Goal: Answer question/provide support: Share knowledge or assist other users

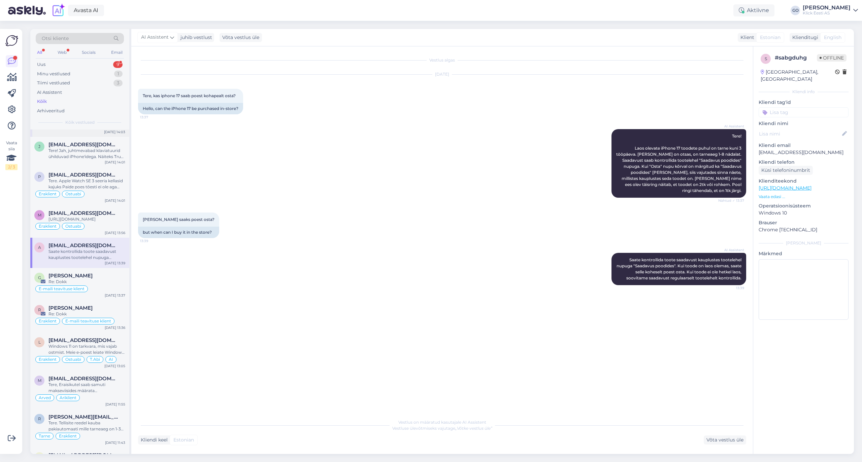
scroll to position [404, 0]
click at [725, 439] on div "Võta vestlus üle" at bounding box center [724, 440] width 42 height 9
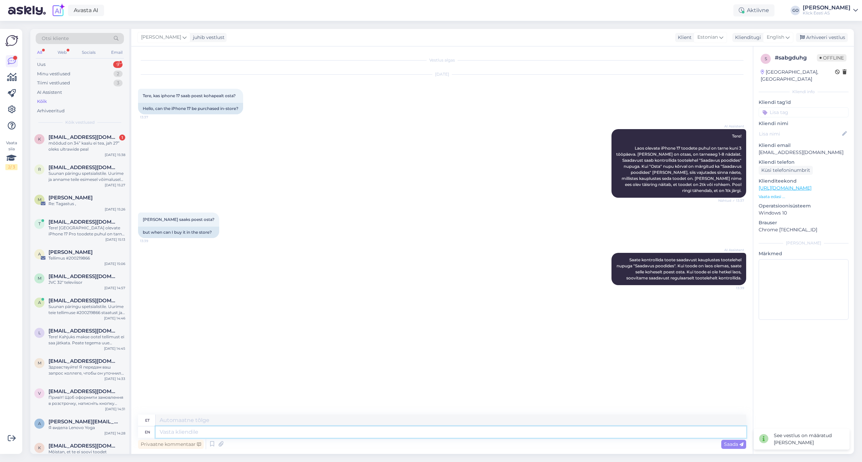
click at [192, 431] on textarea at bounding box center [450, 432] width 590 height 11
type textarea "Tere"
type textarea "Tere."
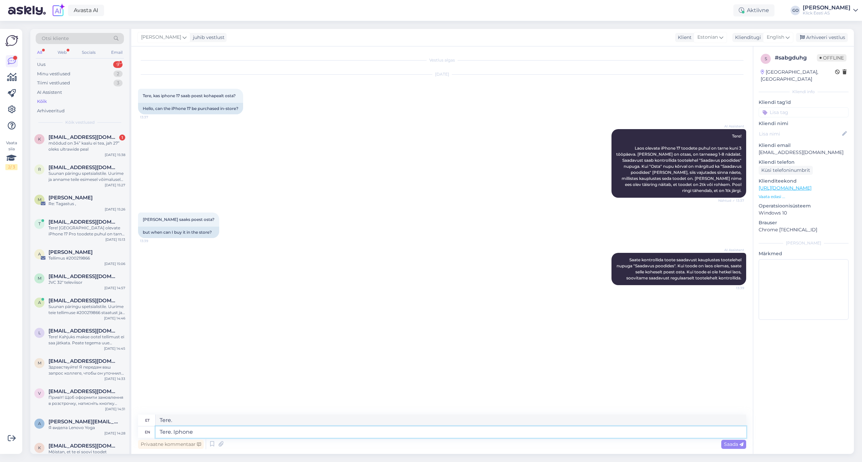
type textarea "Tere. Iphone"
type textarea "Tere. iPhone"
type textarea "Tere. Iphone 17"
type textarea "Tere. Iphone 17 mudelite"
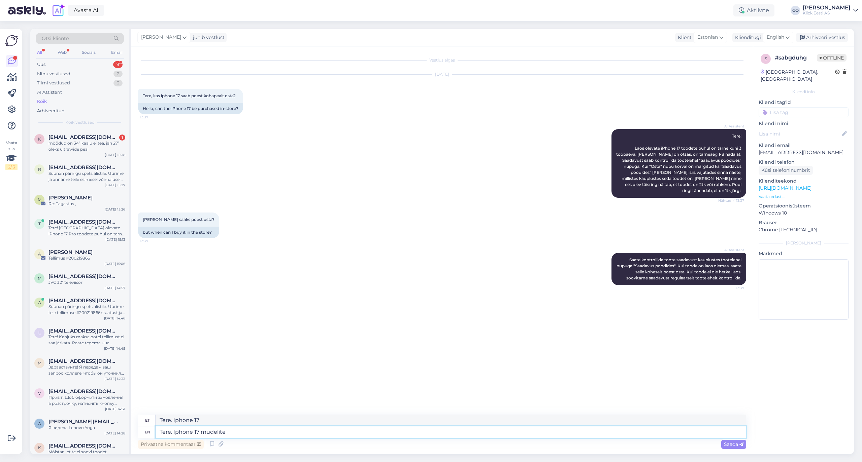
type textarea "Tere. Iphone 17 mudel"
type textarea "Tere. Iphone 17 mudelite järele o"
type textarea "Tere. Iphone 17 mudelite järele"
type textarea "Tere. Iphone 17 mudelite järele on"
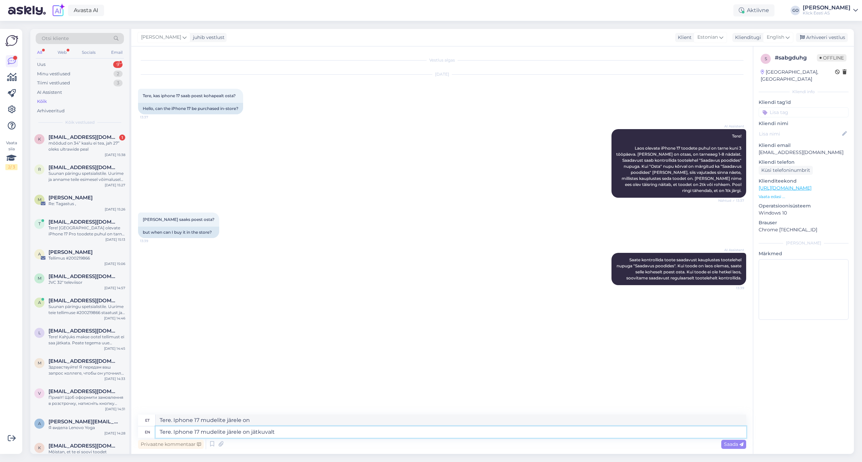
type textarea "Tere. Iphone 17 mudelite järele on jätkuvalt"
type textarea "Tere. Iphone 17 mudelite järele on nähtav"
type textarea "Tere. Iphone 17 mudelite järele on jätkuvalt suu"
type textarea "Tere. Iphone 17 mudelite järele on nähtav suu"
type textarea "Tere. Iphone 17 mudelite järele on jätkuvalt suur"
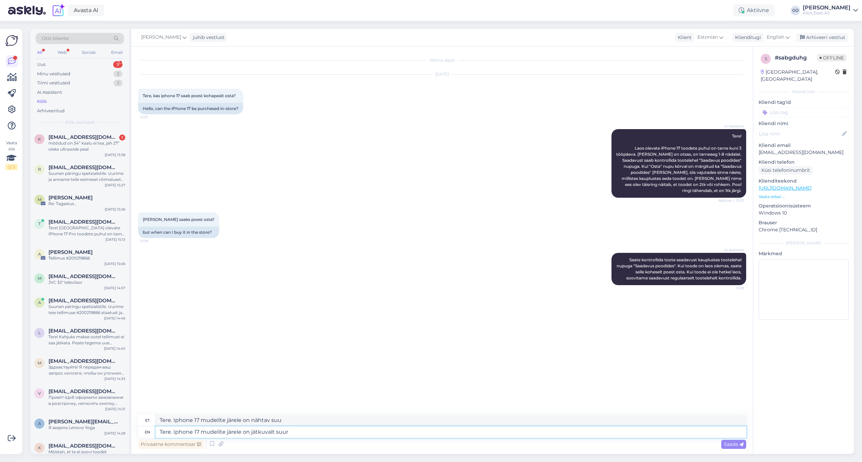
type textarea "Tere. Iphone 17 mudelite järele on nähtav suur"
type textarea "Tere. Iphone 17 mudelite järele on jätkuvalt suur nõudlus"
type textarea "Tere. Iphone 17 mudelite järele on nõudlus suur nõudlus"
type textarea "Tere. Iphone 17 mudelite järele on jätkuvalt suur nõudlus."
type textarea "Tere. Iphone 17 mudelite järele on nõudlus suur nõudlus."
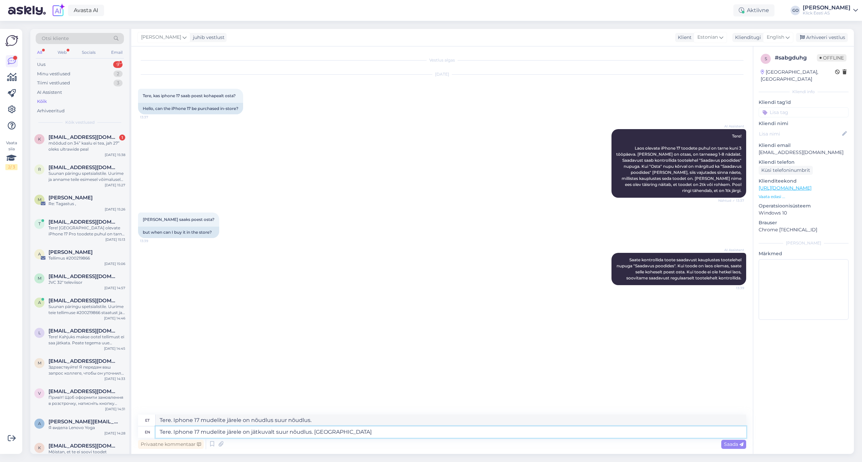
type textarea "Tere. Iphone 17 mudelite järele on jätkuvalt suur nõudlus. [GEOGRAPHIC_DATA]"
type textarea "Tere. Iphone 17 mudelite järele on nõudlus suur nõudlus. [GEOGRAPHIC_DATA]"
type textarea "Tere. Iphone 17 mudelite järele on jätkuvalt suur nõudlus. Iga nädala"
type textarea "Tere. Iphone 17 mudelite järele on nõudlus suur nõudlus. Iga nädal"
type textarea "Tere. Iphone 17 mudelite järele on jätkuvalt suur nõudlus. Iga nädalaga"
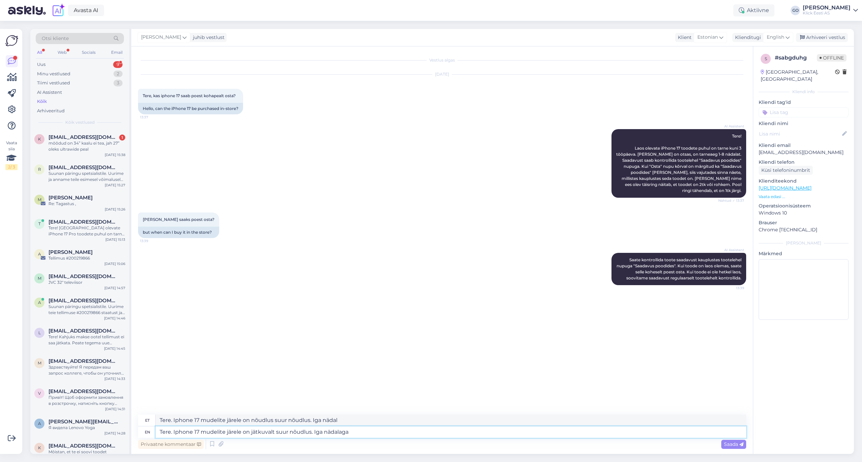
type textarea "Tere. Iphone 17 mudelite järele on nõudlus suur nõudlus. Iga nädalaga"
type textarea "Tere. Iphone 17 mudelite järele on jätkuvalt suur nõudlus. Iga nädalaga läheb"
type textarea "Tere. Iphone 17 mudelite järele on nõudlus suur nõudlus. Iga nädalaga läheb"
type textarea "Tere. Iphone 17 mudelite järele on jätkuvalt suur nõudlus. Iga nädalaga läheb s…"
type textarea "Tere. Iphone 17 mudelite järele on nõudlus suur nõudlus. Iga nädalaga läheb saa…"
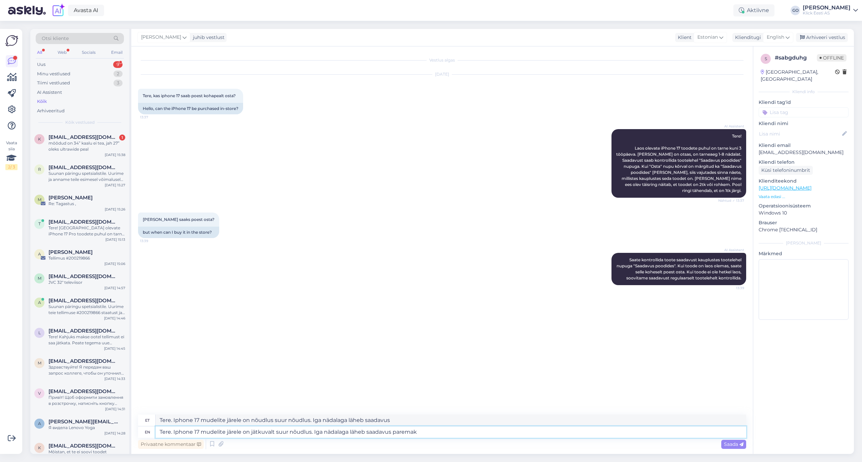
type textarea "Tere. Iphone 17 mudelite järele on jätkuvalt suur nõudlus. Iga nädalaga läheb s…"
type textarea "Tere. Iphone 17 mudelite järele on nõudlus suur nõudlus. Iga nädalaga [PERSON_N…"
type textarea "Tere. Iphone 17 mudelite järele on jätkuvalt suur nõudlus. Iga nädalaga läheb s…"
type textarea "Tere. Iphone 17 mudelite järele on nõudlus suur nõudlus. Iga nädalaga läheb saa…"
type textarea "Tere. Iphone 17 mudelite järele on jätkuvalt suur nõudlus. Iga nädalaga läheb s…"
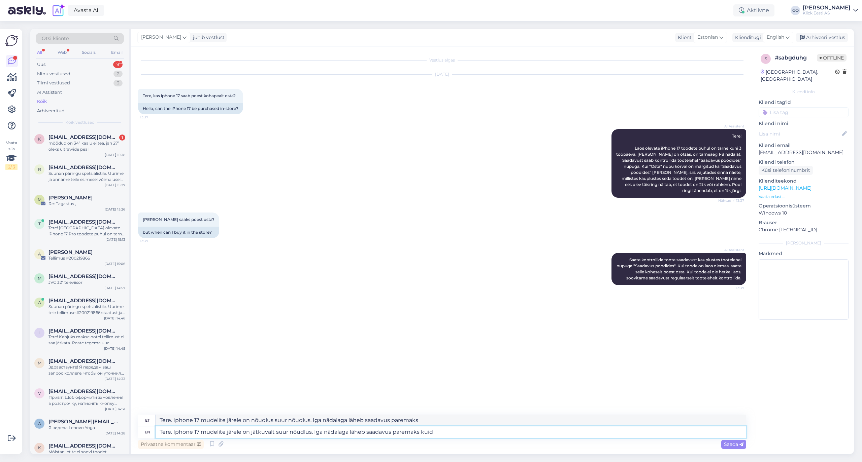
type textarea "Tere. Iphone 17 mudelite järele on nõudlus suur nõudlus. Iga nädalaga läheb saa…"
type textarea "Tere. Iphone 17 mudelite järele on jätkuvalt suur nõudlus. Iga nädalaga läheb s…"
type textarea "Tere. Iphone 17 mudelite järele on nõudlus suur nõudlus. Iga nädalaga läheb saa…"
type textarea "Tere. Iphone 17 mudelite järele on jätkuvalt suur nõudlus. Iga nädalaga läheb s…"
type textarea "Tere. Iphone 17 mudelite järele on nõudlus suur nõudlus. Iga nädalaga [PERSON_N…"
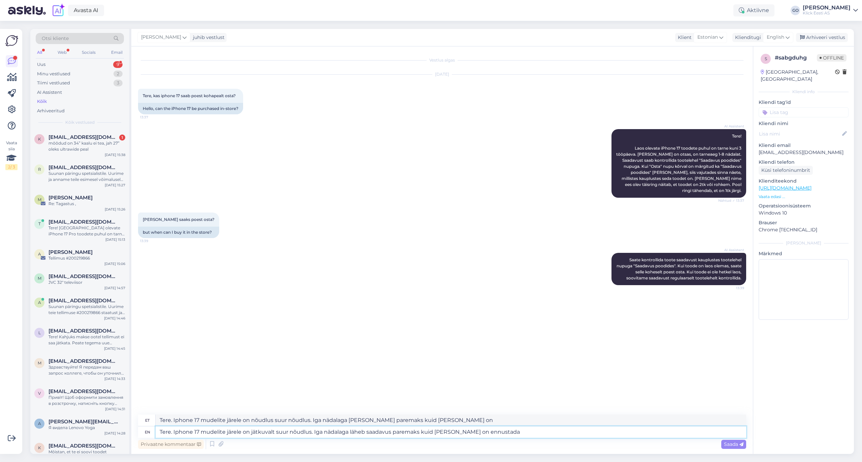
type textarea "Tere. Iphone 17 mudelite järele on jätkuvalt suur nõudlus. Iga nädalaga läheb s…"
type textarea "Tere. Iphone 17 mudelite järele on nõudlus suur nõudlus. Iga nädalaga [PERSON_N…"
type textarea "Tere. Iphone 17 mudelite järele on jätkuvalt suur nõudlus. Iga nädalaga läheb s…"
type textarea "Tere. Iphone 17 mudelite järele on nõudlus suur nõudlus. Iga nädalaga [PERSON_N…"
type textarea "Tere. Iphone 17 mudelite järele on jätkuvalt suur nõudlus. Iga nädalaga läheb s…"
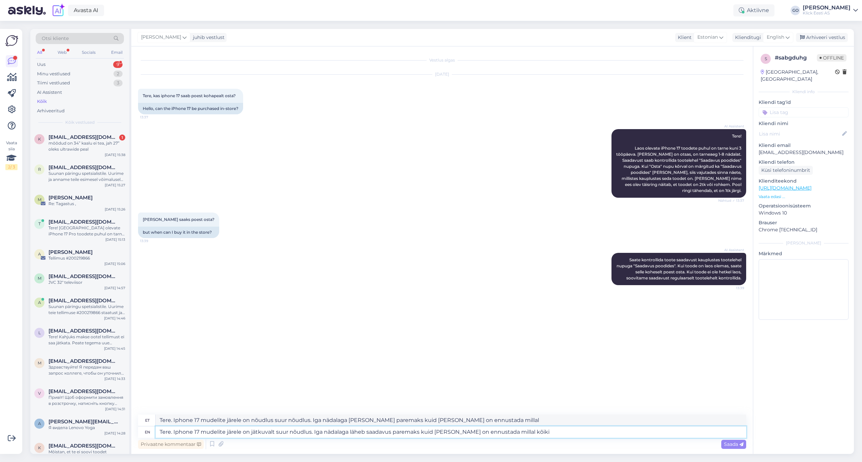
type textarea "Tere. Iphone 17 mudelite järele on nõudlus suur nõudlus. Iga nädalaga [PERSON_N…"
type textarea "Tere. Iphone 17 mudelite järele on jätkuvalt suur nõudlus. Iga nädalaga läheb s…"
type textarea "Tere. Iphone 17 mudelite järele on nõudlus suur nõudlus. Iga nädalaga [PERSON_N…"
type textarea "Tere. Iphone 17 mudelite järele on jätkuvalt suur nõudlus. Iga nädalaga läheb s…"
type textarea "Tere. Iphone 17 mudelite järele on nõudlus suur nõudlus. Iga nädalaga [PERSON_N…"
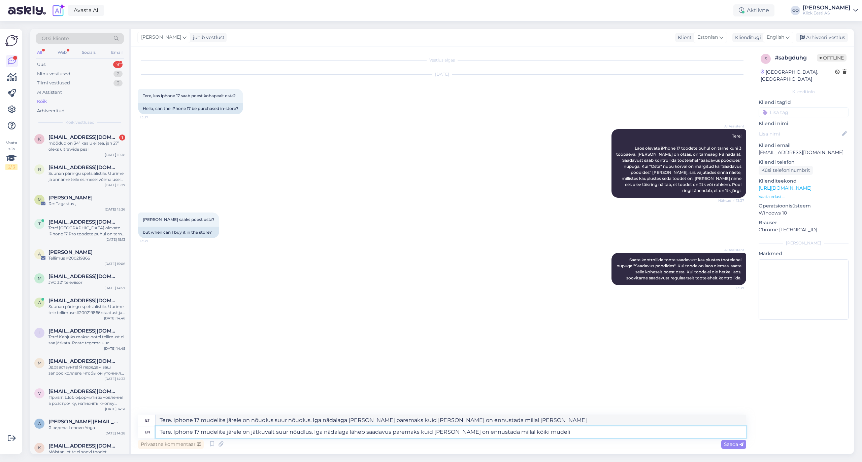
type textarea "Tere. Iphone 17 mudelite järele on jätkuvalt suur nõudlus. Iga nädalaga läheb s…"
type textarea "Tere. Iphone 17 mudelite järele on nõudlus suur nõudlus. Iga nädalaga [PERSON_N…"
type textarea "Tere. Iphone 17 mudelite järele on jätkuvalt suur nõudlus. Iga nädalaga läheb s…"
type textarea "Tere. Iphone 17 mudelite järele on nõudlus suur nõudlus. Iga nädalaga läheb par…"
type textarea "Tere. Iphone 17 mudelite järele on jätkuvalt suur nõudlus. Iga nädalaga läheb s…"
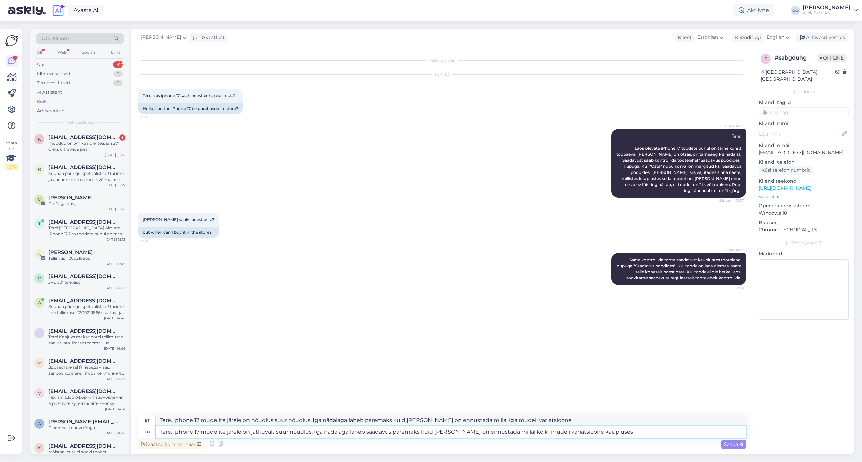
type textarea "Tere. Iphone 17 mudelite järele on nõudlus suur nõudlus. Iga nädalaga läheb par…"
type textarea "Tere. Iphone 17 mudelite järele on jätkuvalt suur nõudlus. Iga nädalaga läheb s…"
type textarea "Tere. Iphone 17 mudelite järele on nõudlus suur nõudlus. Iga nädalaga [PERSON_N…"
type textarea "Tere. Iphone 17 mudelite järele on jätkuvalt suur nõudlus. Iga nädalaga läheb s…"
type textarea "Tere. Iphone 17 mudelite järele on nõudlus suur nõudlus. Iga nädalaga läheb par…"
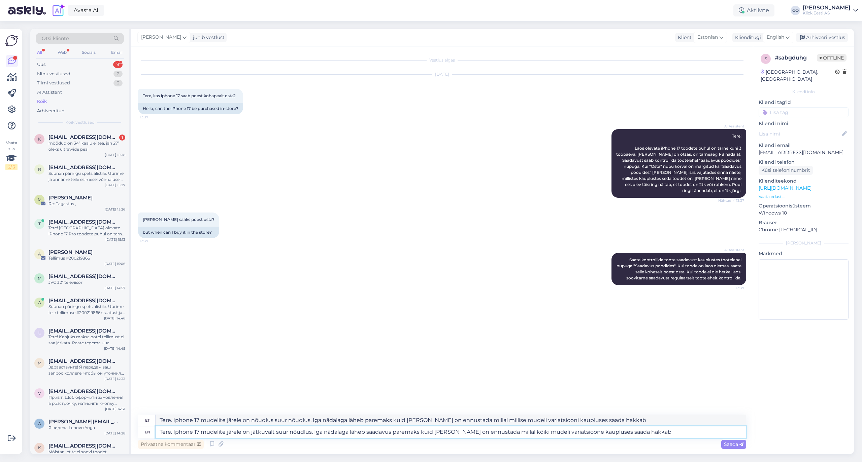
type textarea "Tere. Iphone 17 mudelite järele on jätkuvalt suur nõudlus. Iga nädalaga läheb s…"
type textarea "Tere. Iphone 17 mudelite järele on nõudlus suur nõudlus. Iga nädalaga läheb par…"
type textarea "Tere. Iphone 17 mudelite järele on jätkuvalt suur nõudlus. Iga nädalaga läheb s…"
type textarea "Tere. Iphone 17 mudelite järele on nõudlus suur nõudlus. Iga nädalaga [PERSON_N…"
type textarea "Tere. Iphone 17 mudelite järele on jätkuvalt suur nõudlus. Iga nädalaga läheb s…"
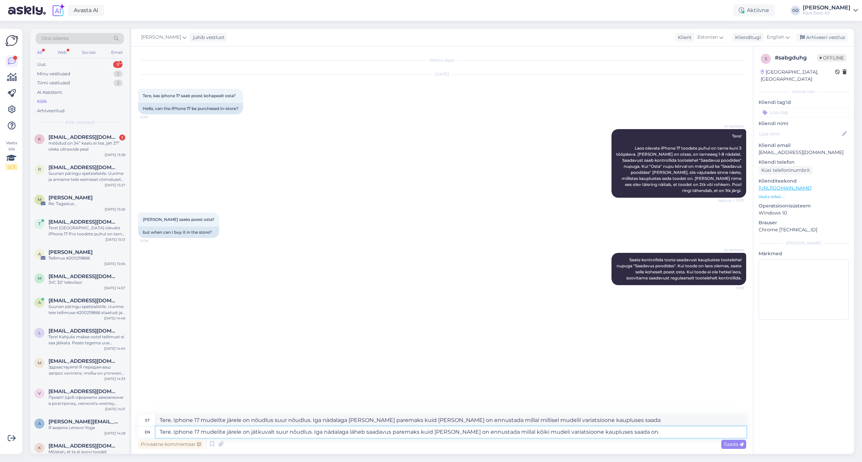
type textarea "Tere. Iphone 17 mudelite järele on nõudlus suur nõudlus. Iga nädalaga [PERSON_N…"
type textarea "Tere. Iphone 17 mudelite järele on jätkuvalt suur nõudlus. Iga nädalaga läheb s…"
type textarea "Tere. Iphone 17 mudelite järele on nõudlus suur nõudlus. Iga nädalaga [PERSON_N…"
type textarea "Tere. Iphone 17 mudelite järele on jätkuvalt suur nõudlus. Iga nädalaga läheb s…"
type textarea "Tere. Iphone 17 mudelite järele on nõudlus suur nõudlus. Iga nädalaga [PERSON_N…"
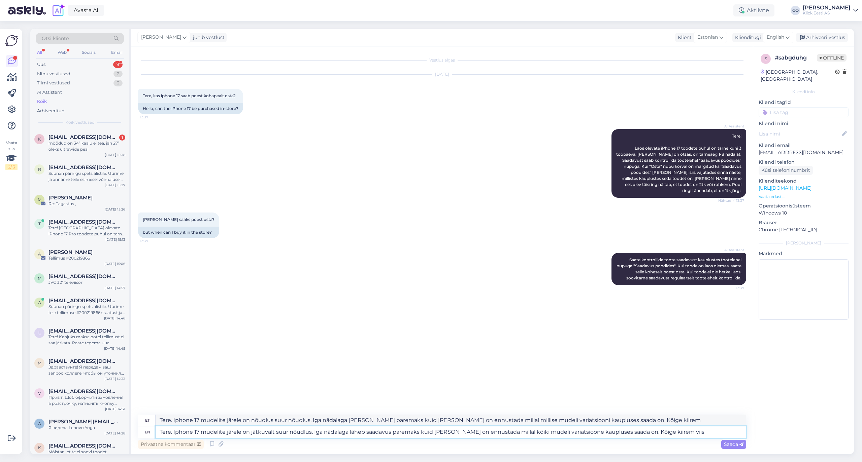
type textarea "Tere. Iphone 17 mudelite järele on jätkuvalt suur nõudlus. Iga nädalaga läheb s…"
type textarea "Tere. Iphone 17 mudelite järele on nõudlus suur nõudlus. Iga nädalaga [PERSON_N…"
type textarea "Tere. Iphone 17 mudelite järele on jätkuvalt suur nõudlus. Iga nädalaga läheb s…"
type textarea "Tere. Iphone 17 mudelite järele on nõudlus suur nõudlus. Iga nädalaga [PERSON_N…"
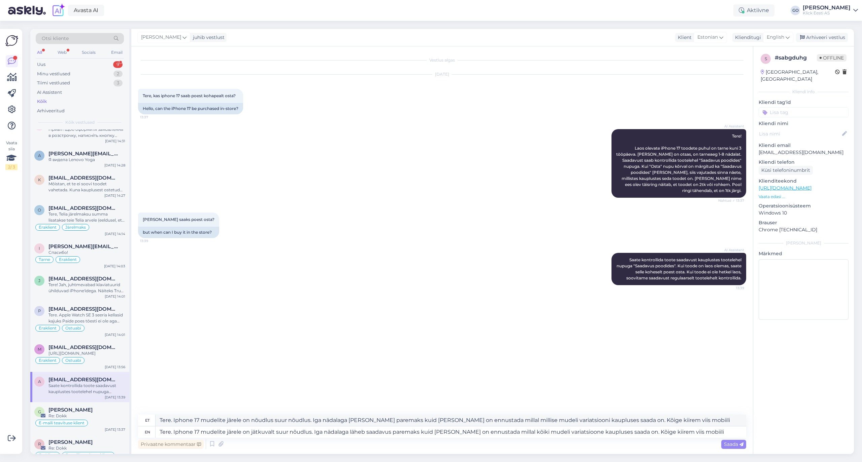
scroll to position [269, 0]
click at [699, 433] on textarea "Tere. Iphone 17 mudelite järele on jätkuvalt suur nõudlus. Iga nädalaga läheb s…" at bounding box center [450, 432] width 590 height 11
type textarea "Tere. Iphone 17 mudelite järele on jätkuvalt suur nõudlus. Iga nädalaga läheb s…"
type textarea "Tere. Iphone 17 mudelite järele on nõudlus suur nõudlus. Iga nädalaga [PERSON_N…"
type textarea "Tere. Iphone 17 mudelite järele on jätkuvalt suur nõudlus. Iga nädalaga läheb s…"
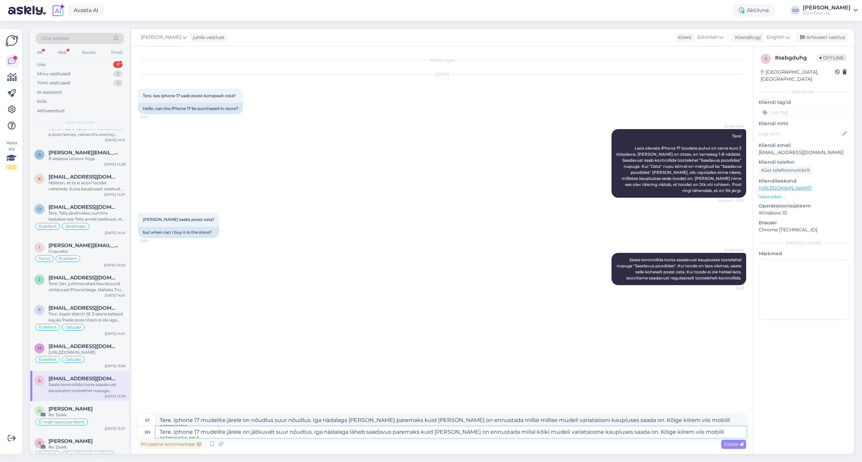
type textarea "Tere. Iphone 17 mudelite järele on nõudlus suur nõudlus. Iga nädalaga [PERSON_N…"
type textarea "Tere. Iphone 17 mudelite järele on jätkuvalt suur nõudlus. Iga nädalaga läheb s…"
type textarea "Tere. Iphone 17 mudelite järele on nõudlus suur nõudlus. Iga nädalaga [PERSON_N…"
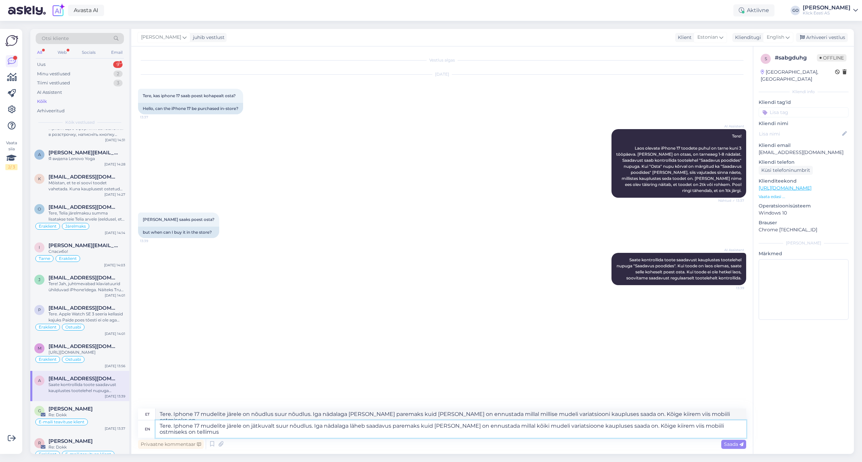
type textarea "Tere. Iphone 17 mudelite järele on jätkuvalt suur nõudlus. Iga nädalaga läheb s…"
type textarea "Tere. Iphone 17 mudelite järele on nõudlus suur nõudlus. Iga nädalaga [PERSON_N…"
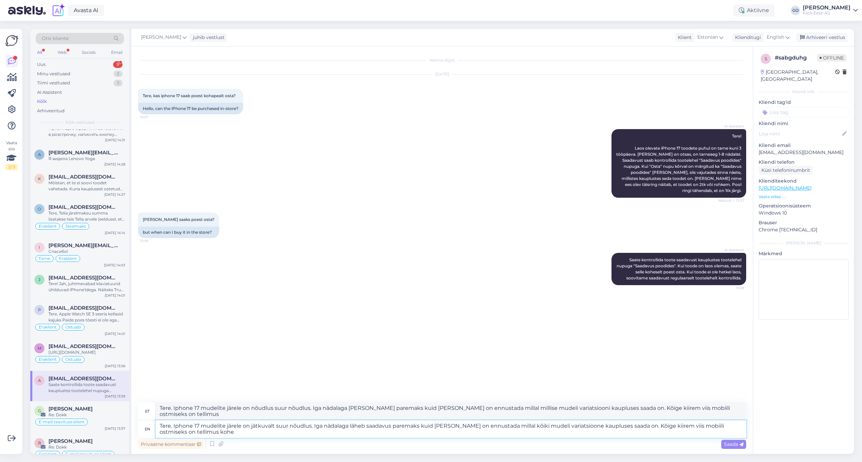
type textarea "Tere. Iphone 17 mudelite järele on jätkuvalt suur nõudlus. Iga nädalaga läheb s…"
type textarea "Tere. Iphone 17 mudelite järele on nõudlus suur nõudlus. Iga nädalaga [PERSON_N…"
type textarea "Tere. Iphone 17 mudelite järele on jätkuvalt suur nõudlus. Iga nädalaga läheb s…"
type textarea "Tere. Iphone 17 mudelite järele on nõudlus suur nõudlus. Iga nädalaga [PERSON_N…"
type textarea "Tere. Iphone 17 mudelite järele on jätkuvalt suur nõudlus. Iga nädalaga läheb s…"
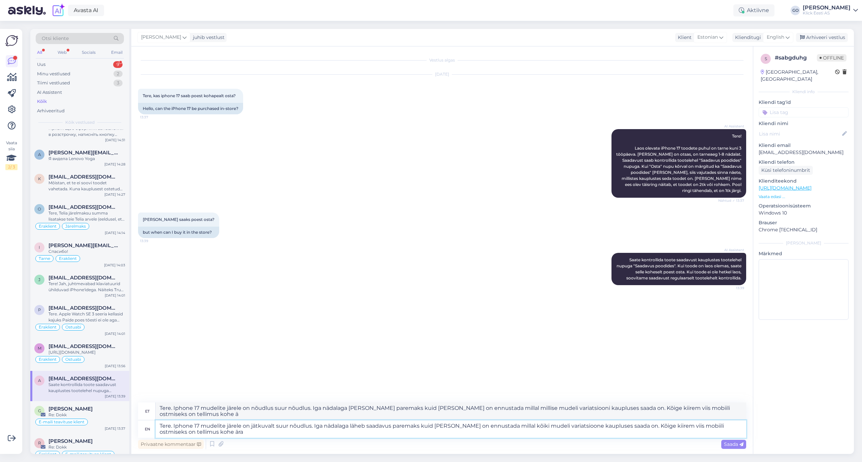
type textarea "Tere. Iphone 17 mudelite järele on nõudlus suur nõudlus. Iga nädalaga [PERSON_N…"
type textarea "Tere. Iphone 17 mudelite järele on jätkuvalt suur nõudlus. Iga nädalaga läheb s…"
type textarea "Tere. Iphone 17 mudelite järele on nõudlus suur nõudlus. Iga nädalaga [PERSON_N…"
type textarea "Tere. Iphone 17 mudelite järele on jätkuvalt suur nõudlus. Iga nädalaga läheb s…"
type textarea "Tere. Iphone 17 mudelite järele on nõudlus suur nõudlus. Iga nädalaga [PERSON_N…"
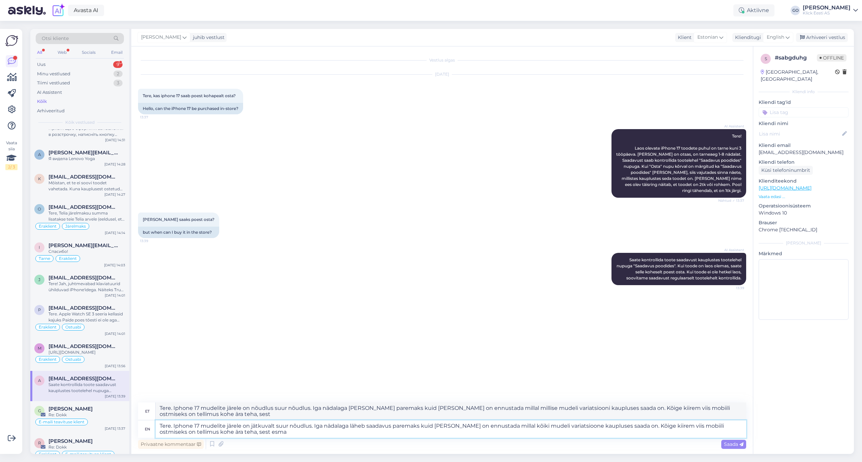
type textarea "Tere. Iphone 17 mudelite järele on jätkuvalt suur nõudlus. Iga nädalaga läheb s…"
type textarea "Tere. Iphone 17 mudelite järele on nõudlus suur nõudlus. Iga nädalaga [PERSON_N…"
type textarea "Tere. Iphone 17 mudelite järele on jätkuvalt suur nõudlus. Iga nädalaga läheb s…"
type textarea "Tere. Iphone 17 mudelite järele on nõudlus suur nõudlus. Iga nädalaga [PERSON_N…"
type textarea "Tere. Iphone 17 mudelite järele on jätkuvalt suur nõudlus. Iga nädalaga läheb s…"
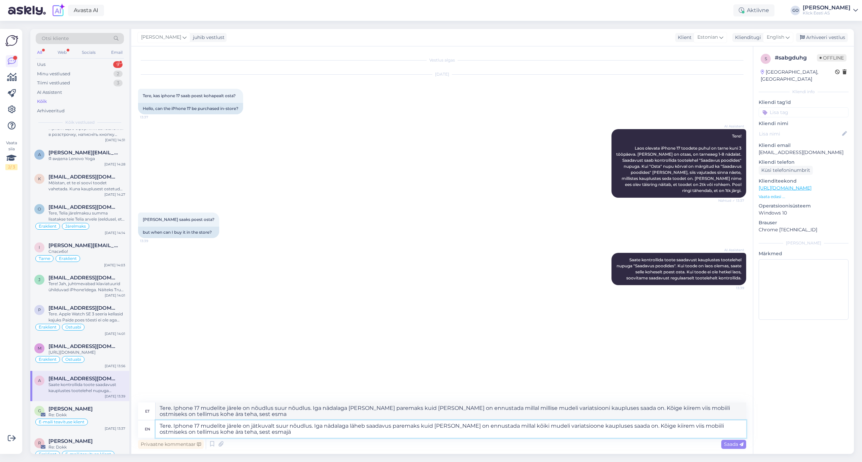
type textarea "Tere. Iphone 17 mudelite järele on nõudlus suur nõudlus. Iga nädalaga [PERSON_N…"
type textarea "Tere. Iphone 17 mudelite järele on jätkuvalt suur nõudlus. Iga nädalaga läheb s…"
type textarea "Tere. Iphone 17 mudelite järele on nõudlus suur nõudlus. Iga nädalaga [PERSON_N…"
type textarea "Tere. Iphone 17 mudelite järele on jätkuvalt suur nõudlus. Iga nädalaga läheb s…"
type textarea "Tere. Iphone 17 mudelite järele on nõudlus suur nõudlus. Iga nädalaga [PERSON_N…"
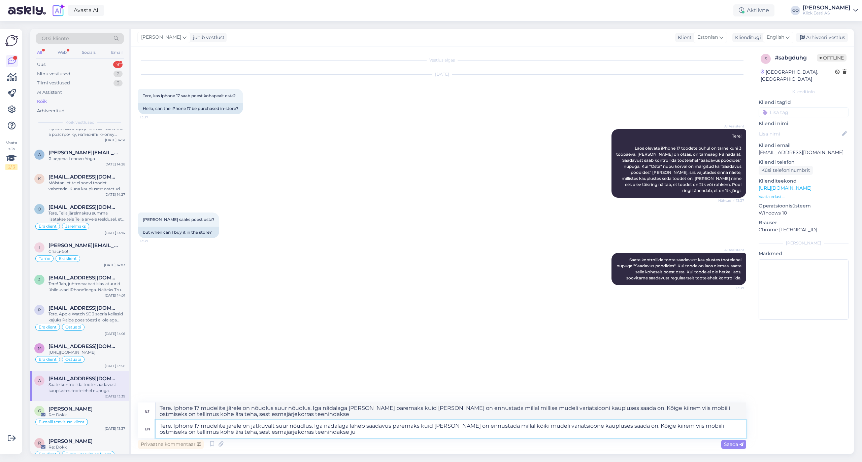
type textarea "Tere. Iphone 17 mudelite järele on jätkuvalt suur nõudlus. Iga nädalaga läheb s…"
type textarea "Tere. Iphone 17 mudelite järele on nõudlus suur nõudlus. Iga nädalaga [PERSON_N…"
type textarea "Tere. Iphone 17 mudelite järele on jätkuvalt suur nõudlus. Iga nädalaga läheb s…"
type textarea "Tere. Iphone 17 mudelite järele on nõudlus suur nõudlus. Iga nädalaga [PERSON_N…"
type textarea "Tere. Iphone 17 mudelite järele on jätkuvalt suur nõudlus. Iga nädalaga läheb s…"
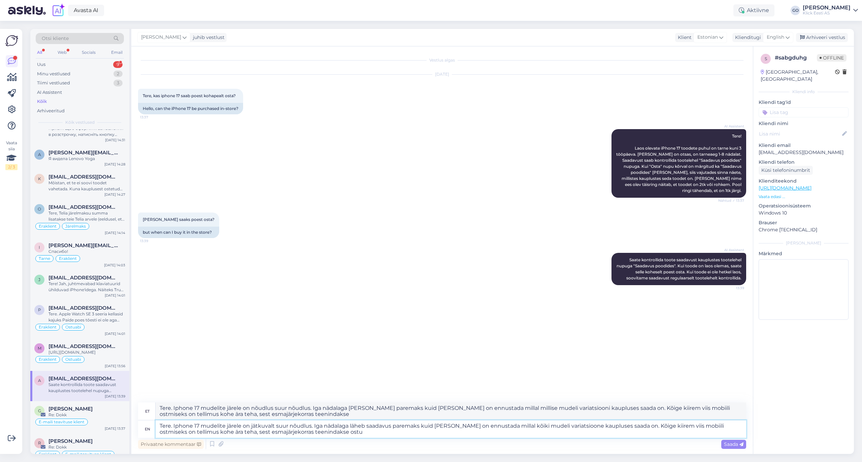
type textarea "Tere. Iphone 17 mudelite järele on nõudlus suur nõudlus. Iga nädalaga [PERSON_N…"
type textarea "Tere. Iphone 17 mudelite järele on jätkuvalt suur nõudlus. Iga nädalaga läheb s…"
type textarea "Tere. Iphone 17 mudelite järele on nõudlus suur nõudlus. Iga nädalaga [PERSON_N…"
type textarea "Tere. Iphone 17 mudelite järele on jätkuvalt suur nõudlus. Iga nädalaga läheb s…"
type textarea "Tere. Iphone 17 mudelite järele on nõudlus suur nõudlus. Iga nädalaga [PERSON_N…"
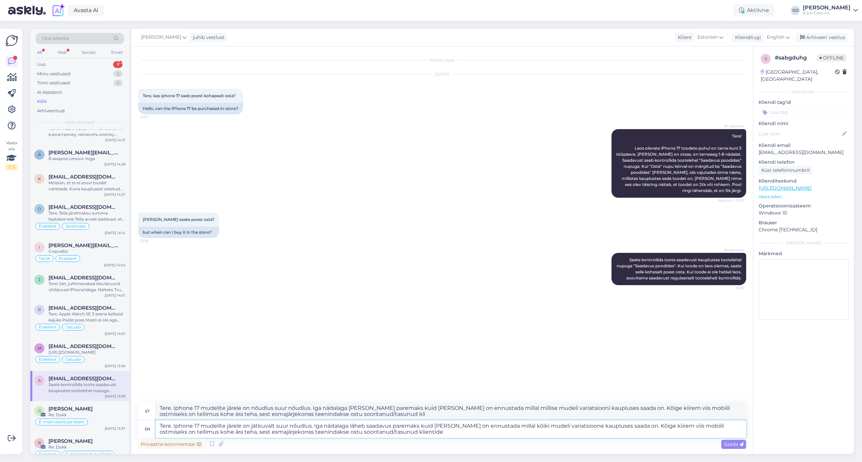
type textarea "Tere. Iphone 17 mudelite järele on jätkuvalt suur nõudlus. Iga nädalaga läheb s…"
type textarea "Tere. Iphone 17 mudelite järele on nõudlus suur nõudlus. Iga nädalaga [PERSON_N…"
type textarea "Tere. Iphone 17 mudelite järele on jätkuvalt suur nõudlus. Iga nädalaga läheb s…"
type textarea "Tere. Iphone 17 mudelite järele on nõudlus suur nõudlus. Iga nädalaga [PERSON_N…"
type textarea "Tere. Iphone 17 mudelite järele on jätkuvalt suur nõudlus. Iga nädalaga läheb s…"
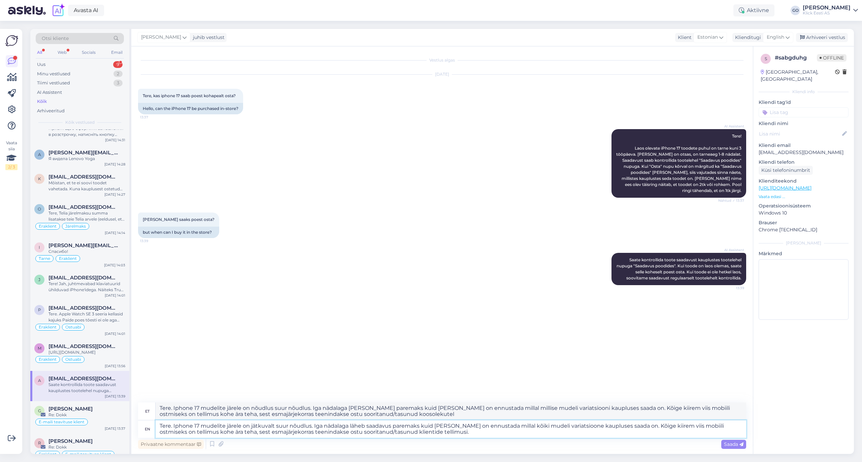
type textarea "Tere. Iphone 17 mudelite järele on nõudlus suur nõudlus. Iga nädalaga [PERSON_N…"
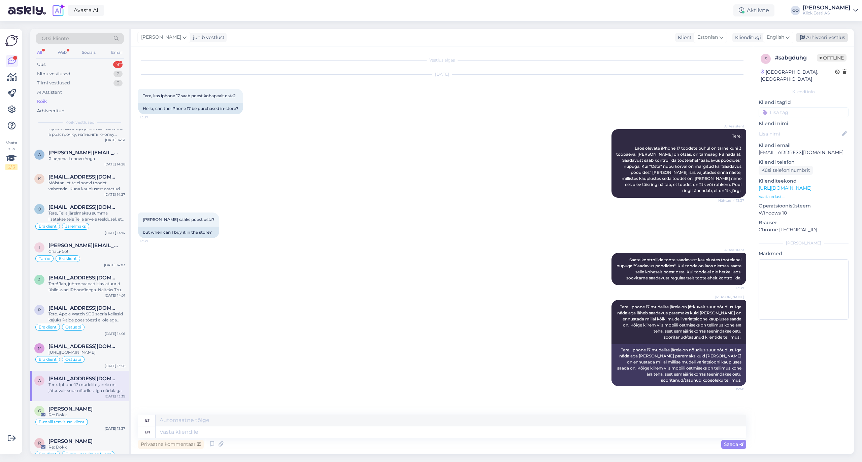
click at [828, 37] on div "Arhiveeri vestlus" at bounding box center [822, 37] width 52 height 9
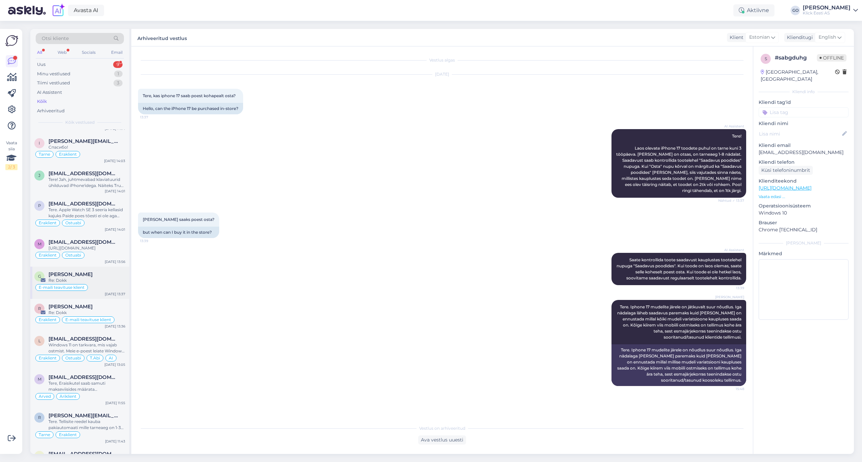
scroll to position [359, 0]
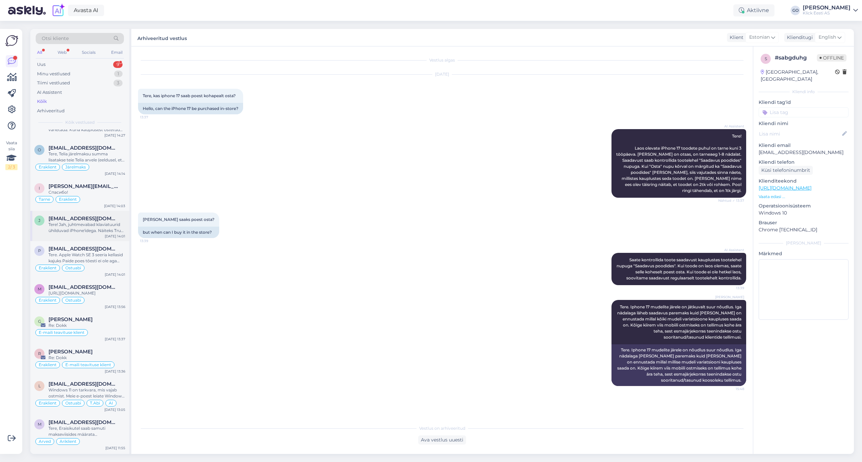
click at [83, 219] on span "[EMAIL_ADDRESS][DOMAIN_NAME]" at bounding box center [83, 219] width 70 height 6
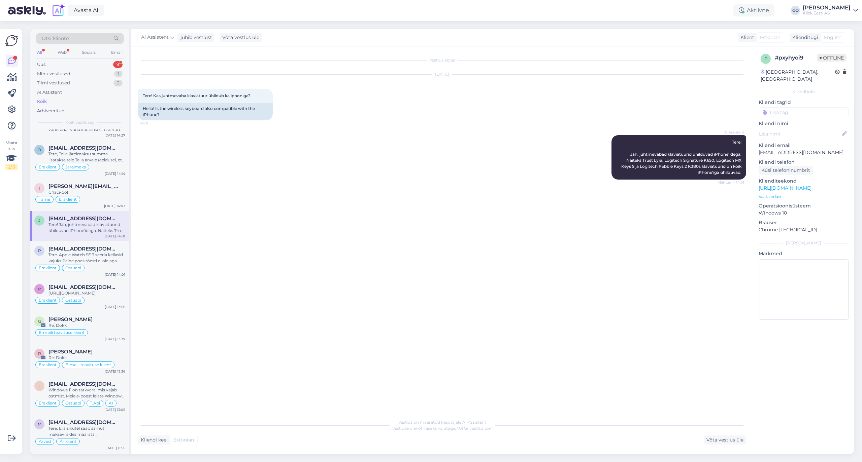
click at [778, 107] on input at bounding box center [803, 112] width 90 height 10
click at [776, 161] on span "Eraklient" at bounding box center [776, 163] width 18 height 4
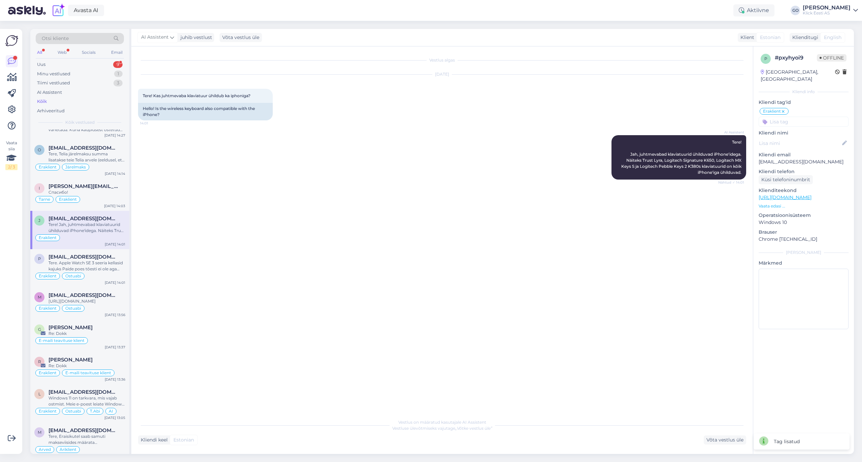
click at [798, 117] on input at bounding box center [803, 122] width 90 height 10
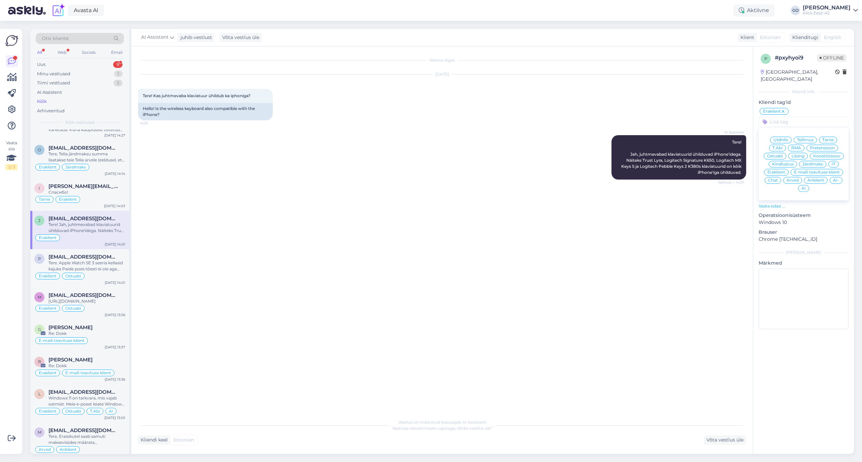
click at [779, 146] on span "T.Abi" at bounding box center [777, 148] width 10 height 4
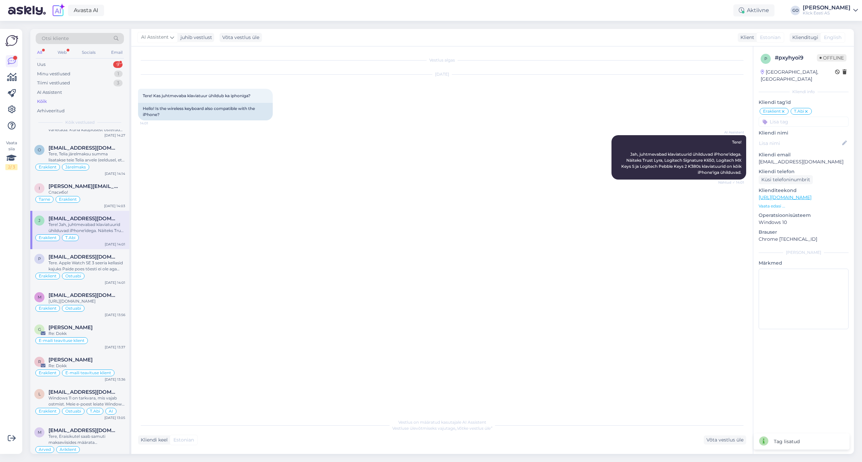
click at [801, 117] on input at bounding box center [803, 122] width 90 height 10
click at [804, 186] on span "AI" at bounding box center [803, 188] width 4 height 4
click at [352, 231] on div "Vestlus algas [DATE] Tere! Kas juhtmevaba klaviatuur ühildub ka iphoniga? 14:01…" at bounding box center [445, 231] width 614 height 356
click at [95, 192] on div "Спасибо!" at bounding box center [86, 192] width 77 height 6
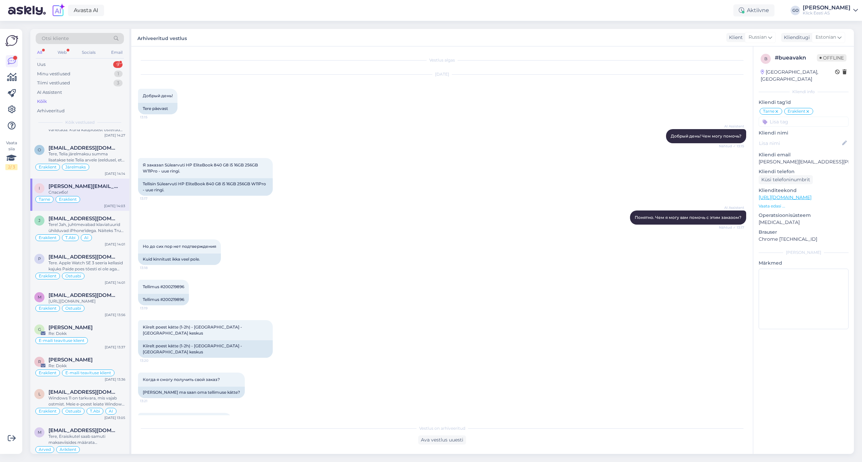
scroll to position [190, 0]
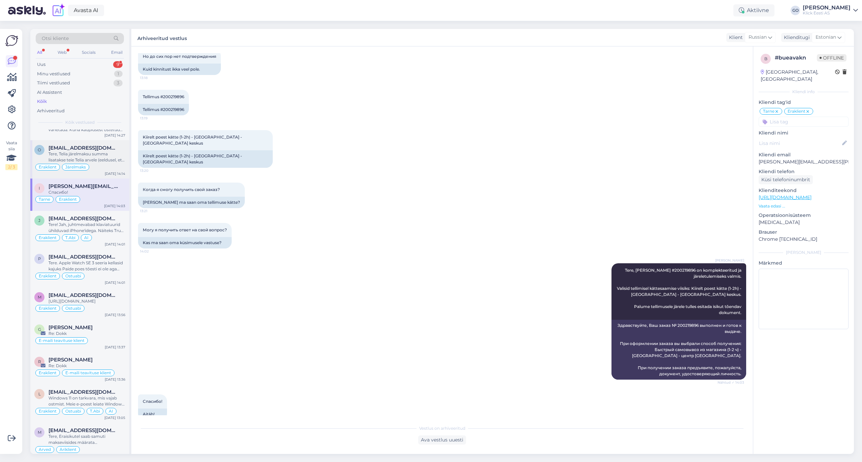
click at [105, 153] on div "Tere, Telia järelmaksu summa lisatakse teie Telia arvele (eeldusel, et kasutate…" at bounding box center [86, 157] width 77 height 12
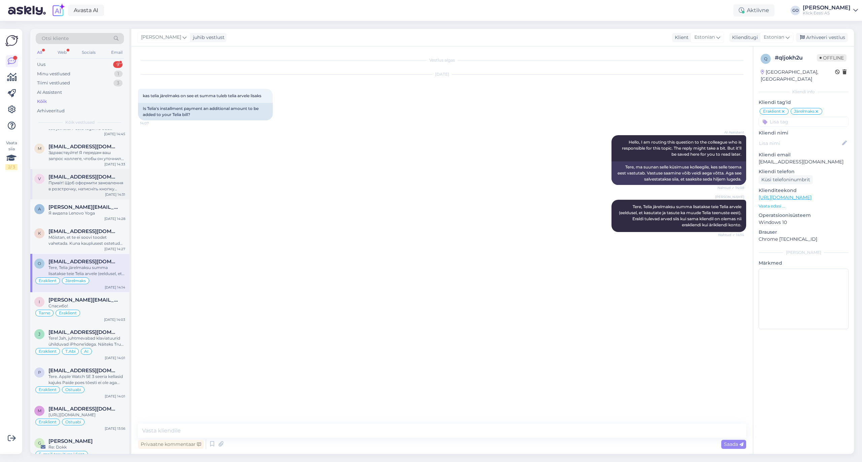
scroll to position [224, 0]
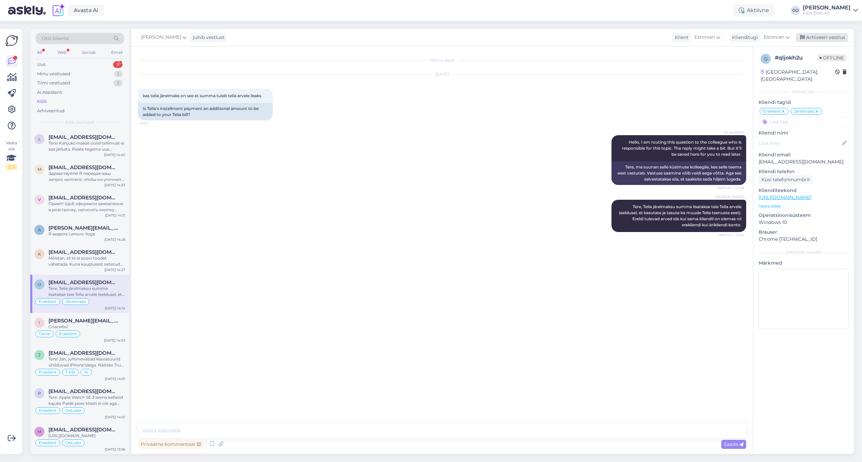
click at [830, 34] on div "Arhiveeri vestlus" at bounding box center [822, 37] width 52 height 9
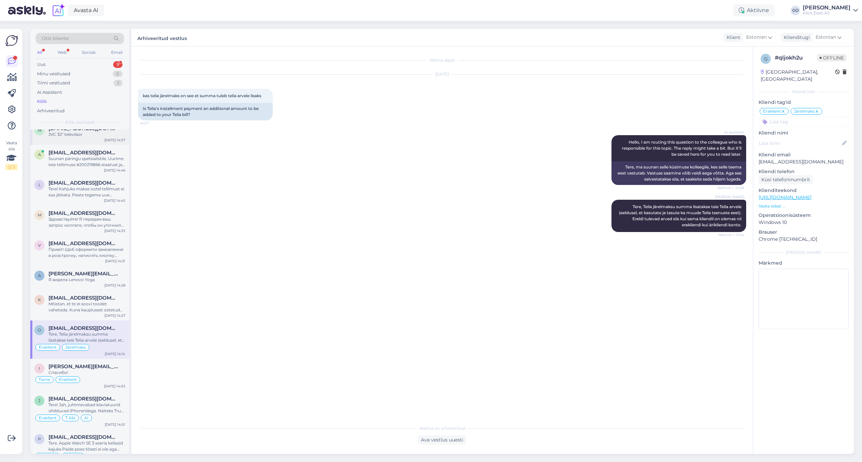
scroll to position [179, 0]
click at [71, 299] on span "[EMAIL_ADDRESS][DOMAIN_NAME]" at bounding box center [83, 297] width 70 height 6
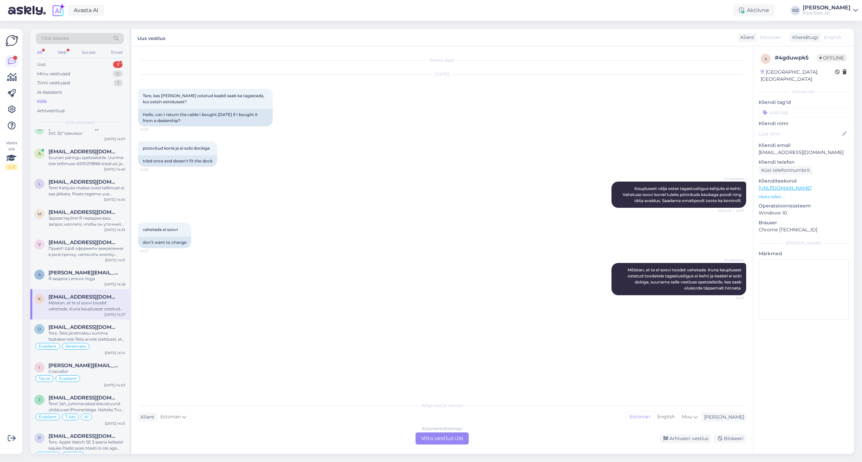
click at [796, 107] on input at bounding box center [803, 112] width 90 height 10
click at [781, 161] on span "Eraklient" at bounding box center [776, 163] width 18 height 4
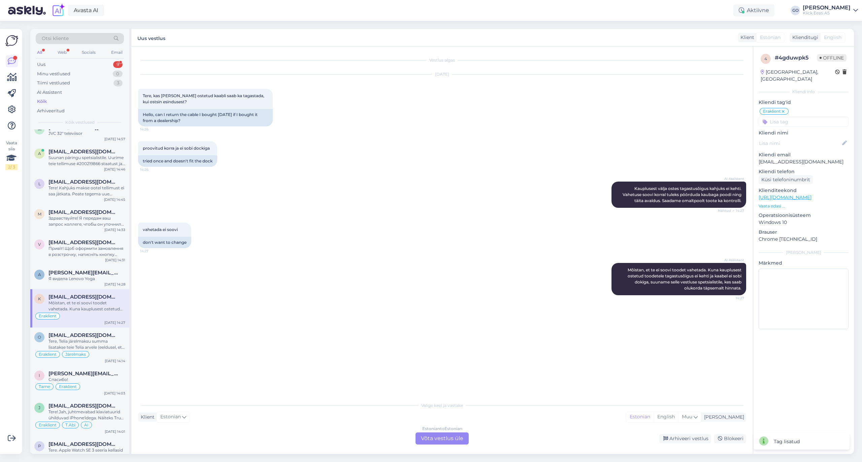
click at [787, 117] on input at bounding box center [803, 122] width 90 height 10
click at [805, 138] on span "Tellimus" at bounding box center [805, 140] width 16 height 4
click at [803, 117] on input at bounding box center [803, 122] width 90 height 10
click at [803, 186] on span "AI" at bounding box center [803, 188] width 4 height 4
click at [87, 273] on span "[PERSON_NAME][EMAIL_ADDRESS][DOMAIN_NAME]" at bounding box center [83, 273] width 70 height 6
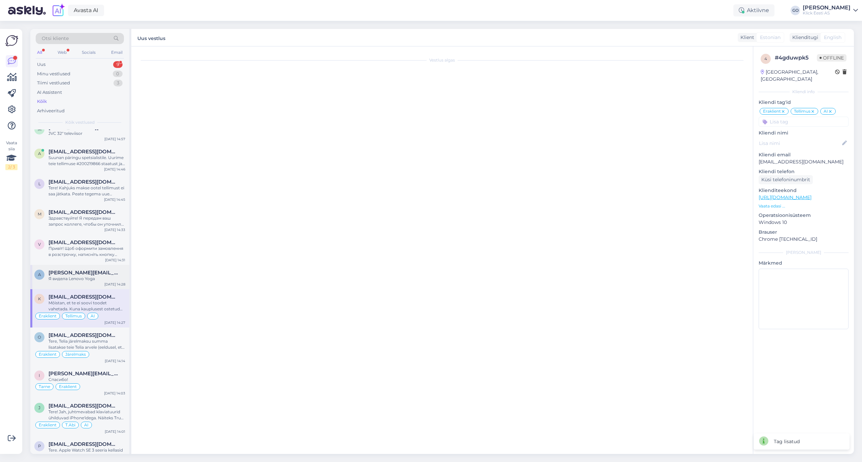
scroll to position [68, 0]
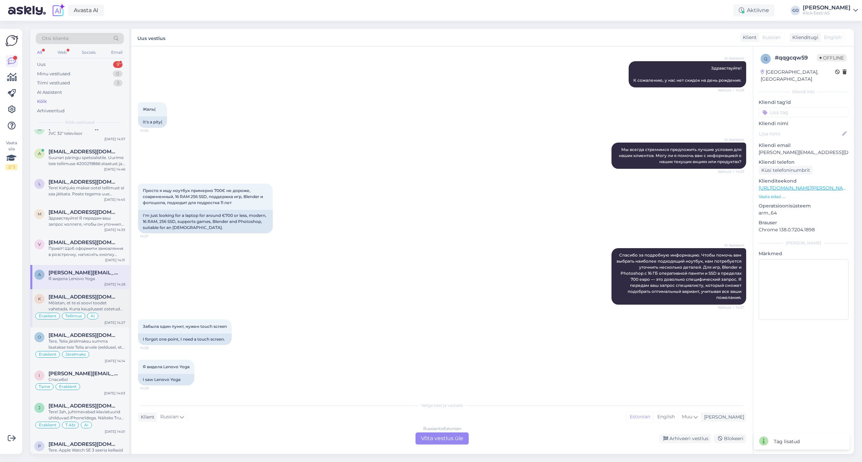
click at [109, 300] on span "[EMAIL_ADDRESS][DOMAIN_NAME]" at bounding box center [83, 297] width 70 height 6
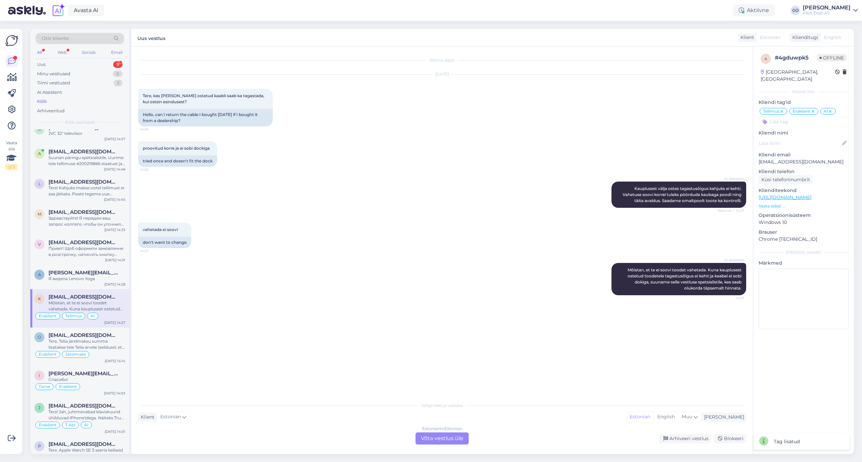
scroll to position [0, 0]
click at [688, 436] on div "Arhiveeri vestlus" at bounding box center [685, 438] width 52 height 9
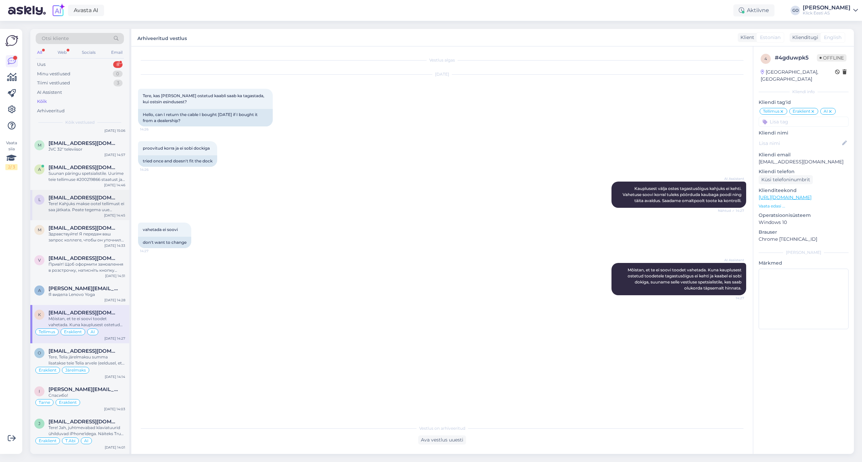
scroll to position [179, 0]
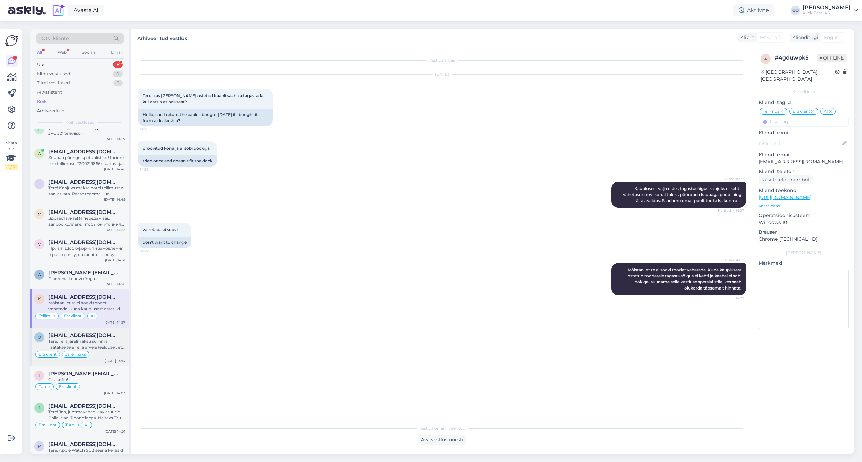
click at [111, 341] on div "Tere, Telia järelmaksu summa lisatakse teie Telia arvele (eeldusel, et kasutate…" at bounding box center [86, 345] width 77 height 12
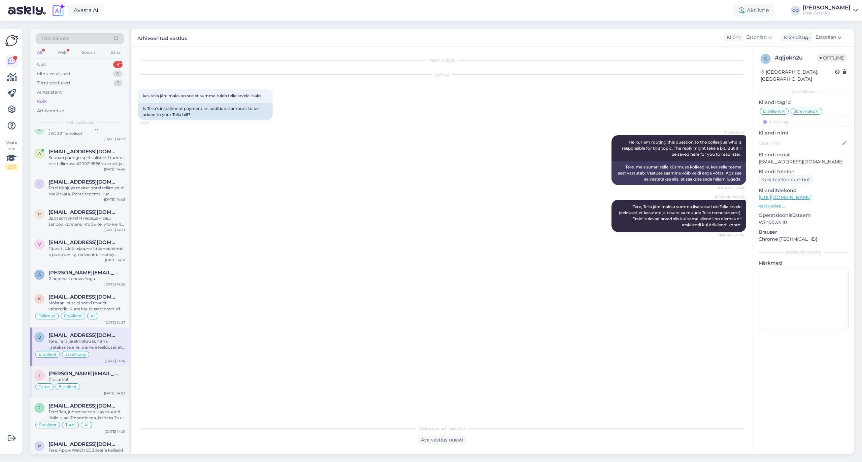
click at [113, 376] on div "[PERSON_NAME][EMAIL_ADDRESS][PERSON_NAME][DOMAIN_NAME]" at bounding box center [86, 374] width 77 height 6
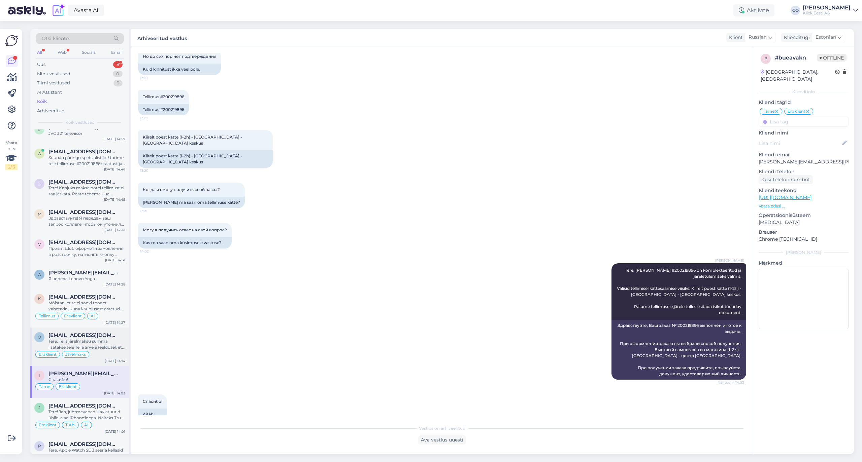
click at [110, 338] on span "[EMAIL_ADDRESS][DOMAIN_NAME]" at bounding box center [83, 335] width 70 height 6
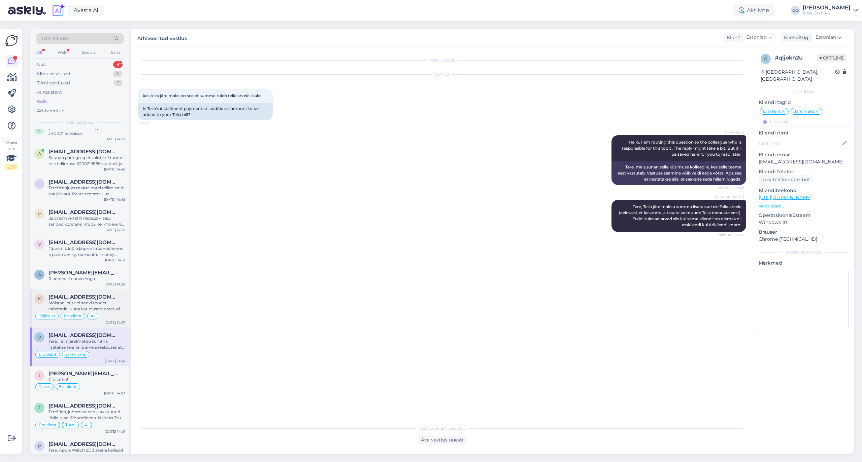
scroll to position [0, 0]
click at [111, 302] on div "Mõistan, et te ei soovi toodet vahetada. Kuna kauplusest ostetud toodetele taga…" at bounding box center [86, 306] width 77 height 12
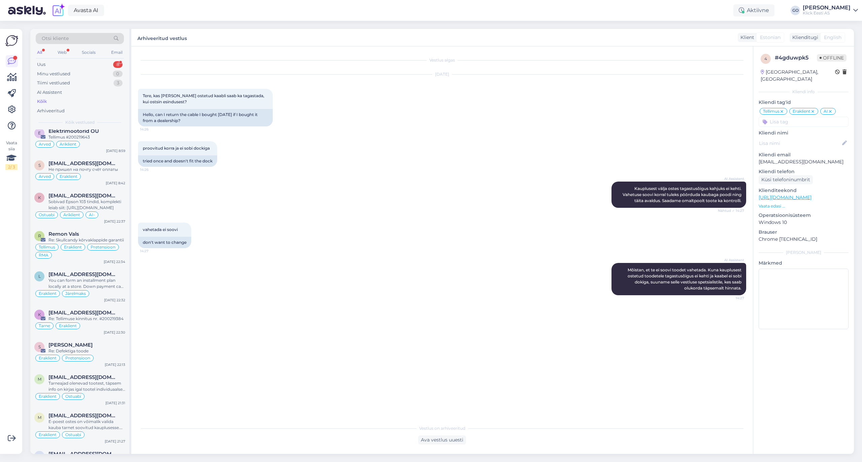
scroll to position [1256, 0]
click at [117, 180] on div "Arved Eraklient" at bounding box center [79, 176] width 91 height 8
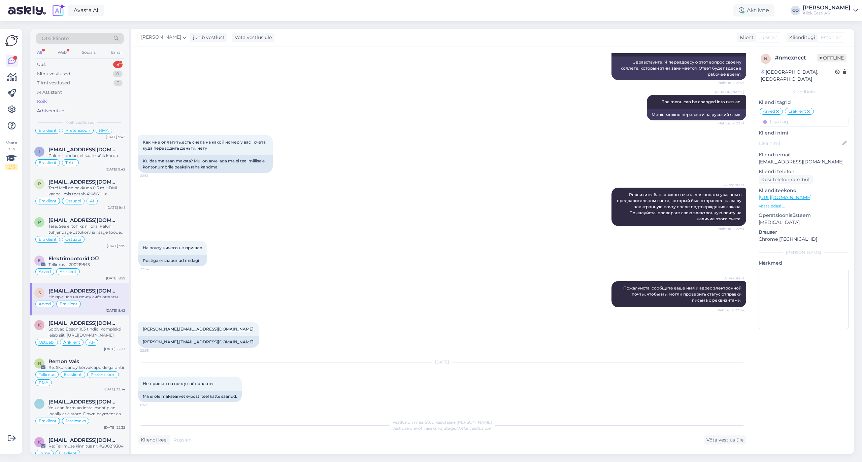
scroll to position [1095, 0]
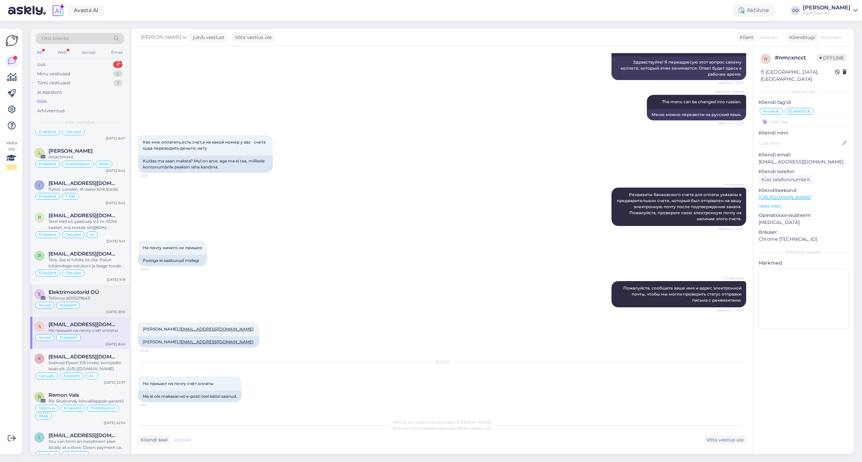
click at [112, 302] on div "Tellimus #200219643" at bounding box center [86, 298] width 77 height 6
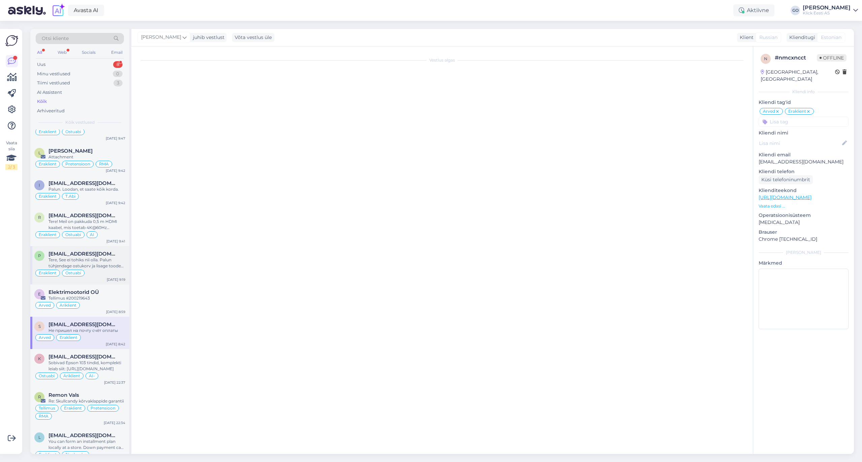
scroll to position [0, 0]
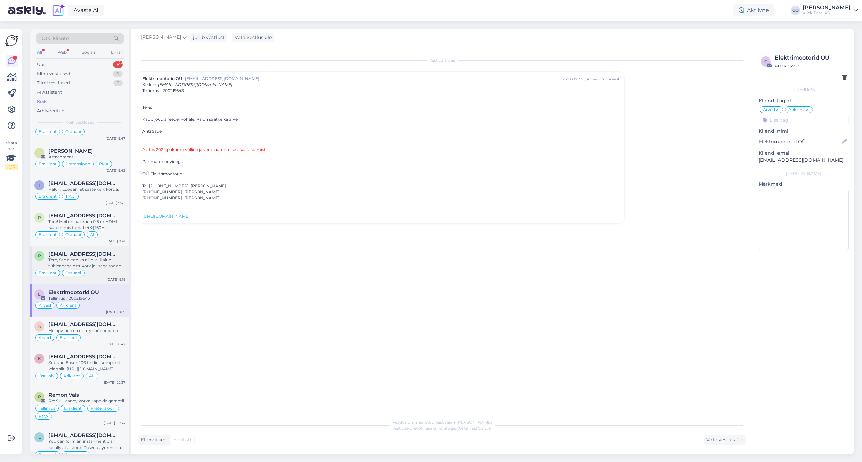
click at [110, 257] on div "[EMAIL_ADDRESS][DOMAIN_NAME]" at bounding box center [86, 254] width 77 height 6
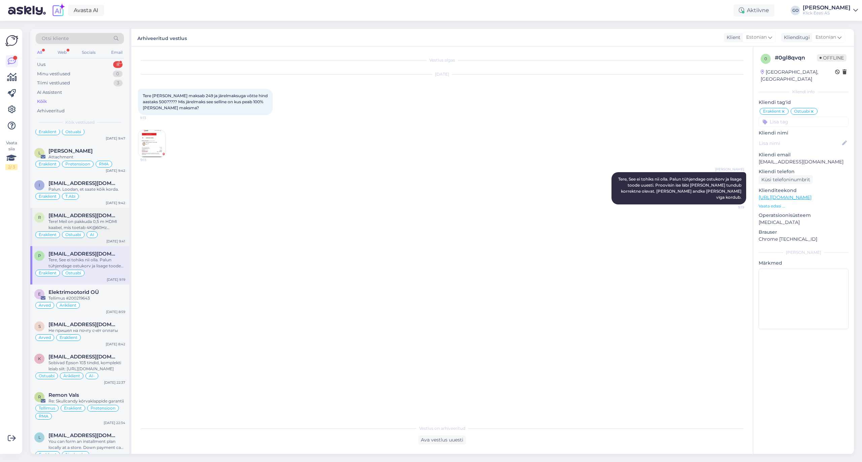
click at [110, 231] on div "Tere! Meil on pakkuda 0,5 m HDMI kaabel, mis toetab 4K@60Hz resolutsiooni hinna…" at bounding box center [86, 225] width 77 height 12
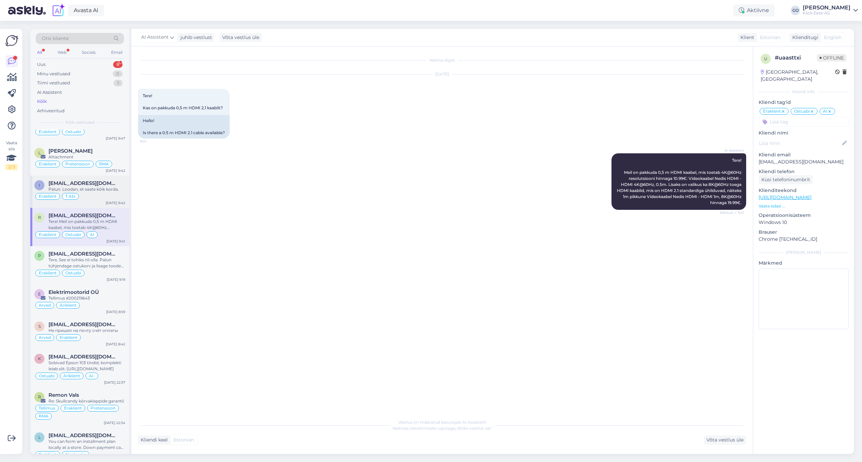
click at [120, 186] on div "[EMAIL_ADDRESS][DOMAIN_NAME]" at bounding box center [86, 183] width 77 height 6
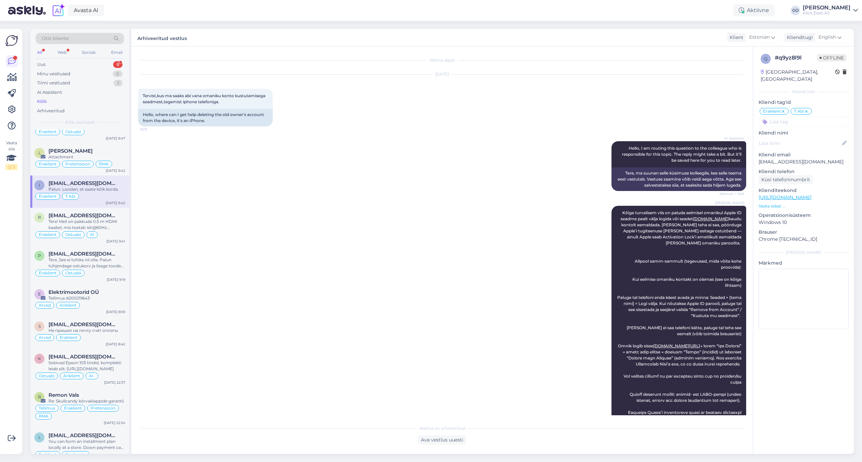
scroll to position [756, 0]
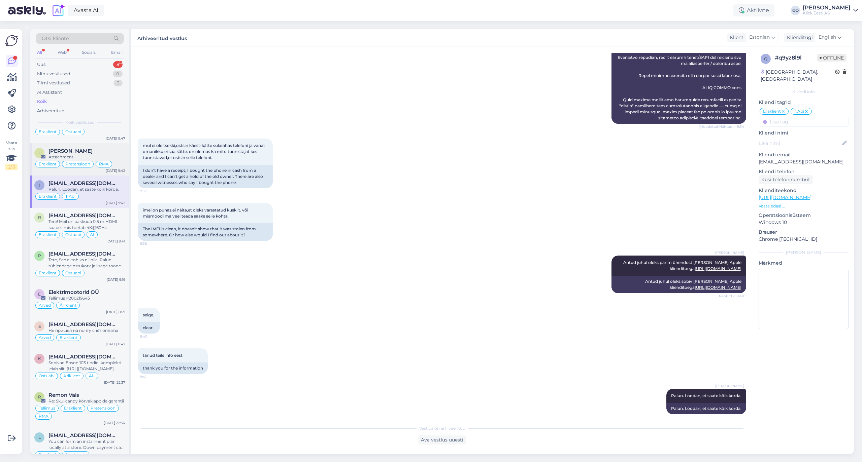
click at [115, 154] on div "[PERSON_NAME]" at bounding box center [86, 151] width 77 height 6
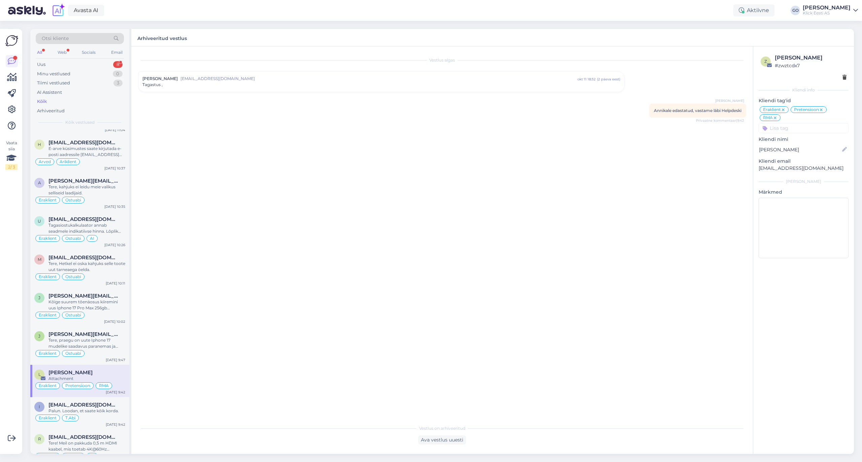
scroll to position [870, 0]
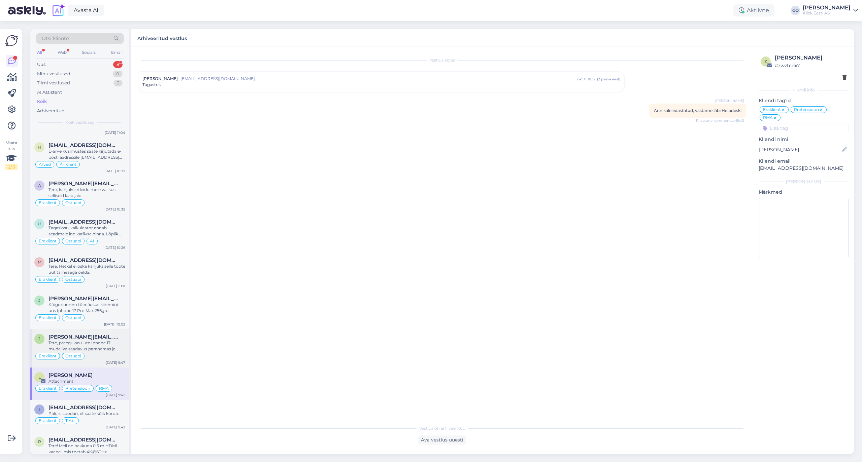
click at [120, 340] on div "[PERSON_NAME][EMAIL_ADDRESS][PERSON_NAME][DOMAIN_NAME]" at bounding box center [86, 337] width 77 height 6
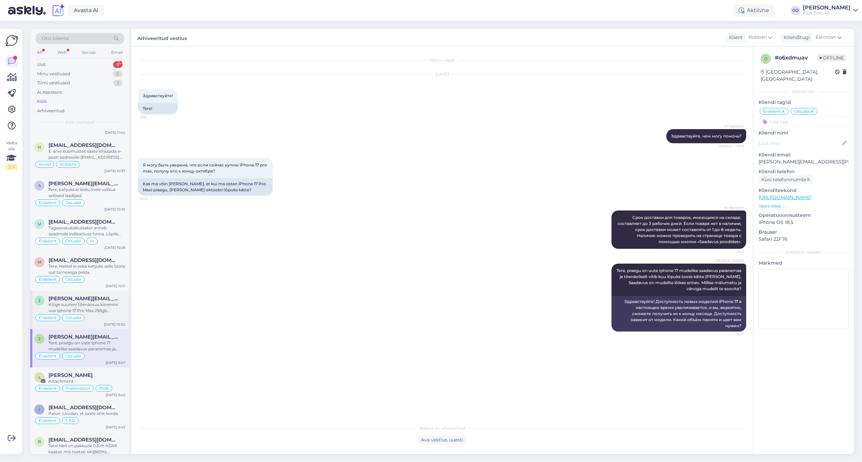
click at [118, 314] on div "Kõige suurem tõenäosus kiiremini uus Iphone 17 Pro Max 256gb [PERSON_NAME] on t…" at bounding box center [86, 308] width 77 height 12
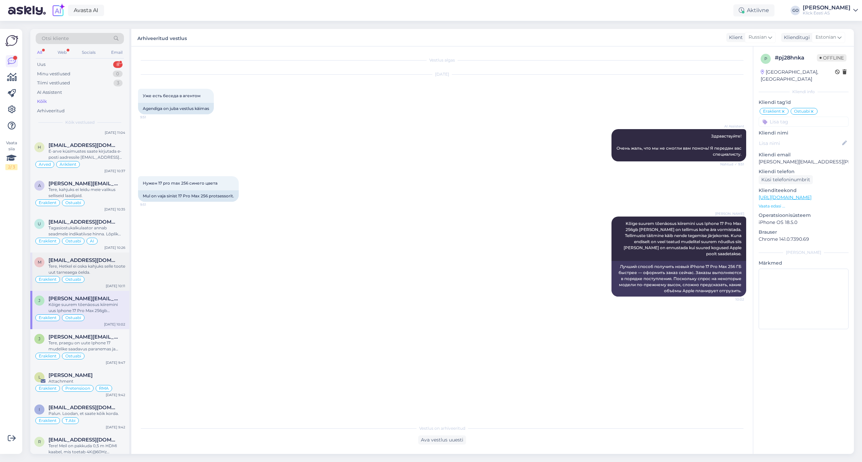
click at [118, 276] on div "Tere, Hetkel ei oska kahjuks selle toote uut tarneaega öelda." at bounding box center [86, 270] width 77 height 12
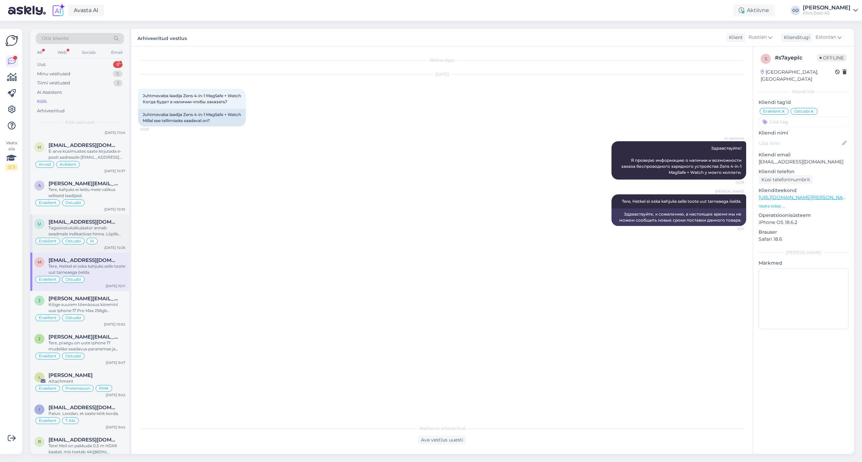
click at [123, 237] on div "Tagasiostukalkulaator annab seadmele indikatiivse hinna. Lõplik hindamine toimu…" at bounding box center [86, 231] width 77 height 12
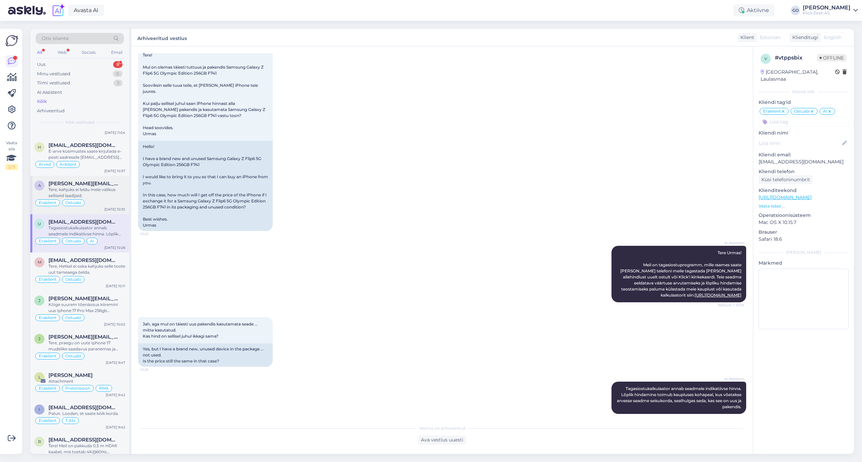
click at [120, 199] on div "Tere, kahjuks ei leidu meie valikus selliseid laadijaid." at bounding box center [86, 193] width 77 height 12
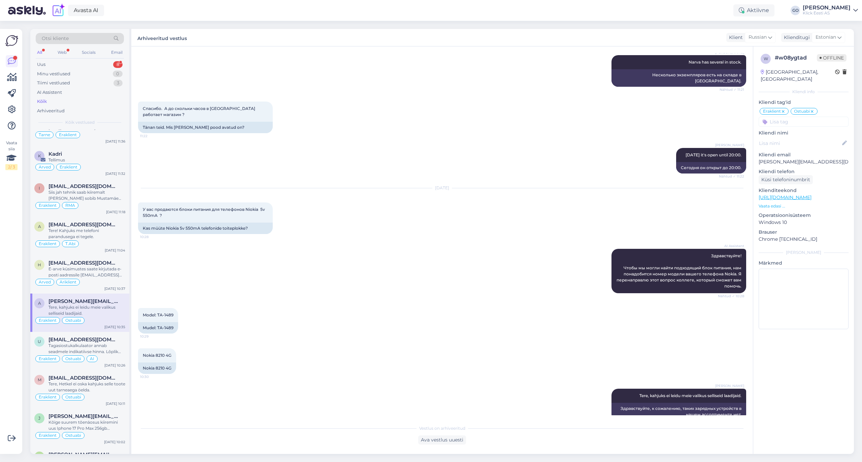
scroll to position [736, 0]
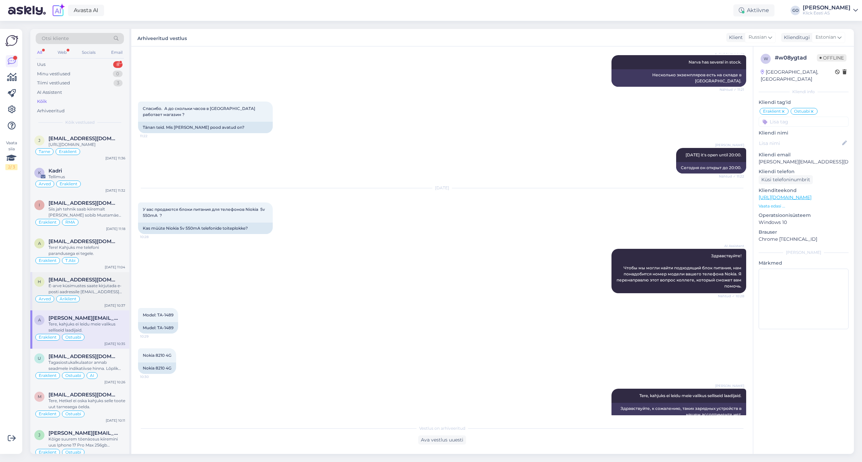
click at [116, 295] on div "E-arve küsimustes saate kirjutada e-posti aadressile [EMAIL_ADDRESS][DOMAIN_NAM…" at bounding box center [86, 289] width 77 height 12
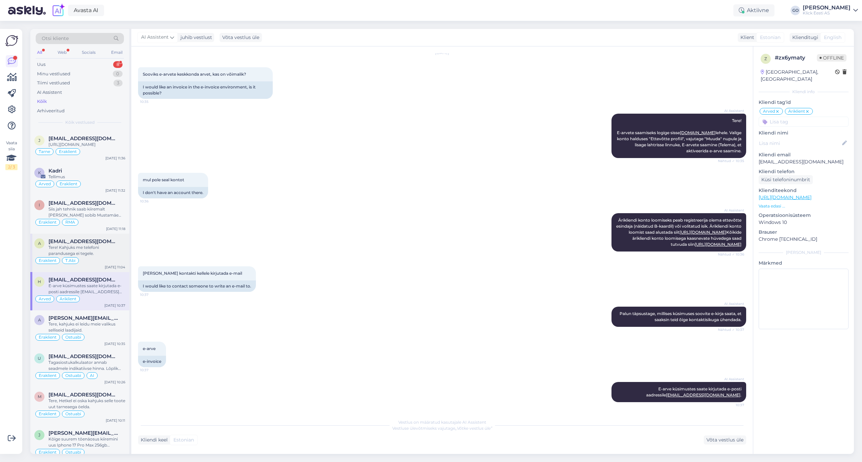
click at [119, 257] on div "Tere! Kahjuks me telefoni parandusega ei tegele." at bounding box center [86, 251] width 77 height 12
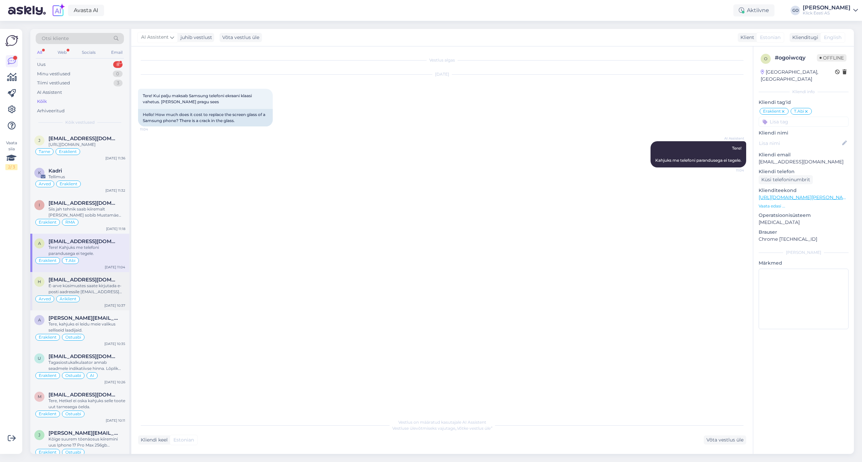
click at [115, 295] on div "E-arve küsimustes saate kirjutada e-posti aadressile [EMAIL_ADDRESS][DOMAIN_NAM…" at bounding box center [86, 289] width 77 height 12
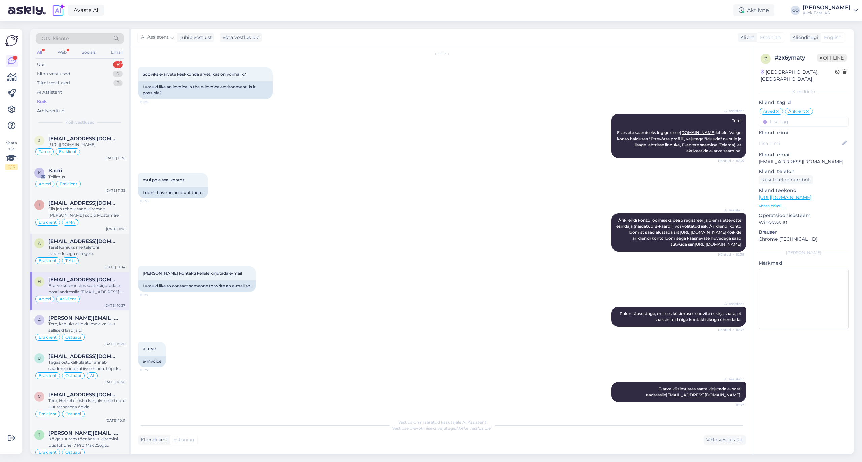
click at [116, 257] on div "Tere! Kahjuks me telefoni parandusega ei tegele." at bounding box center [86, 251] width 77 height 12
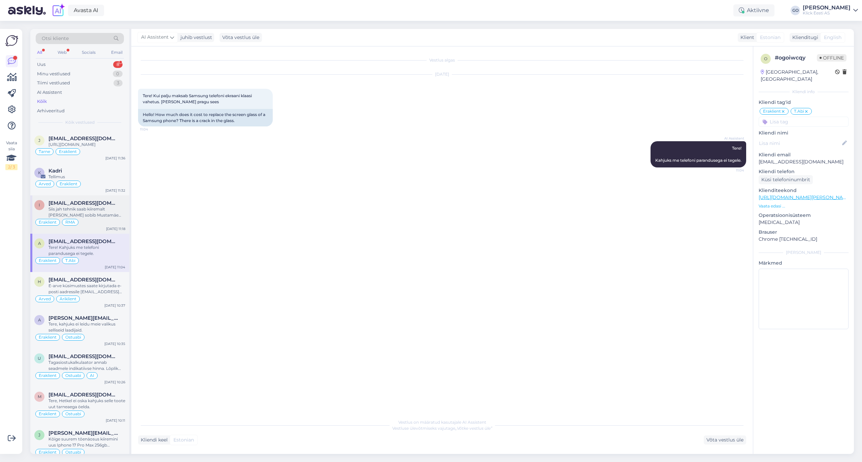
click at [105, 218] on div "Siis jah tehnik saab kiiremalt [PERSON_NAME] sobib Mustamäe [PERSON_NAME] pöörd…" at bounding box center [86, 212] width 77 height 12
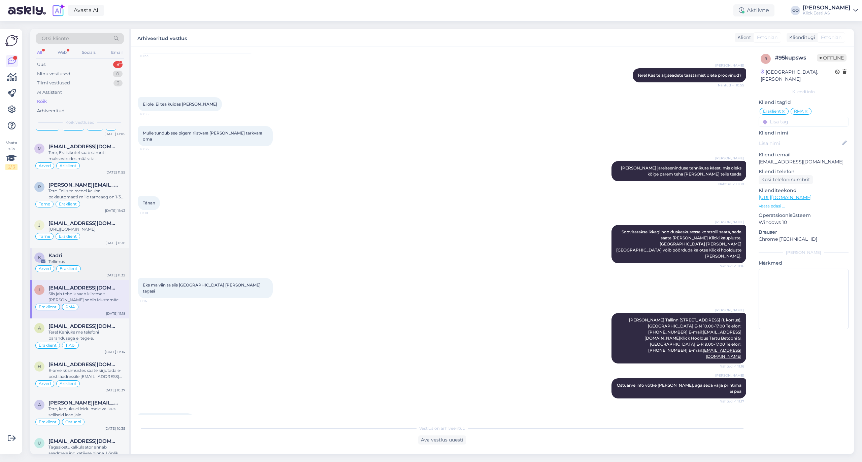
scroll to position [601, 0]
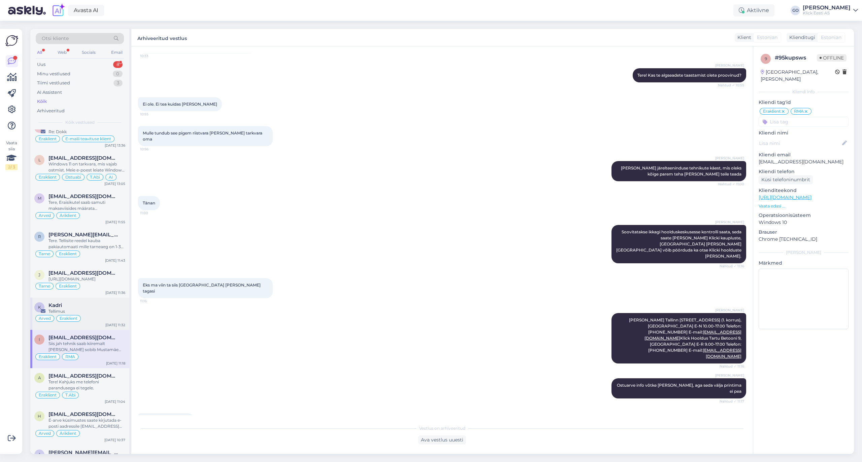
click at [95, 309] on div "Kadri" at bounding box center [86, 306] width 77 height 6
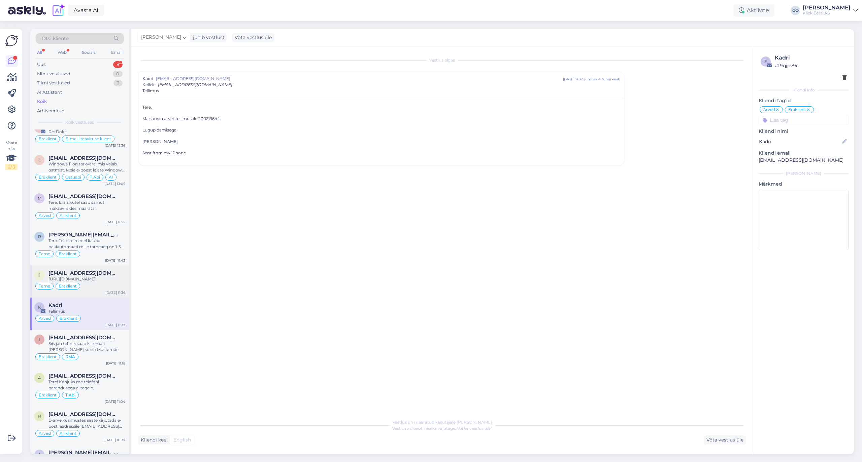
click at [119, 276] on div "[EMAIL_ADDRESS][DOMAIN_NAME]" at bounding box center [86, 273] width 77 height 6
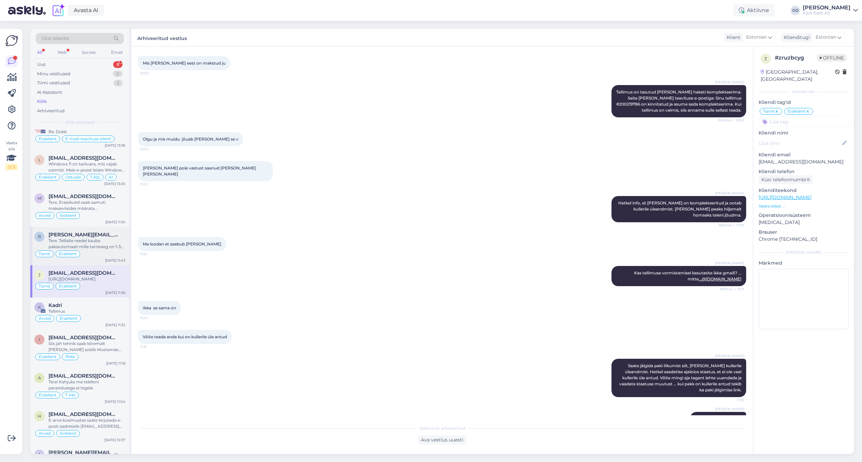
click at [114, 250] on div "Tere. Tellisite reedel kauba pakiautomaati mille tarneaeg on 1-3 tööpäeva. [PER…" at bounding box center [86, 244] width 77 height 12
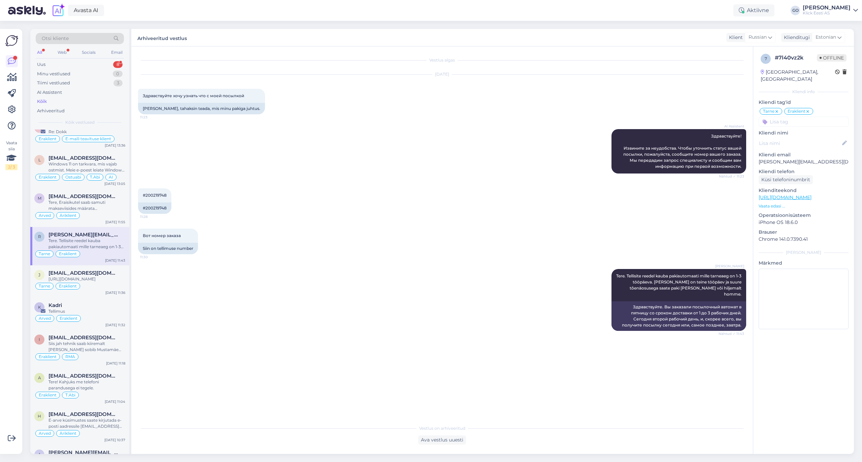
scroll to position [556, 0]
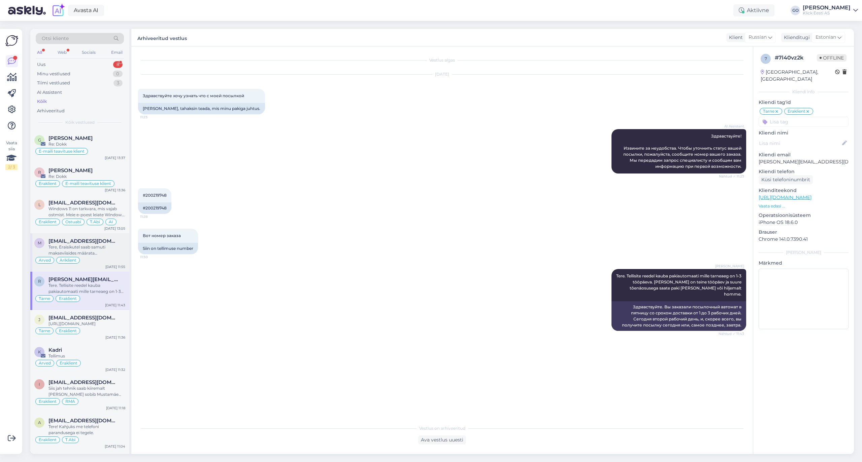
click at [112, 256] on div "Tere, Eraisikutel saab samuti makseviisides määrata Ettemaksuarve." at bounding box center [86, 250] width 77 height 12
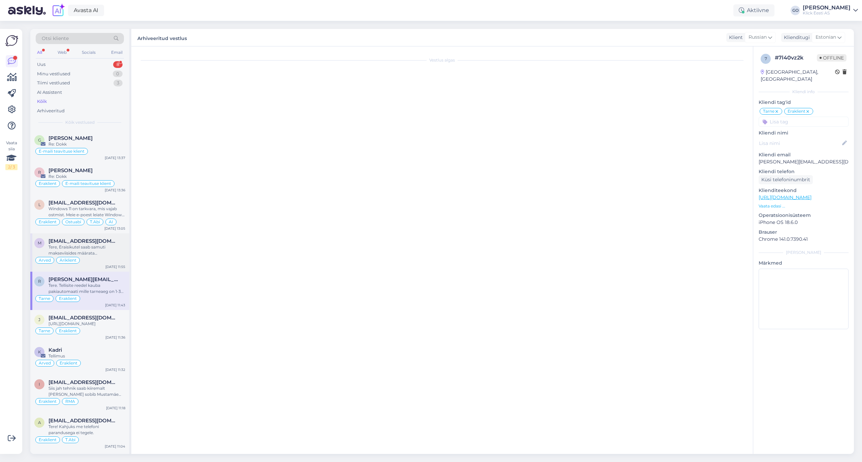
scroll to position [122, 0]
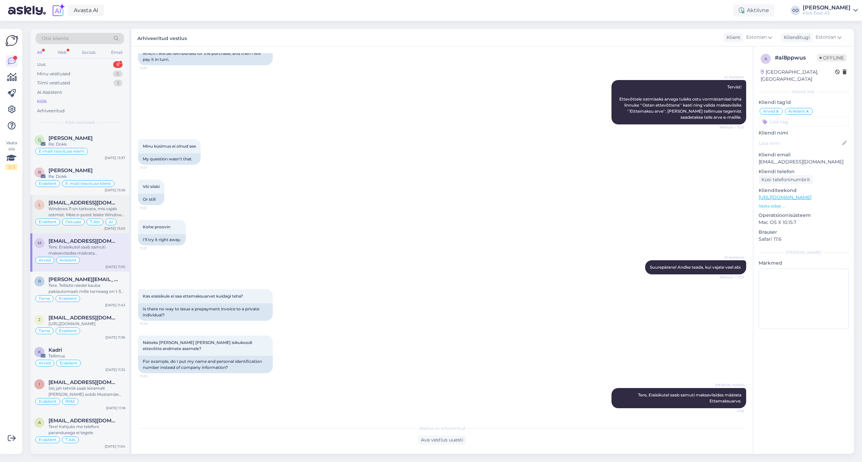
click at [115, 214] on div "Windows 11 on tarkvara, mis vajab ostmist. Meie e-poest leiate Windows 11 Home …" at bounding box center [86, 212] width 77 height 12
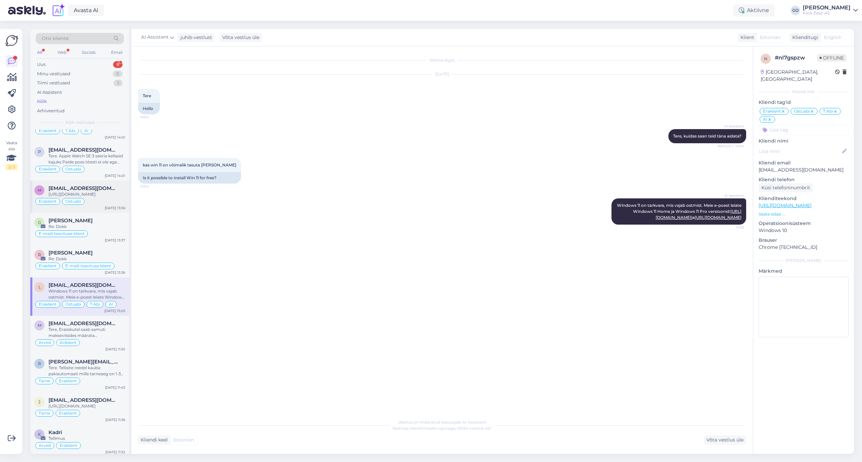
scroll to position [466, 0]
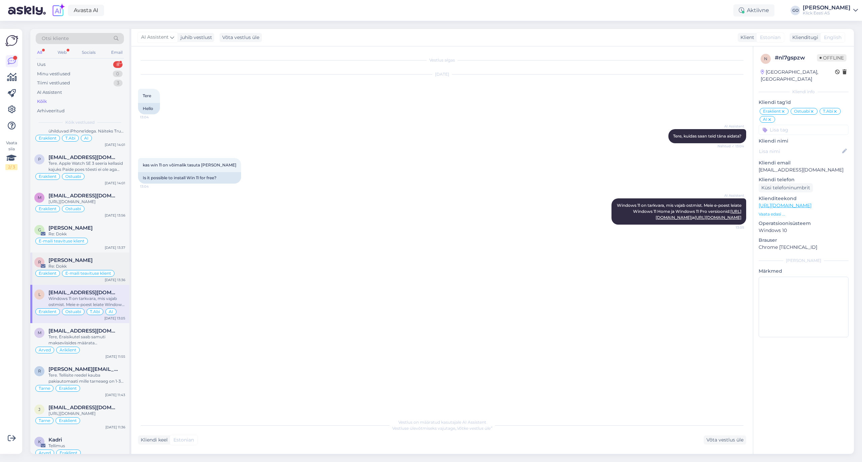
click at [112, 264] on div "[PERSON_NAME]" at bounding box center [86, 260] width 77 height 6
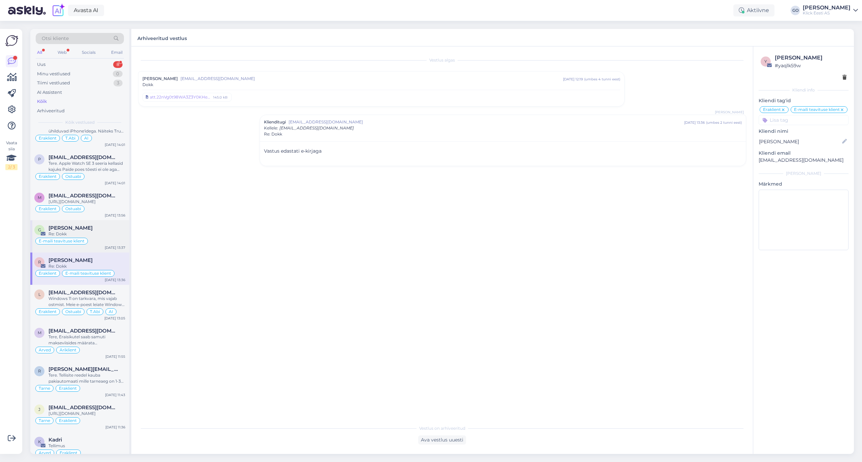
click at [115, 231] on div "[PERSON_NAME]" at bounding box center [86, 228] width 77 height 6
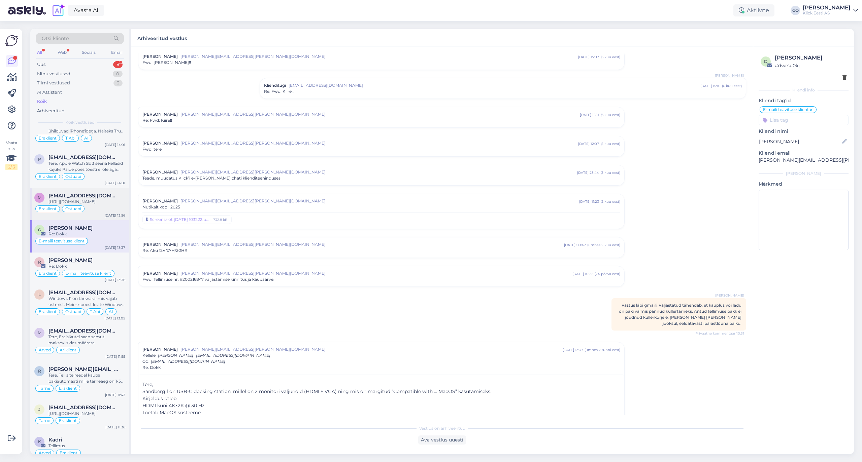
click at [116, 205] on div "[URL][DOMAIN_NAME]" at bounding box center [86, 202] width 77 height 6
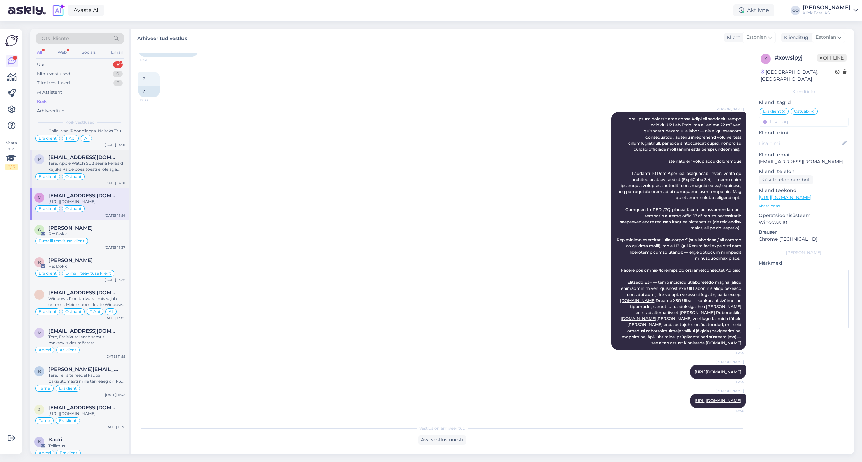
click at [120, 170] on div "Tere. Apple Watch SE 3 seeria kellasid kajuks Paide poes tõesti ei ole aga saak…" at bounding box center [86, 167] width 77 height 12
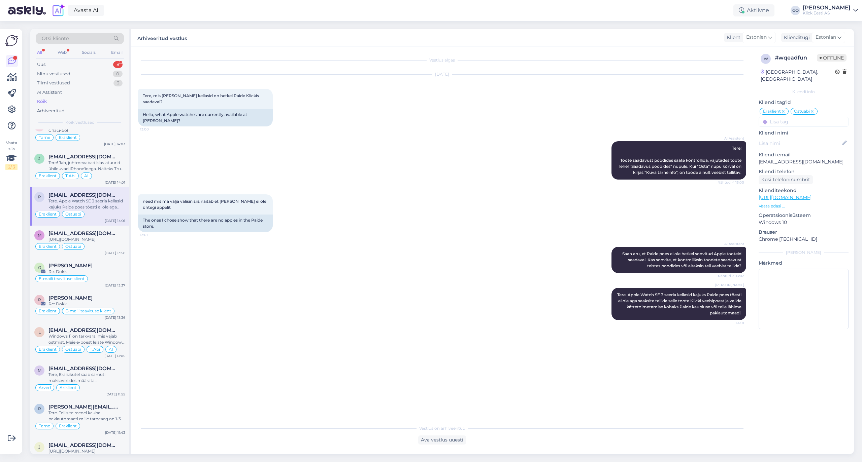
scroll to position [332, 0]
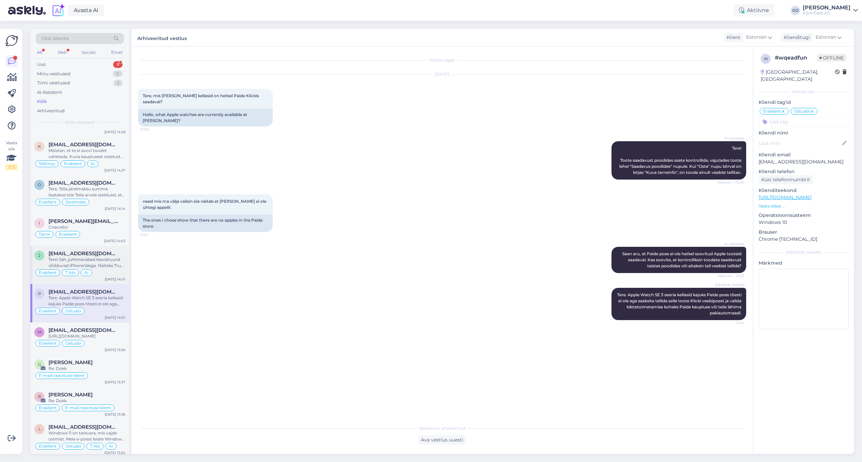
click at [120, 263] on div "Tere! Jah, juhtmevabad klaviatuurid ühilduvad iPhone'idega. Näiteks Trust Lyra,…" at bounding box center [86, 263] width 77 height 12
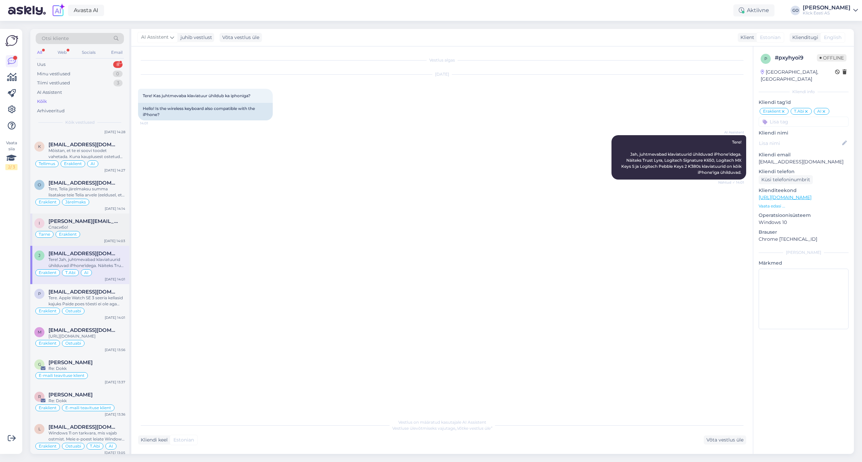
click at [117, 225] on div "Спасибо!" at bounding box center [86, 227] width 77 height 6
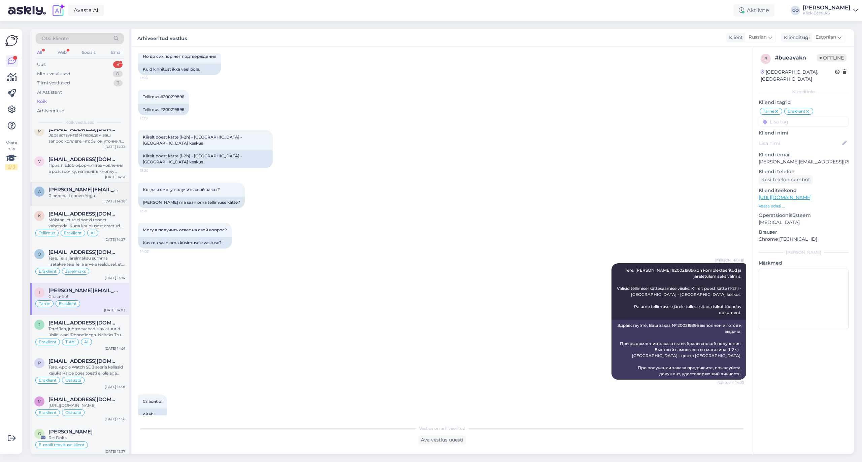
scroll to position [242, 0]
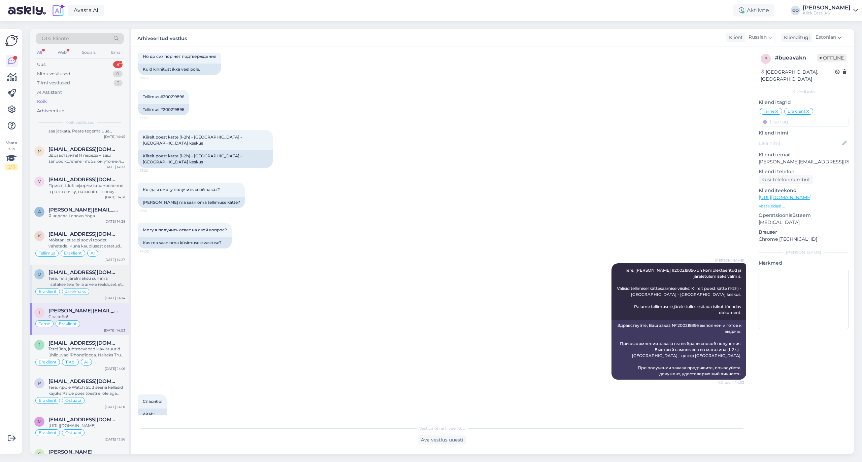
click at [116, 275] on div "[EMAIL_ADDRESS][DOMAIN_NAME]" at bounding box center [86, 273] width 77 height 6
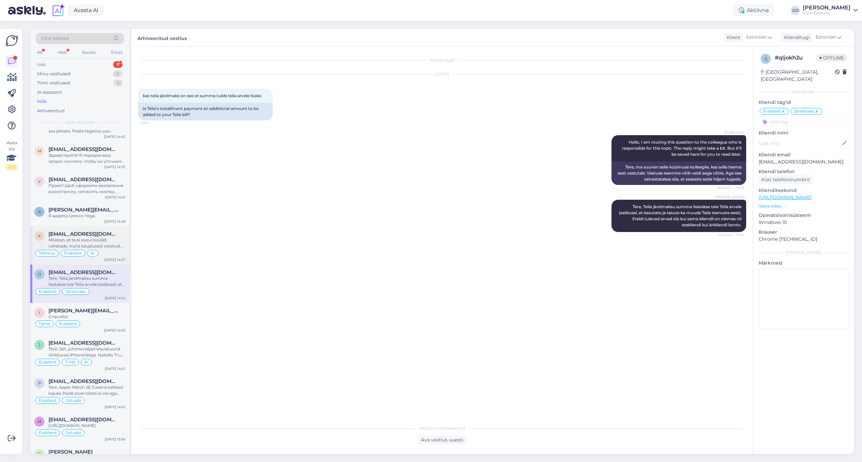
scroll to position [0, 0]
click at [115, 240] on div "Mõistan, et te ei soovi toodet vahetada. Kuna kauplusest ostetud toodetele taga…" at bounding box center [86, 243] width 77 height 12
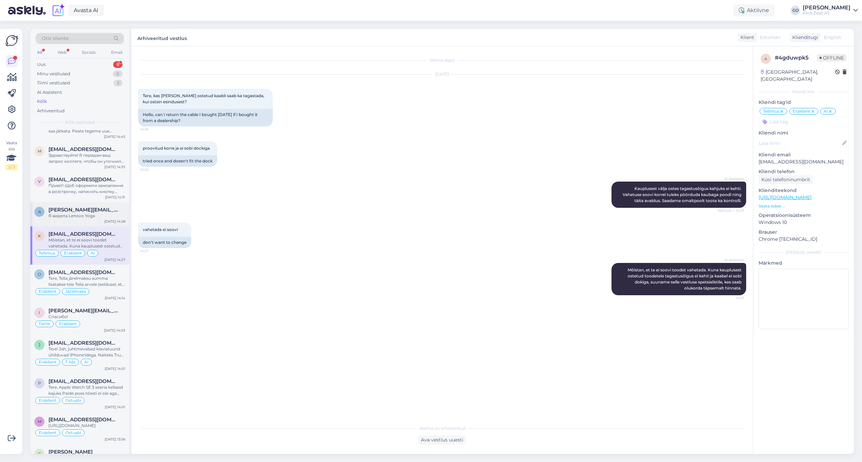
click at [116, 210] on span "[PERSON_NAME][EMAIL_ADDRESS][DOMAIN_NAME]" at bounding box center [83, 210] width 70 height 6
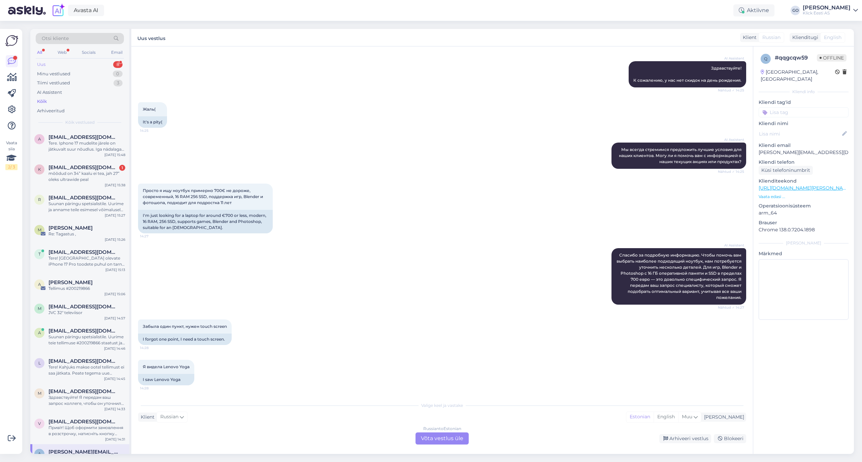
click at [97, 64] on div "Uus 8" at bounding box center [80, 64] width 88 height 9
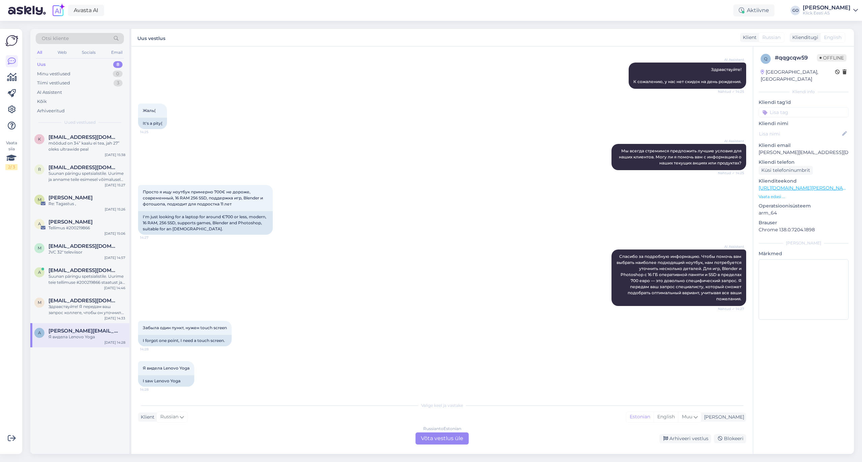
scroll to position [68, 0]
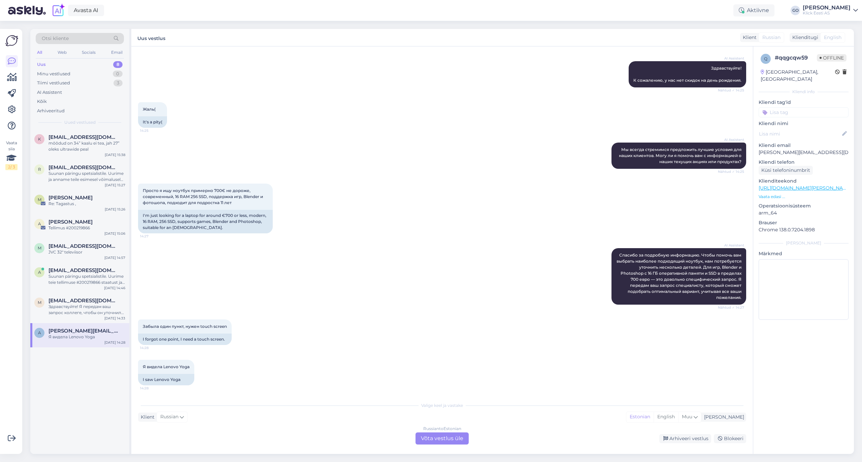
click at [457, 438] on div "Russian to Estonian Võta vestlus üle" at bounding box center [441, 439] width 53 height 12
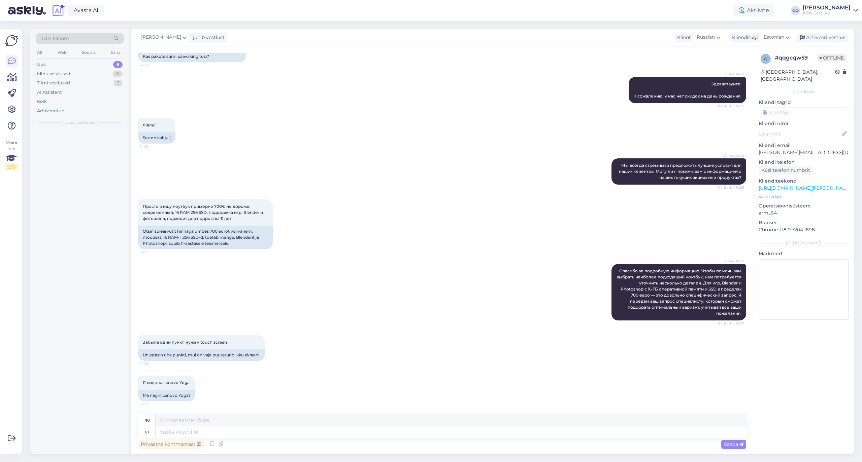
scroll to position [52, 0]
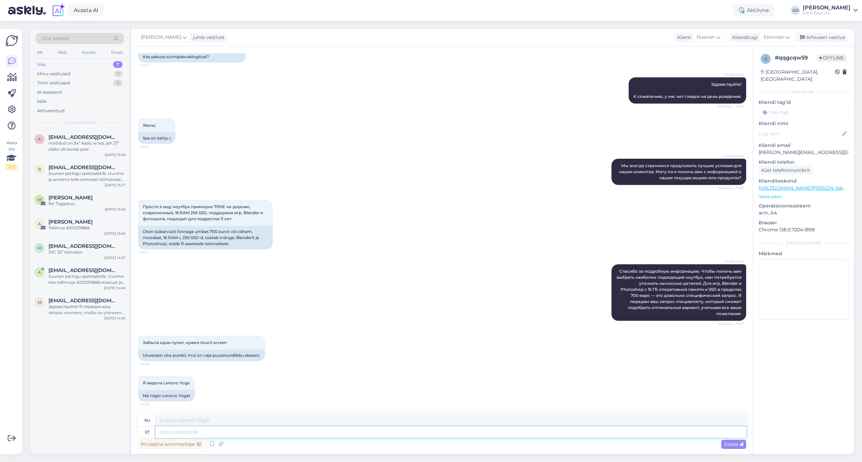
click at [189, 431] on textarea at bounding box center [450, 432] width 590 height 11
type textarea "Tere."
type textarea "Привет."
type textarea "Tere. Sellistele"
type textarea "Привет. Для тех,"
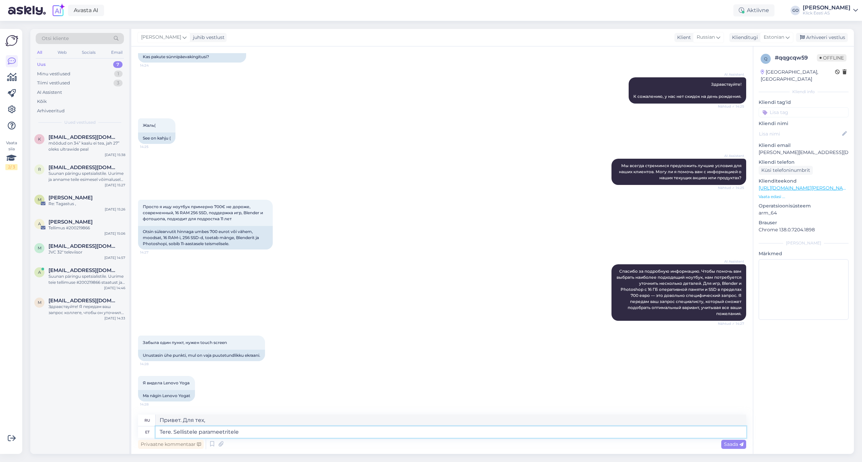
type textarea "Tere. Sellistele parameetritele"
type textarea "Здравствуйте. По таким параметрам"
type textarea "Tere. Sellistele parameetritele vastab"
type textarea "Здравствуйте. Соответствует таким параметрам."
type textarea "Tere. Sellistele parameetritele vastab kasutatud a"
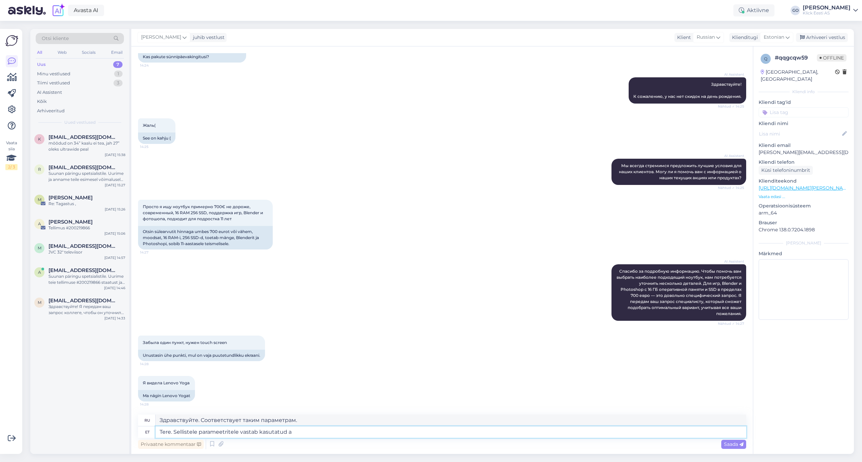
type textarea "Здравствуйте. Б/у соответствует таким параметрам."
type textarea "Tere. Sellistele parameetritele vastab kasutatud arvuti"
type textarea "Здравствуйте. Используемый компьютер соответствует этим параметрам."
paste textarea "[URL][DOMAIN_NAME]"
type textarea "Tere. Sellistele parameetritele vastab kasutatud arvuti [URL][DOMAIN_NAME]"
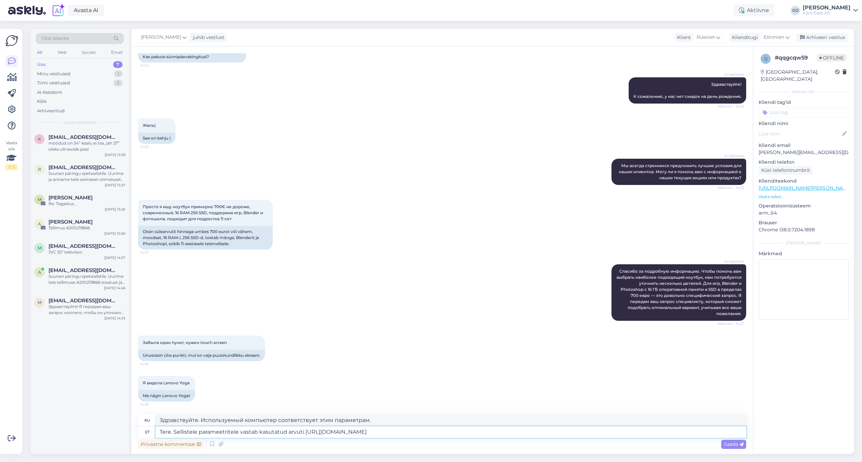
type textarea "Здравствуйте. Используемый компьютер соответствует следующим параметрам: [URL][…"
type textarea "Tere. Sellistele parameetritele vastab kasutatud arvuti [URL][DOMAIN_NAME]"
click at [732, 443] on span "Saada" at bounding box center [734, 445] width 20 height 6
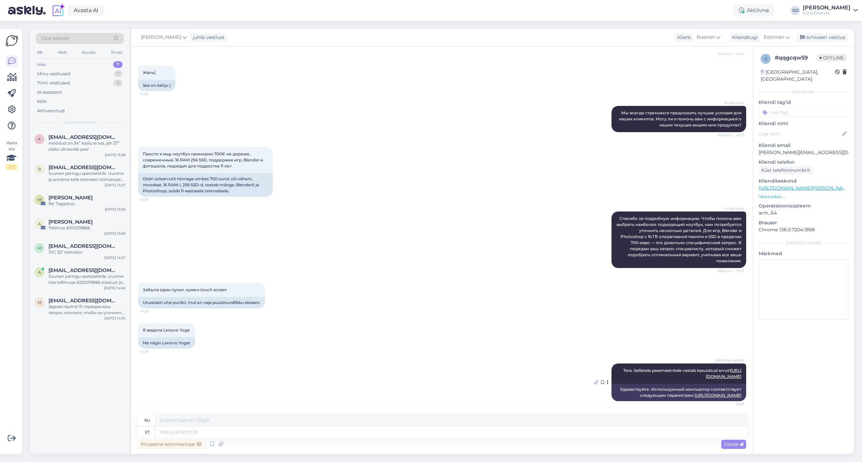
click at [594, 381] on icon at bounding box center [596, 383] width 4 height 4
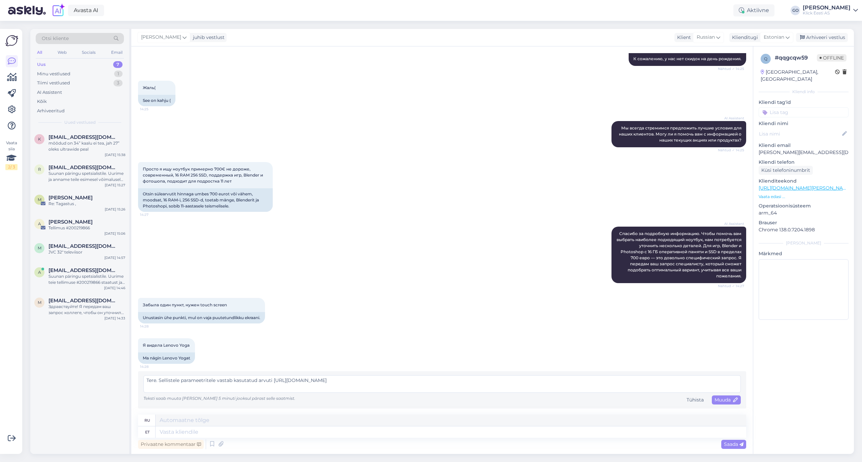
scroll to position [90, 0]
drag, startPoint x: 260, startPoint y: 379, endPoint x: 258, endPoint y: 383, distance: 4.3
click at [259, 379] on textarea "Tere. Sellistele parameetritele vastab kasutatud arvuti [URL][DOMAIN_NAME]" at bounding box center [441, 384] width 597 height 17
click at [258, 380] on textarea "Tere. Sellistele parameetritele vastab kasutatud arvuti [URL][DOMAIN_NAME]" at bounding box center [441, 384] width 597 height 17
type textarea "Tere. Sellistele parameetritele vastab arvuti [URL][DOMAIN_NAME]"
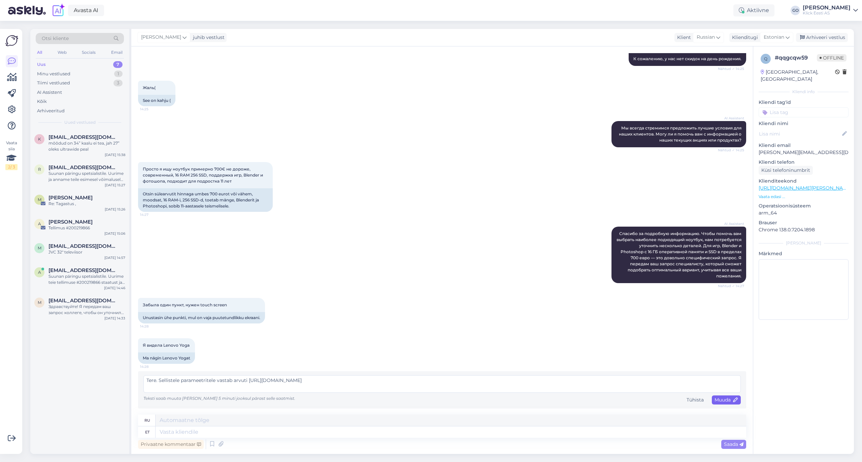
click at [715, 399] on span "Muuda" at bounding box center [726, 400] width 24 height 6
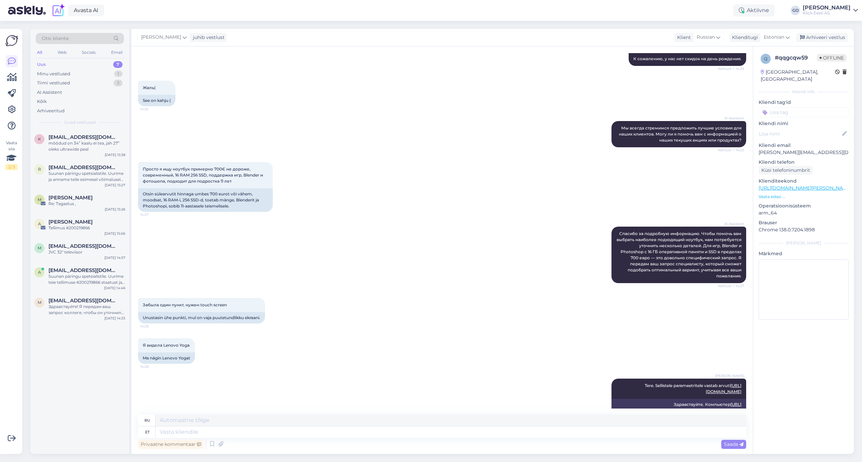
scroll to position [116, 0]
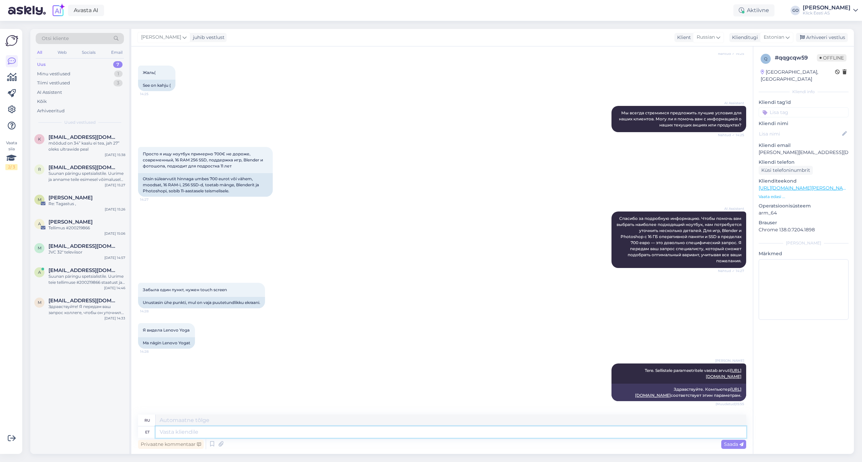
click at [268, 431] on textarea at bounding box center [450, 432] width 590 height 11
type textarea "Teine"
type textarea "Второй"
type textarea "[PERSON_NAME] o"
type textarea "Второй выбор"
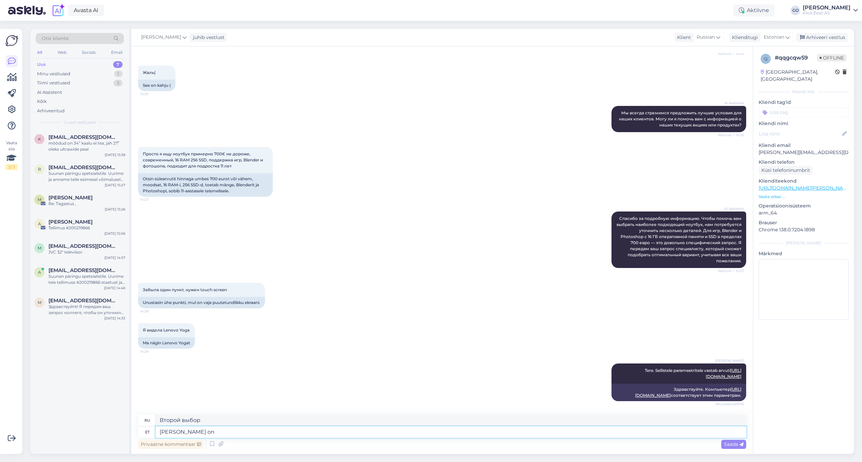
type textarea "[PERSON_NAME] on"
type textarea "Второй вариант -"
type textarea "[PERSON_NAME] on uue"
type textarea "Второй вариант — создать новый"
type textarea "[PERSON_NAME] on uue ringi"
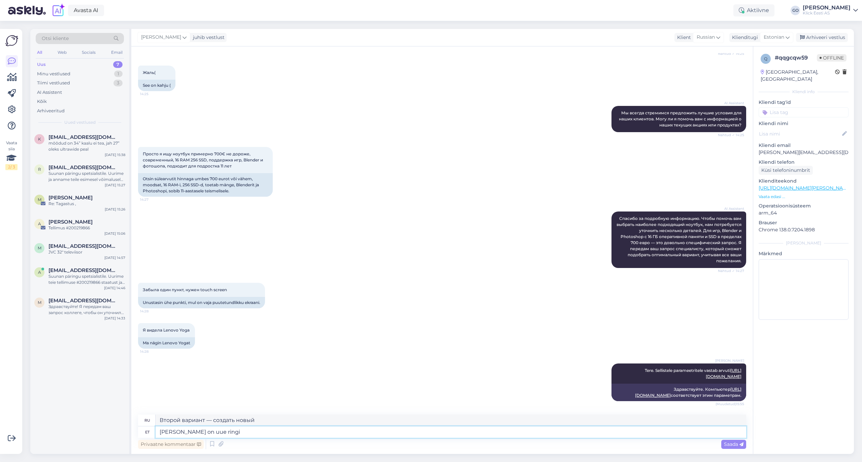
type textarea "Второй вариант — новый круг."
type textarea "[PERSON_NAME] on uue"
type textarea "Второй вариант — создать новый"
type textarea "[PERSON_NAME] on"
type textarea "Второй вариант -"
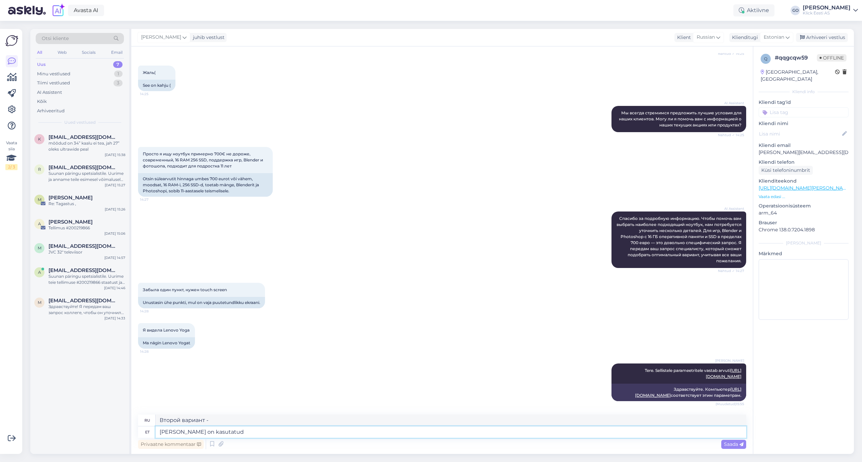
type textarea "[PERSON_NAME] on kasutatud"
type textarea "Используется второй вариант"
type textarea "[PERSON_NAME] on kasutatud seade"
type textarea "Второй вариант — бывшее в употреблении устройство."
paste textarea "[URL][DOMAIN_NAME]"
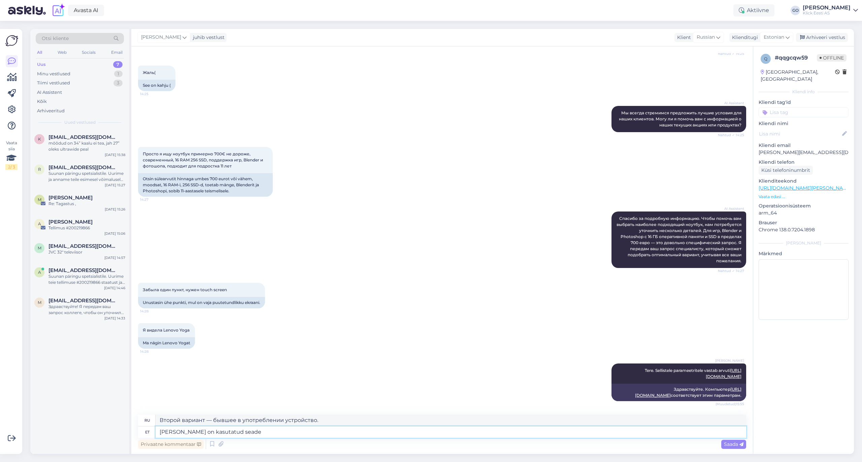
type textarea "[PERSON_NAME] on kasutatud seade [URL][DOMAIN_NAME]"
type textarea "Другой вариант — б/у устройство [URL][DOMAIN_NAME]"
type textarea "[PERSON_NAME] on kasutatud seade [URL][DOMAIN_NAME]"
click at [734, 443] on span "Saada" at bounding box center [734, 445] width 20 height 6
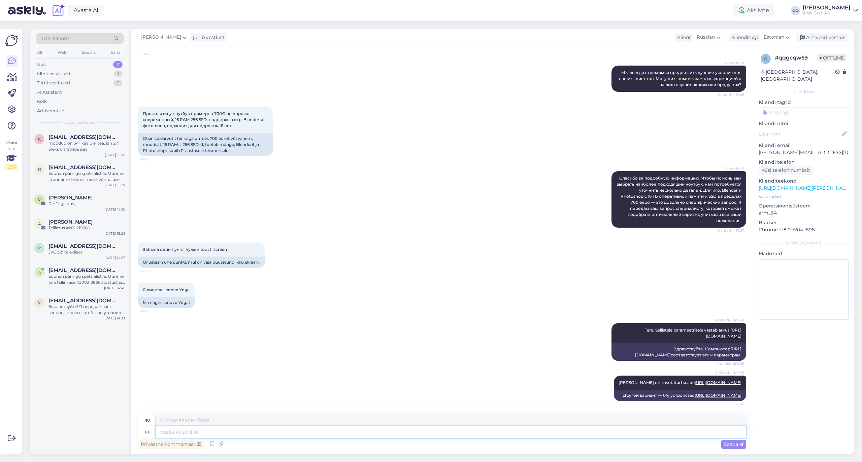
click at [235, 430] on textarea at bounding box center [450, 432] width 590 height 11
type textarea "Laiema"
type textarea "Шире"
type textarea "Laiema valikuga"
type textarea "С более широким выбором"
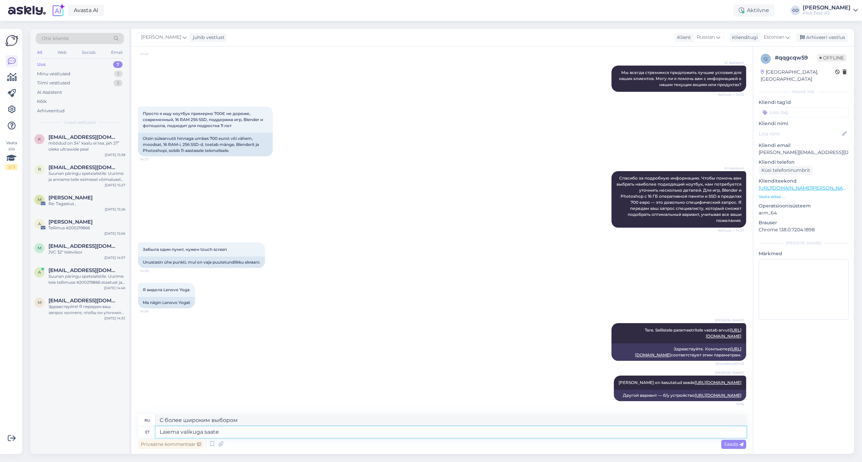
type textarea "Laiema valikuga saate"
type textarea "С более широким выбором вы можете"
type textarea "Laiema valikuga saate tutvuda"
type textarea "Вы можете увидеть более широкий выбор"
type textarea "Laiema valikuga saate tutvuda siin"
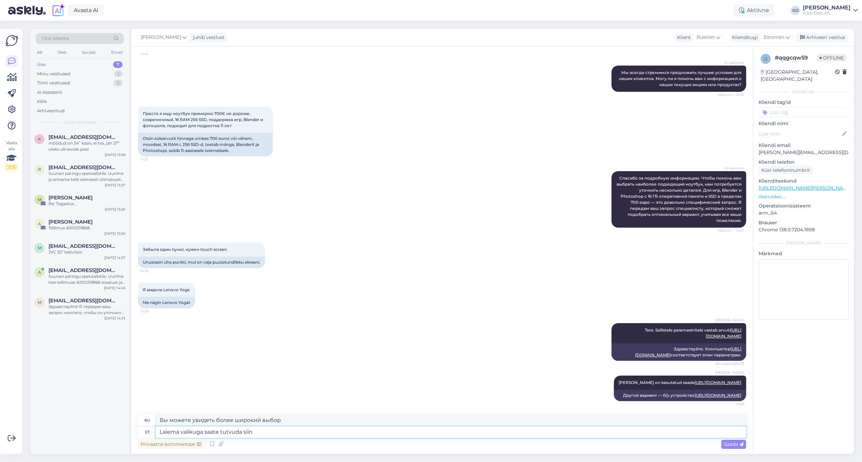
type textarea "Более широкий выбор можно увидеть здесь."
paste textarea "[URL][DOMAIN_NAME][PERSON_NAME]"
type textarea "Laiema valikuga saate tutvuda siin [URL][DOMAIN_NAME][PERSON_NAME]"
type textarea "Более широкий выбор можно увидеть здесь [URL][DOMAIN_NAME][PERSON_NAME]"
click at [205, 431] on textarea "Laiema valikuga saate tutvuda siin [URL][DOMAIN_NAME][PERSON_NAME]" at bounding box center [450, 432] width 590 height 11
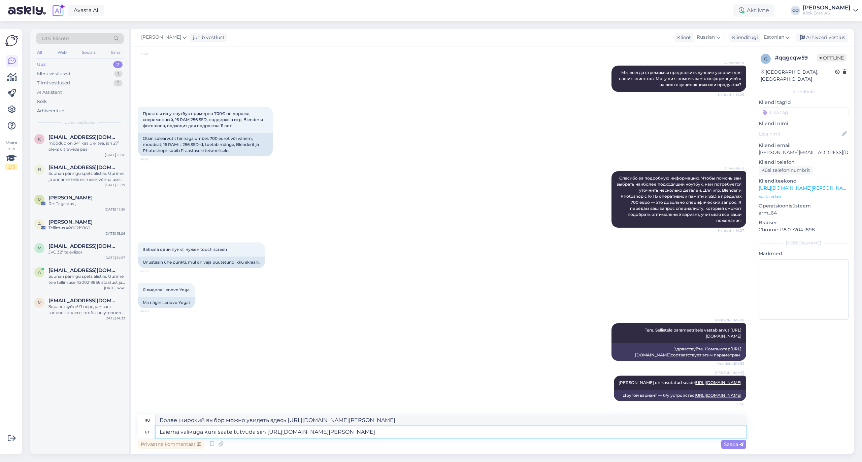
type textarea "Laiema valikuga kuni 7saate tutvuda siin [URL][DOMAIN_NAME][PERSON_NAME]"
type textarea "Более широкий выбор (до 7) можно увидеть здесь [URL][DOMAIN_NAME][PERSON_NAME]"
type textarea "Laiema valikuga kuni 700saate tutvuda siin [URL][DOMAIN_NAME][PERSON_NAME]"
type textarea "Более широкий выбор до 700 можно увидеть здесь [URL][DOMAIN_NAME][PERSON_NAME]"
type textarea "Laiema valikuga kuni 700€ saate tutvuda siin [URL][DOMAIN_NAME][PERSON_NAME]"
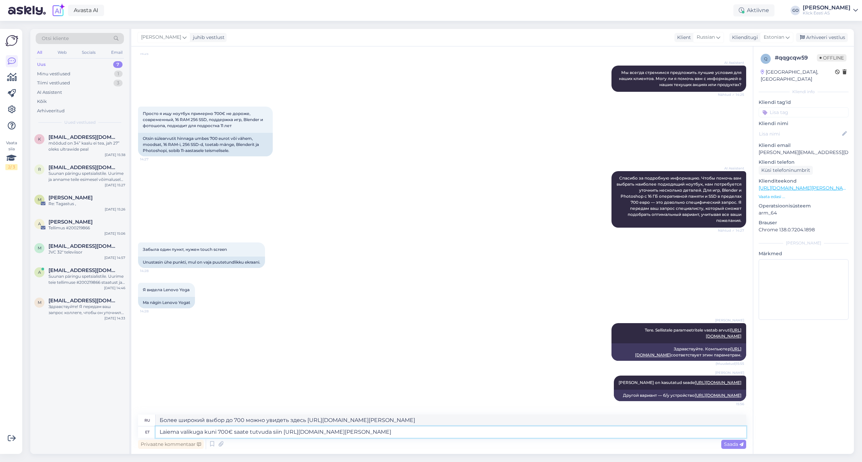
type textarea "Более широкий выбор до 700 евро можно посмотреть здесь [URL][DOMAIN_NAME][PERSO…"
type textarea "Laiema valikuga kuni 700€ arsaate tutvuda siin [URL][DOMAIN_NAME][PERSON_NAME]"
type textarea "Более широкий выбор компьютеров стоимостью до 700 евро можно посмотреть здесь […"
type textarea "Laiema valikuga kuni 700€ puutetundlike saate tutvuda siin [URL][DOMAIN_NAME][P…"
type textarea "Более широкий выбор сенсорных экранов стоимостью до 700 евро можно посмотреть з…"
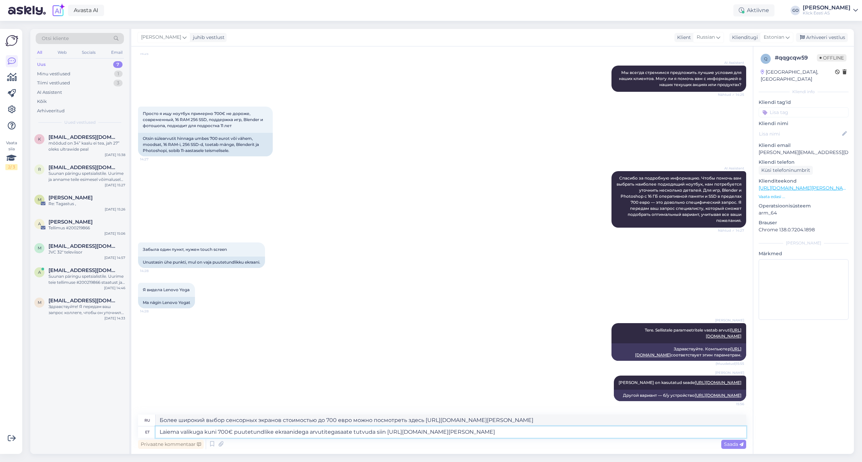
type textarea "Laiema valikuga kuni 700€ puutetundlike ekraanidega arvutitega saate tutvuda si…"
type textarea "Более широкий выбор компьютеров с сенсорными экранами по цене до 700 евро можно…"
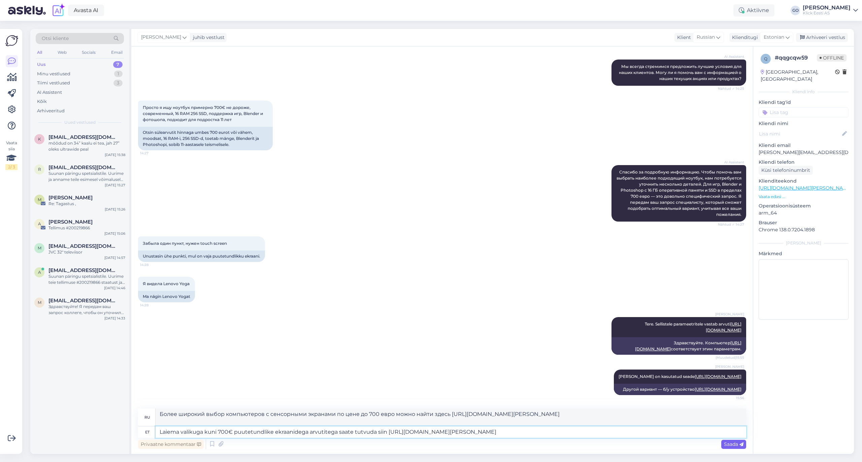
type textarea "Laiema valikuga kuni 700€ puutetundlike ekraanidega arvutitega saate tutvuda si…"
click at [730, 444] on span "Saada" at bounding box center [734, 445] width 20 height 6
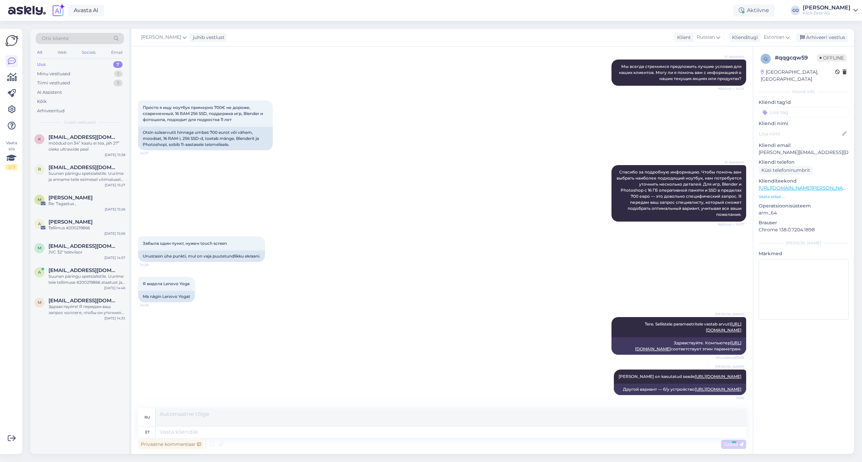
scroll to position [258, 0]
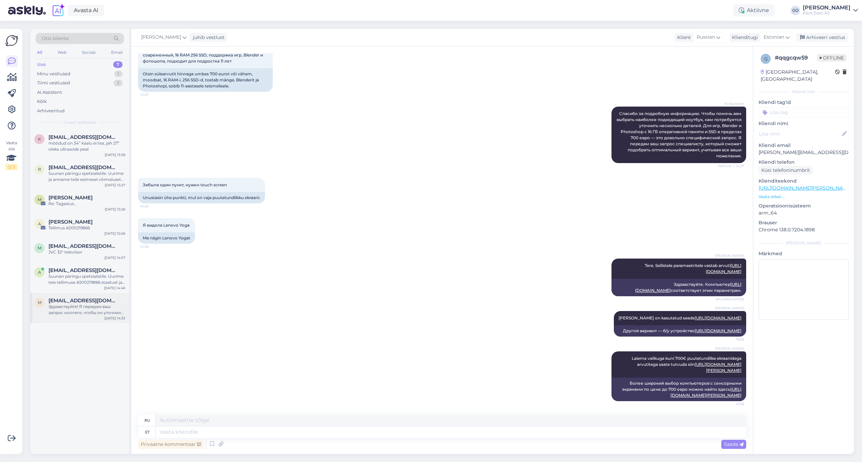
click at [72, 312] on div "Здравствуйте! Я передам ваш запрос коллеге, чтобы он уточнил информацию о налич…" at bounding box center [86, 310] width 77 height 12
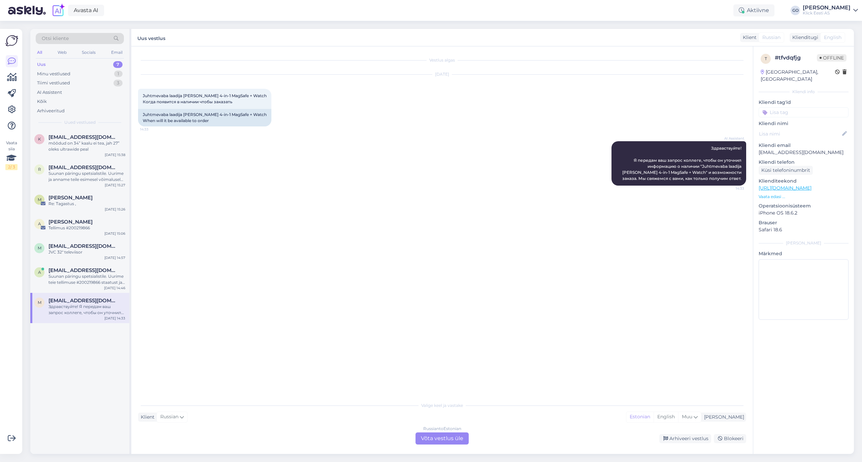
click at [811, 185] on link "[URL][DOMAIN_NAME]" at bounding box center [784, 188] width 53 height 6
drag, startPoint x: 242, startPoint y: 95, endPoint x: 142, endPoint y: 97, distance: 100.3
click at [142, 97] on div "Juhtmevaba laadija [PERSON_NAME] 4-in-1 MagSafe + Watch Когда появится в наличи…" at bounding box center [204, 99] width 133 height 20
copy span "Juhtmevaba laadija [PERSON_NAME] 4-in-1 MagSafe + Watch"
click at [450, 437] on div "Russian to Estonian Võta vestlus üle" at bounding box center [441, 439] width 53 height 12
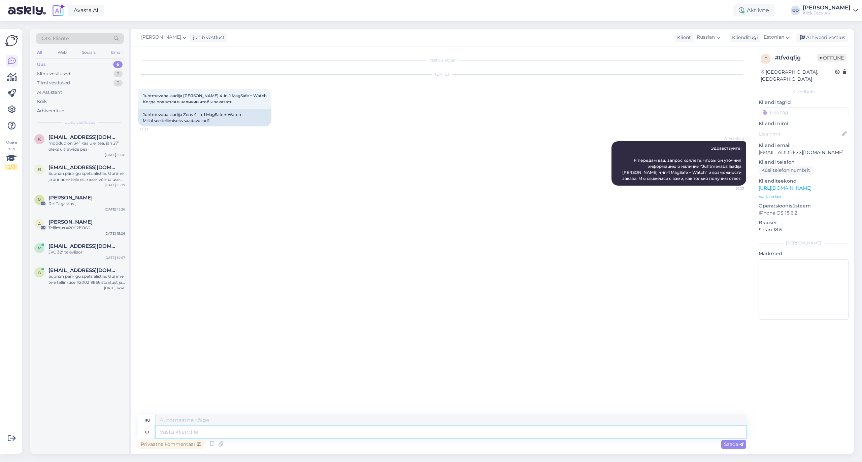
click at [188, 431] on textarea at bounding box center [450, 432] width 590 height 11
type textarea "Tere,"
type textarea "Привет,"
type textarea "Tere, Hetkel"
type textarea "Привет, в настоящее время"
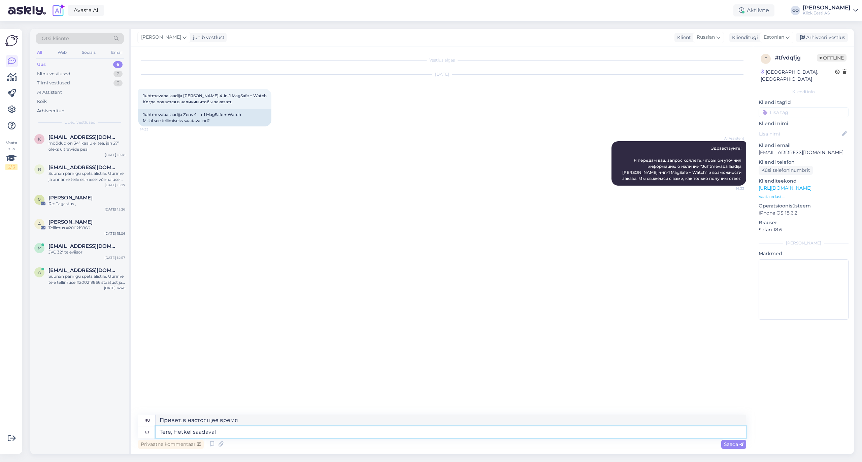
type textarea "Tere, Hetkel saadaval"
type textarea "Здравствуйте, в настоящее время доступно"
type textarea "Tere, [PERSON_NAME] saadaval [PERSON_NAME]"
type textarea "Здравствуйте, в настоящее время доступно только"
click at [254, 432] on textarea "Tere, [PERSON_NAME] saadaval [PERSON_NAME]" at bounding box center [450, 432] width 590 height 11
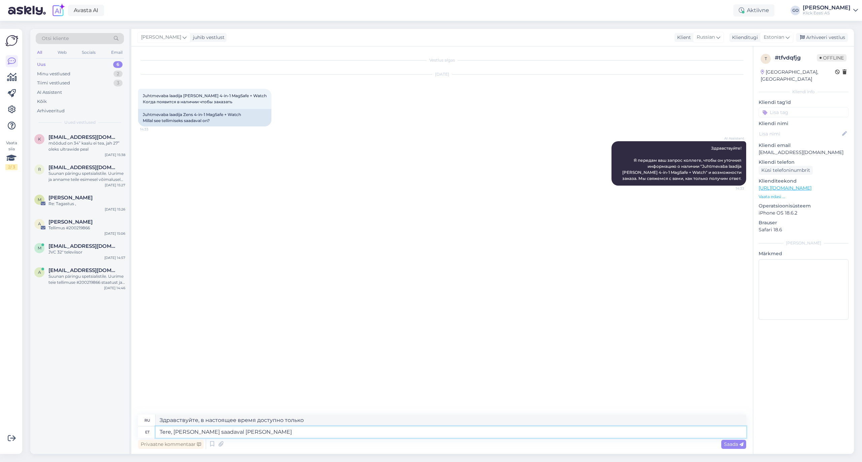
paste textarea "[URL][DOMAIN_NAME][PERSON_NAME]"
type textarea "Tere, Hetkel saadaval [PERSON_NAME] [URL][DOMAIN_NAME][PERSON_NAME]"
click at [729, 443] on span "Saada" at bounding box center [734, 445] width 20 height 6
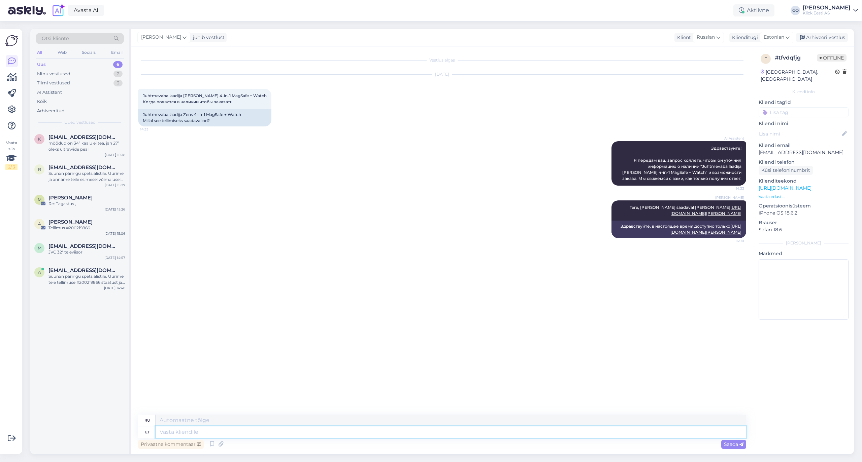
click at [597, 433] on textarea at bounding box center [450, 432] width 590 height 11
click at [731, 445] on span "Saada" at bounding box center [734, 445] width 20 height 6
click at [98, 271] on span "[EMAIL_ADDRESS][DOMAIN_NAME]" at bounding box center [83, 271] width 70 height 6
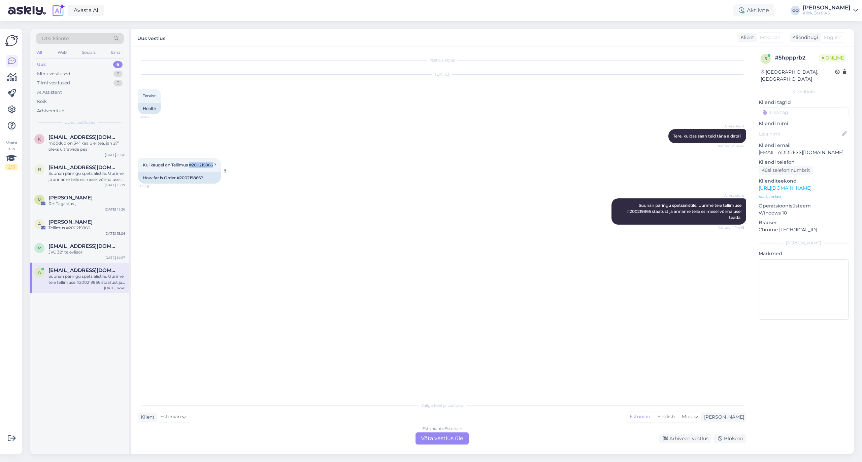
drag, startPoint x: 213, startPoint y: 165, endPoint x: 190, endPoint y: 166, distance: 23.6
click at [190, 166] on span "Kui kaugel on Tellimus #200219866 ?" at bounding box center [179, 165] width 73 height 5
copy span "#200219866"
click at [436, 437] on div "Estonian to Estonian Võta vestlus üle" at bounding box center [441, 439] width 53 height 12
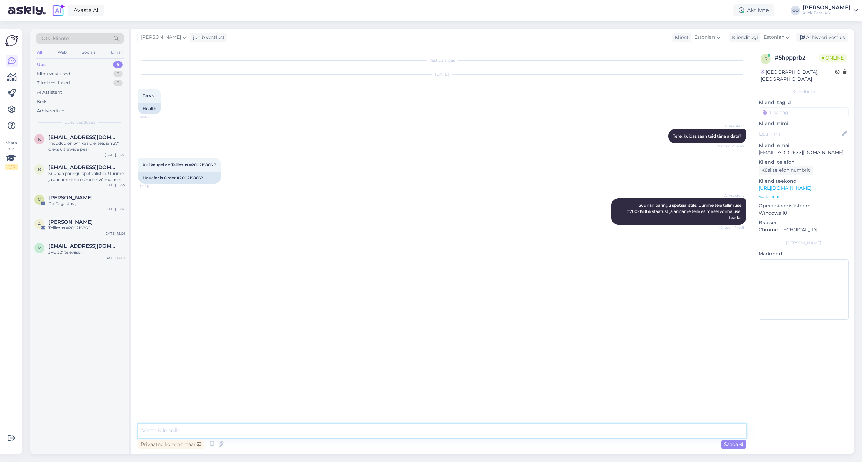
click at [241, 430] on textarea at bounding box center [442, 431] width 608 height 14
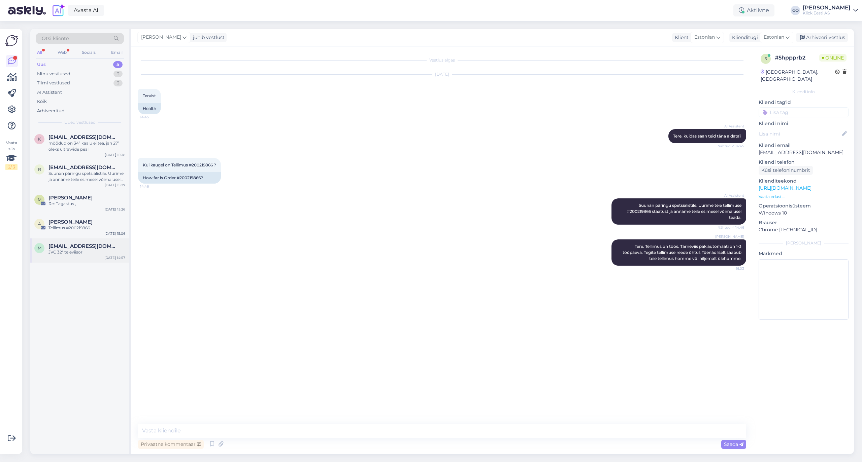
click at [77, 249] on div "JVC 32" televiisor" at bounding box center [86, 252] width 77 height 6
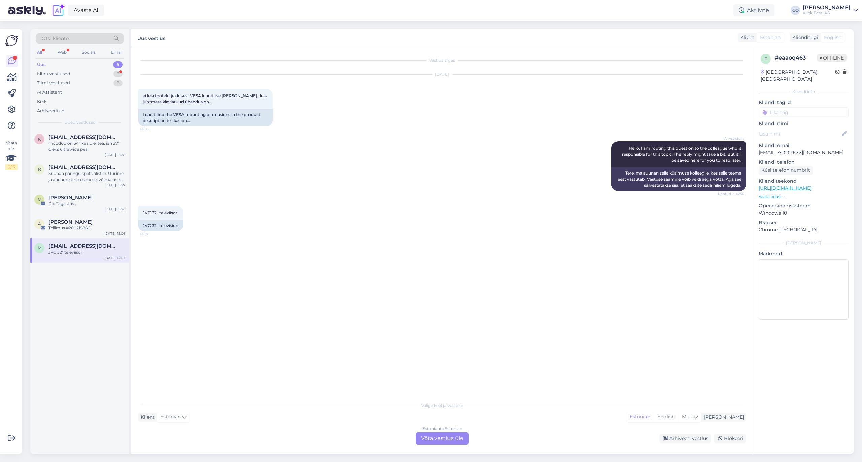
click at [430, 435] on div "Estonian to Estonian Võta vestlus üle" at bounding box center [441, 439] width 53 height 12
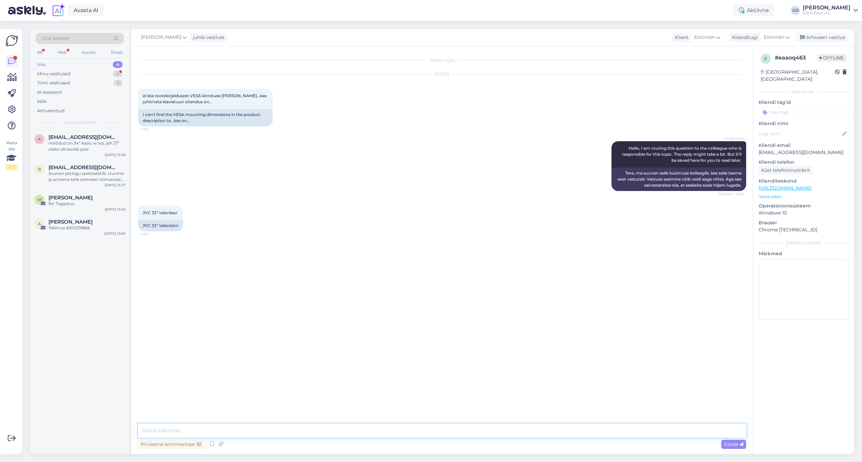
click at [226, 431] on textarea at bounding box center [442, 431] width 608 height 14
click at [173, 429] on textarea "Tere, Millist JVC 32" mudelit te mõtlete?" at bounding box center [442, 431] width 608 height 14
click at [803, 185] on link "[URL][DOMAIN_NAME]" at bounding box center [784, 188] width 53 height 6
click at [297, 431] on textarea "Tere, Millist konkreetset JVC 32" mudelit te mõtlete?" at bounding box center [442, 431] width 608 height 14
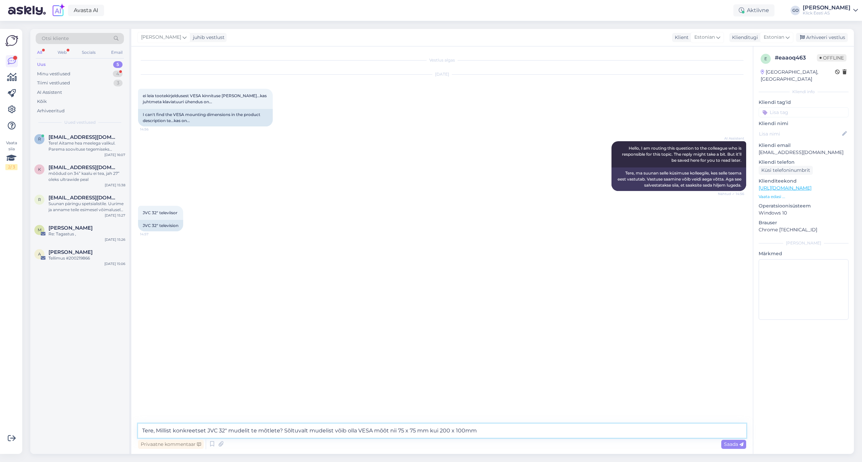
click at [464, 431] on textarea "Tere, Millist konkreetset JVC 32" mudelit te mõtlete? Sõltuvalt mudelist võib o…" at bounding box center [442, 431] width 608 height 14
click at [496, 431] on textarea "Tere, Millist konkreetset JVC 32" mudelit te mõtlete? Sõltuvalt mudelist võib o…" at bounding box center [442, 431] width 608 height 14
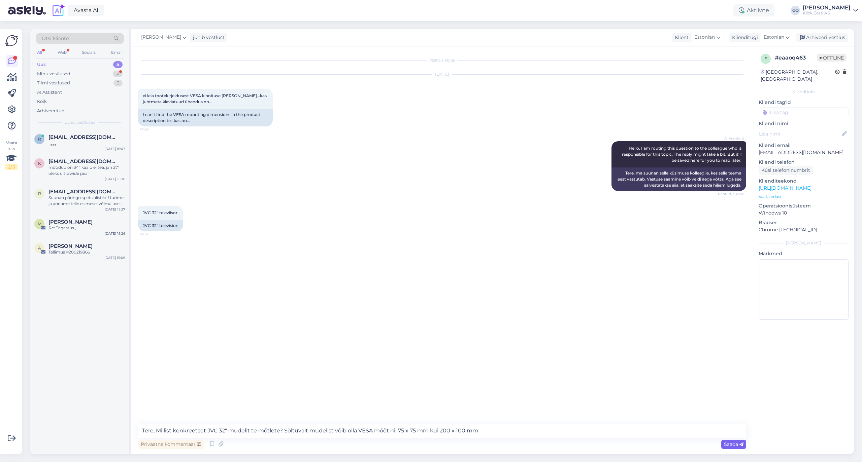
click at [730, 443] on span "Saada" at bounding box center [734, 445] width 20 height 6
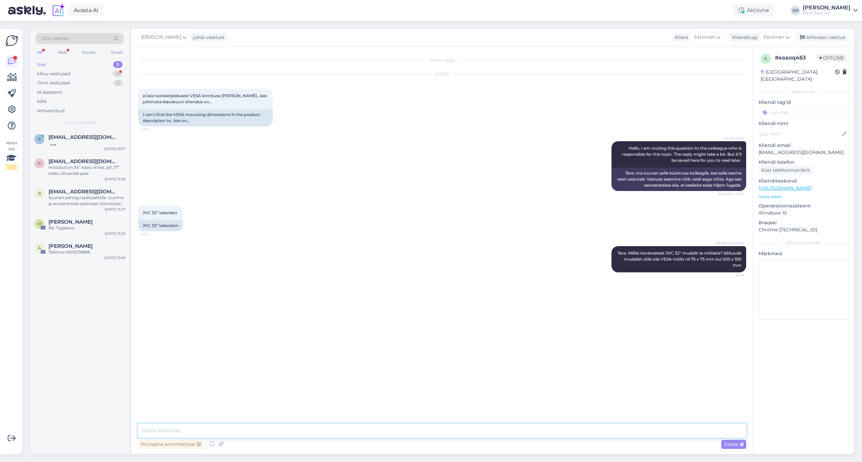
click at [248, 431] on textarea at bounding box center [442, 431] width 608 height 14
paste textarea "Jah, paljudel [PERSON_NAME]- või “Smart” teleritel on võimalik ühendada juhtmet…"
drag, startPoint x: 175, startPoint y: 430, endPoint x: 116, endPoint y: 432, distance: 58.9
click at [116, 432] on div "Otsi kliente All Web Socials Email Uus 5 Minu vestlused 4 Tiimi vestlused 3 AI …" at bounding box center [441, 241] width 823 height 425
click at [176, 429] on textarea "Jah, paljudel [PERSON_NAME]- või “Smart” teleritel on võimalik ühendada juhtmet…" at bounding box center [442, 431] width 608 height 14
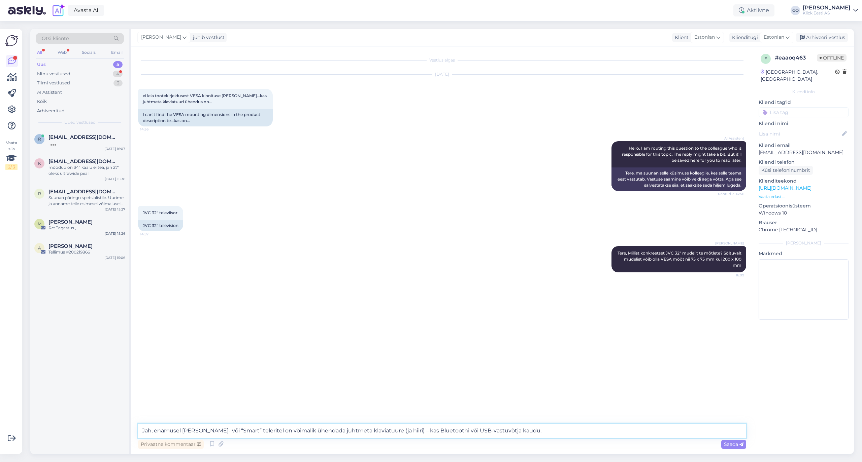
click at [156, 429] on textarea "Jah, enamusel [PERSON_NAME]- või “Smart” teleritel on võimalik ühendada juhtmet…" at bounding box center [442, 431] width 608 height 14
click at [508, 432] on textarea "Enamusel [PERSON_NAME]- või “Smart” teleritel on võimalik ühendada juhtmeta kla…" at bounding box center [442, 431] width 608 height 14
click at [730, 444] on span "Saada" at bounding box center [734, 445] width 20 height 6
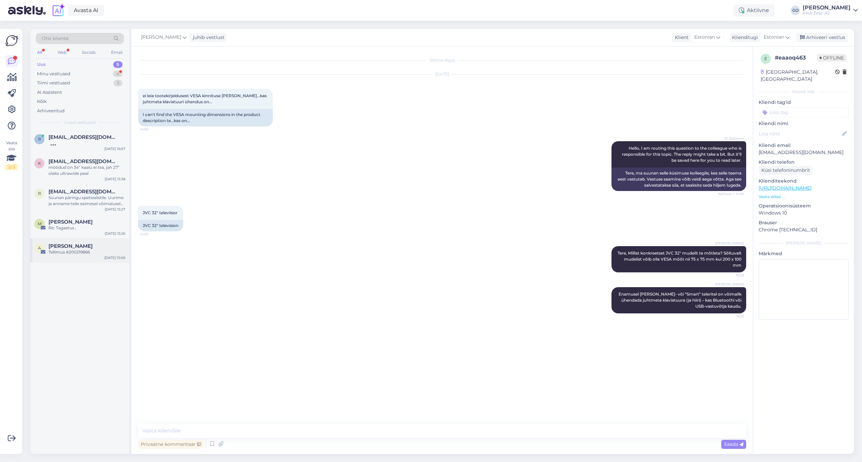
click at [82, 249] on span "[PERSON_NAME]" at bounding box center [70, 246] width 44 height 6
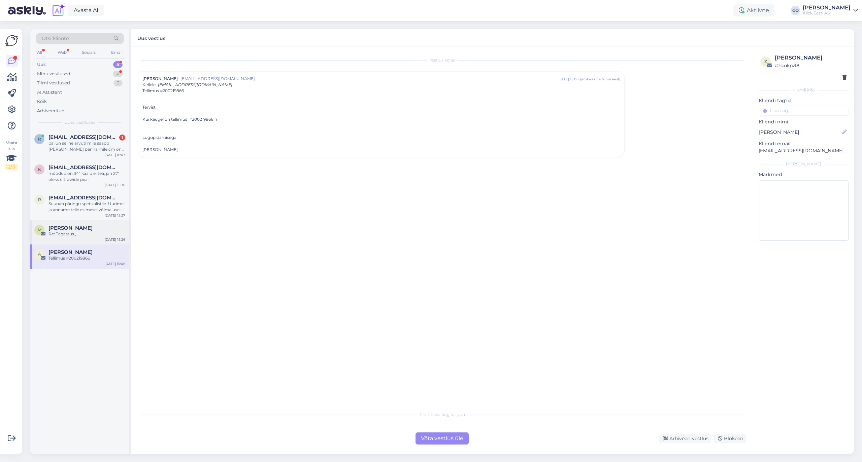
click at [92, 229] on div "[PERSON_NAME]" at bounding box center [86, 228] width 77 height 6
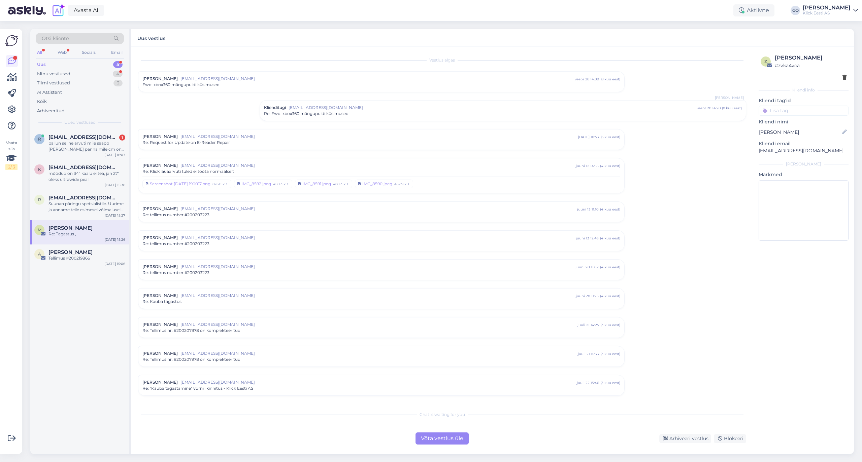
scroll to position [688, 0]
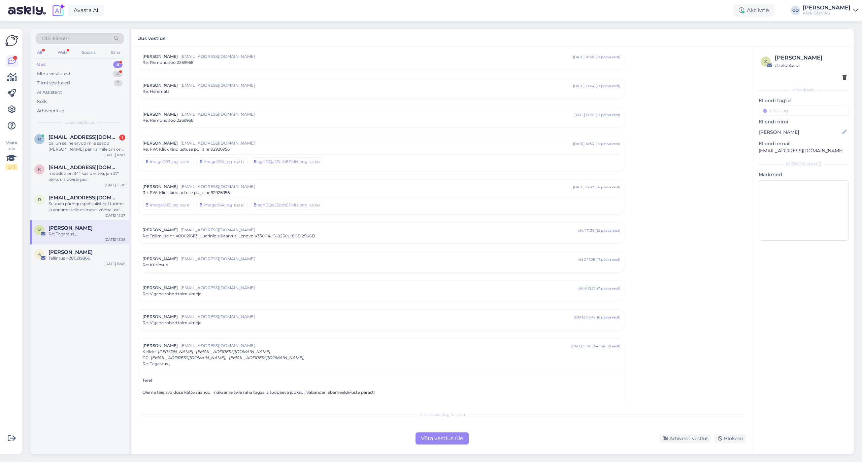
click at [796, 108] on input at bounding box center [803, 111] width 90 height 10
click at [779, 162] on span "Eraklient" at bounding box center [776, 161] width 18 height 4
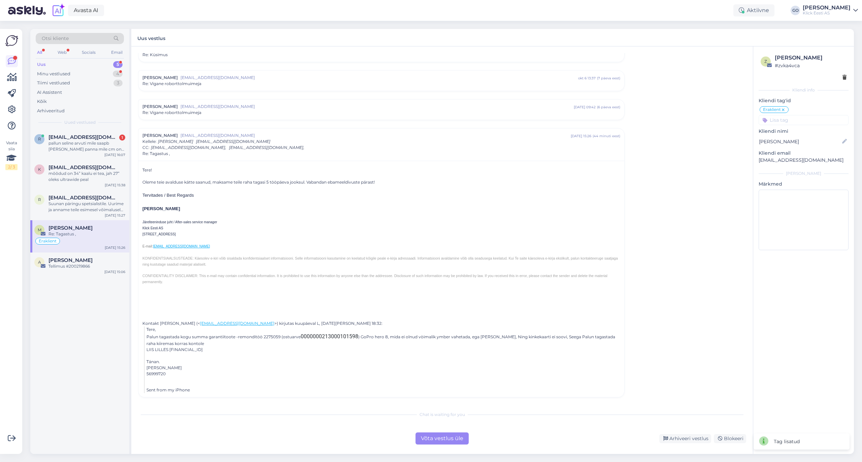
click at [787, 120] on input at bounding box center [803, 120] width 90 height 10
click at [799, 145] on span "RMA" at bounding box center [796, 146] width 10 height 4
click at [79, 195] on span "[EMAIL_ADDRESS][DOMAIN_NAME]" at bounding box center [83, 198] width 70 height 6
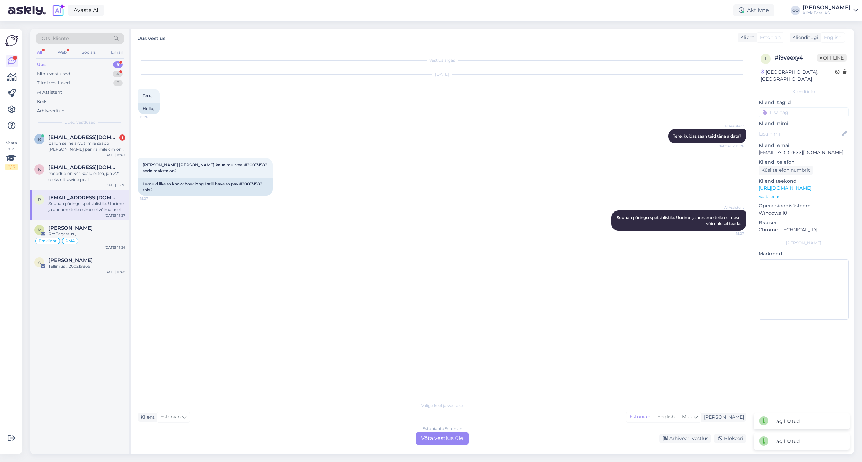
scroll to position [0, 0]
click at [85, 232] on div "Re: Tagastus ," at bounding box center [86, 234] width 77 height 6
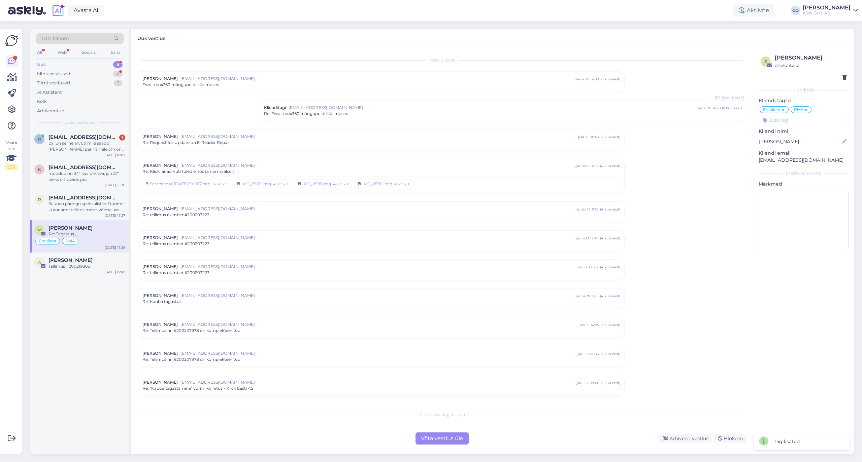
scroll to position [909, 0]
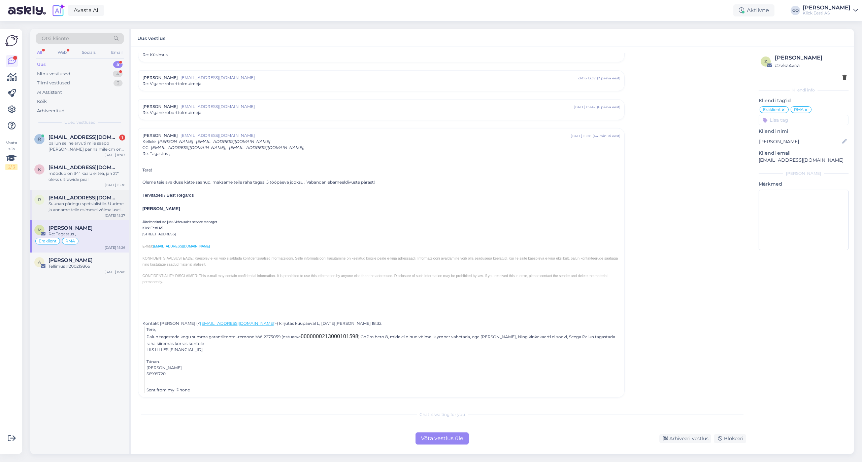
click at [85, 208] on div "Suunan päringu spetsialistile. Uurime ja anname teile esimesel võimalusel teada." at bounding box center [86, 207] width 77 height 12
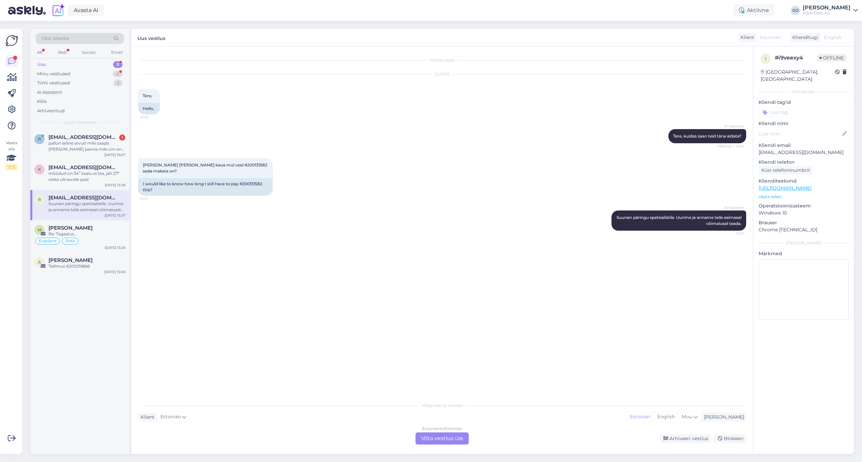
scroll to position [0, 0]
click at [96, 232] on div "Re: Tagastus ," at bounding box center [86, 234] width 77 height 6
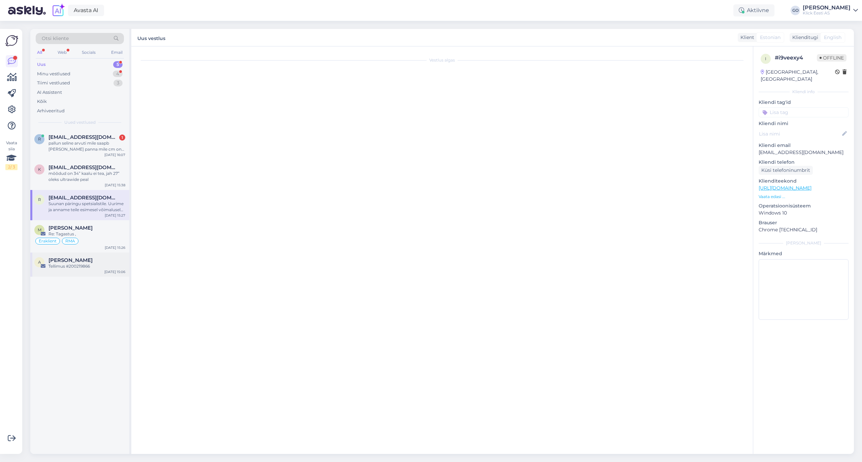
scroll to position [909, 0]
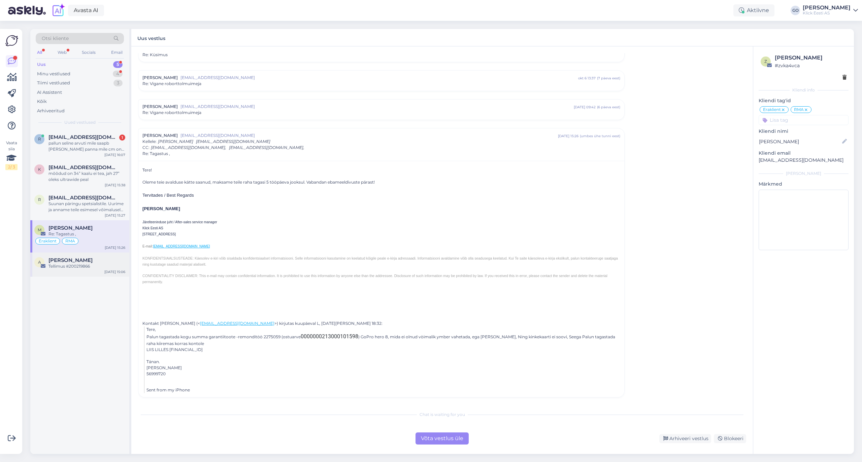
click at [92, 262] on span "[PERSON_NAME]" at bounding box center [70, 260] width 44 height 6
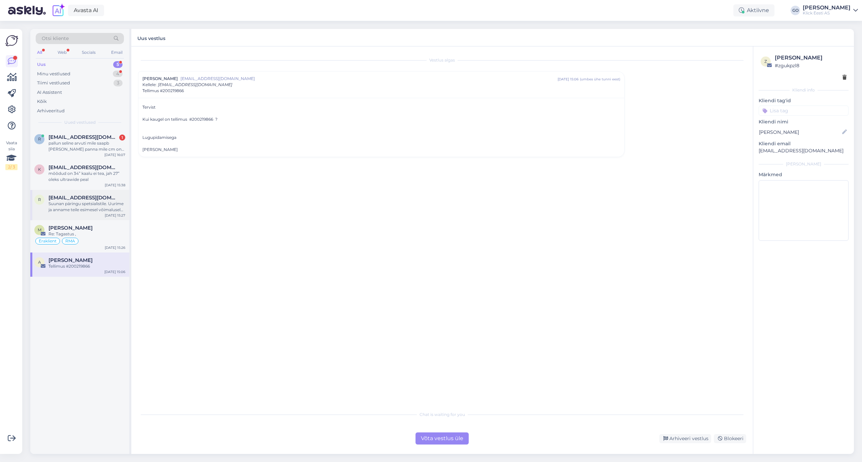
click at [83, 203] on div "Suunan päringu spetsialistile. Uurime ja anname teile esimesel võimalusel teada." at bounding box center [86, 207] width 77 height 12
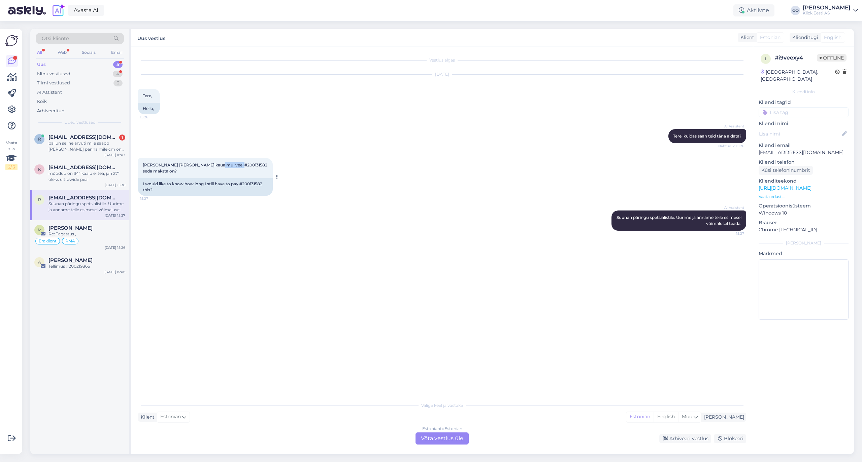
drag, startPoint x: 232, startPoint y: 164, endPoint x: 209, endPoint y: 164, distance: 22.5
click at [209, 164] on span "[PERSON_NAME] [PERSON_NAME] kaua mul veel #200131582 seda maksta on?" at bounding box center [206, 168] width 126 height 11
copy span "#200131582"
click at [290, 242] on div "Vestlus algas [DATE] Tere, 15:26 Hello, AI Assistent [PERSON_NAME], kuidas saan…" at bounding box center [445, 223] width 614 height 340
click at [309, 203] on div "AI Assistent [PERSON_NAME] päringu spetsialistile. Uurime ja anname teile esime…" at bounding box center [442, 220] width 608 height 35
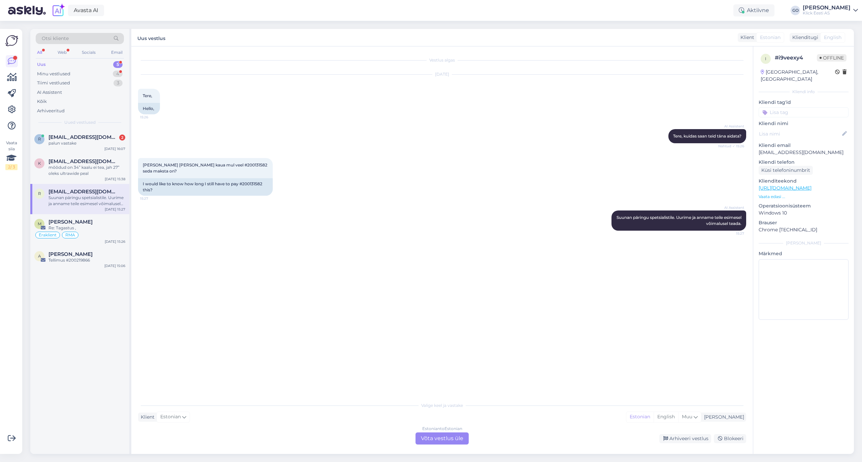
click at [309, 170] on div "[PERSON_NAME] [PERSON_NAME] kaua mul veel #200131582 seda maksta on? 15:27 I wo…" at bounding box center [442, 177] width 608 height 52
click at [243, 230] on div "AI Assistent [PERSON_NAME] päringu spetsialistile. Uurime ja anname teile esime…" at bounding box center [442, 220] width 608 height 35
click at [434, 439] on div "Estonian to Estonian Võta vestlus üle" at bounding box center [441, 439] width 53 height 12
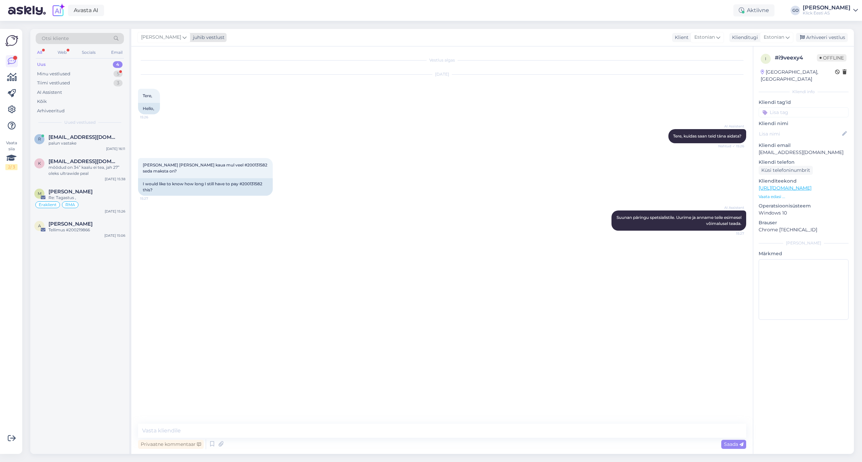
click at [186, 36] on icon at bounding box center [184, 37] width 4 height 7
click at [182, 120] on div "[PERSON_NAME]" at bounding box center [182, 118] width 58 height 8
click at [72, 161] on span "[EMAIL_ADDRESS][DOMAIN_NAME]" at bounding box center [83, 162] width 70 height 6
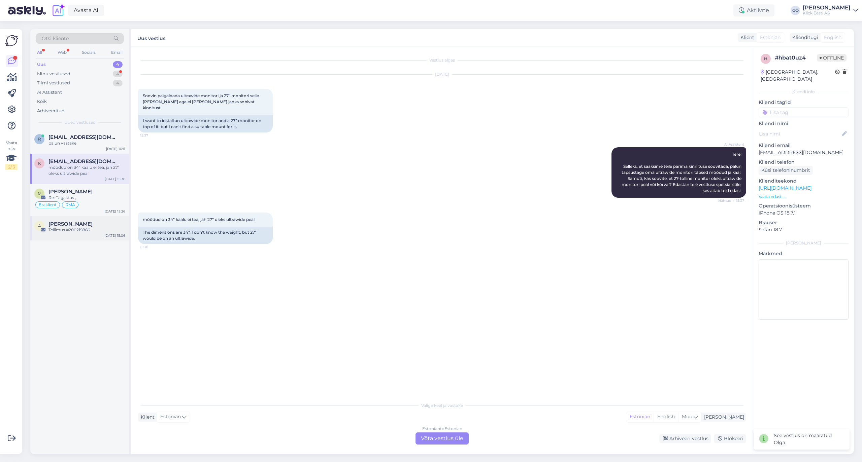
click at [65, 229] on div "Tellimus #200219866" at bounding box center [86, 230] width 77 height 6
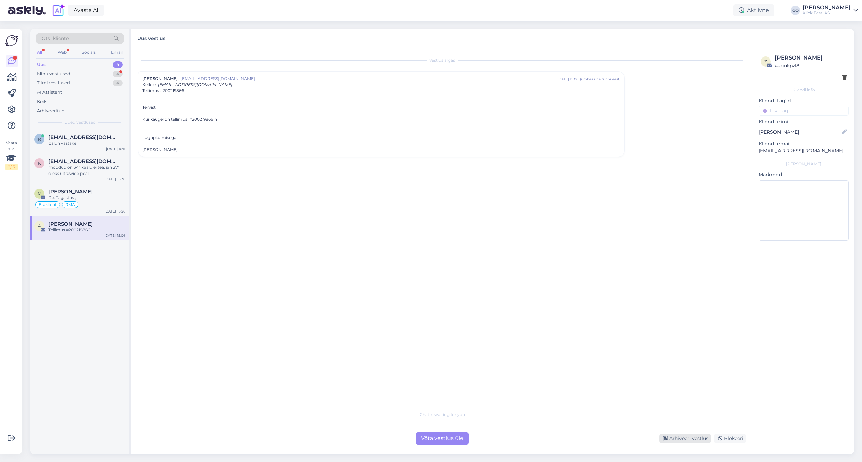
click at [695, 435] on div "Arhiveeri vestlus" at bounding box center [685, 438] width 52 height 9
click at [86, 192] on div "[PERSON_NAME]" at bounding box center [86, 192] width 77 height 6
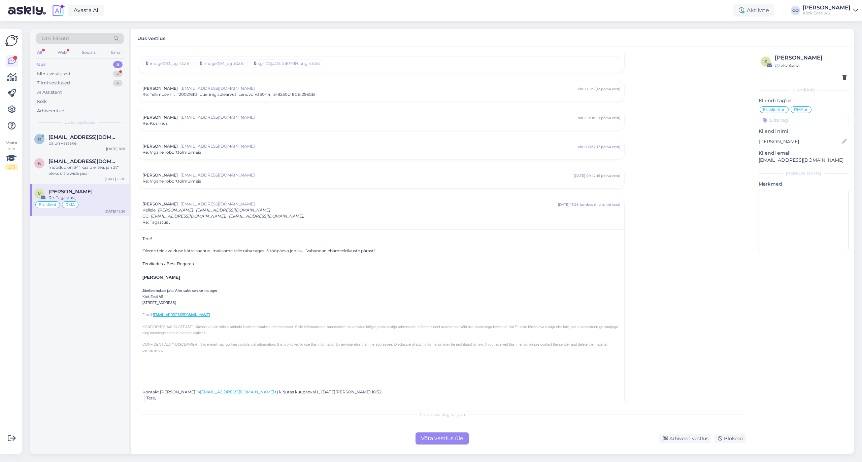
scroll to position [909, 0]
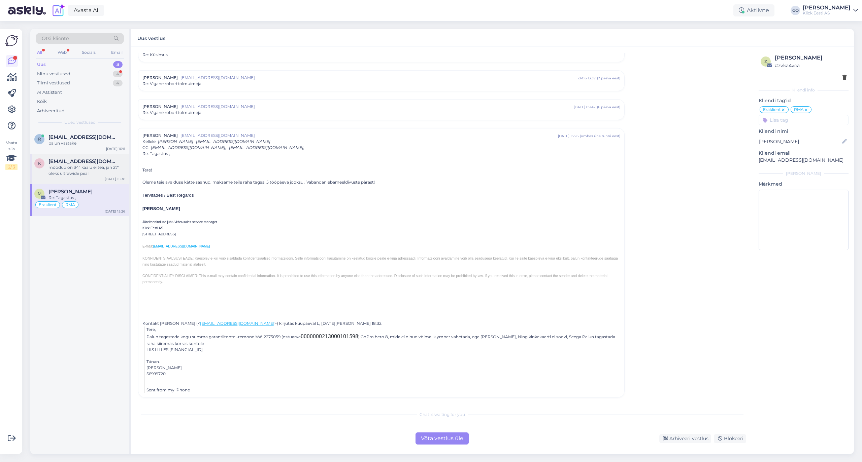
click at [91, 166] on div "mõõdud on 34” kaalu ei tea, jah 27” oleks ultrawide peal" at bounding box center [86, 171] width 77 height 12
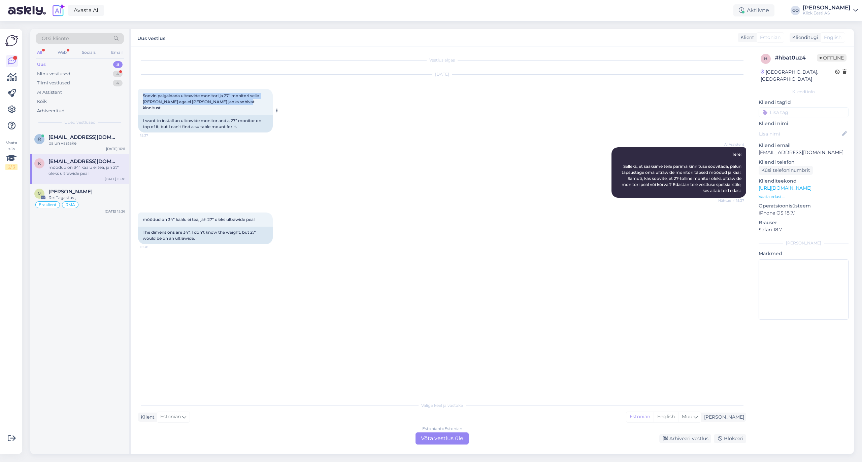
drag, startPoint x: 143, startPoint y: 93, endPoint x: 239, endPoint y: 103, distance: 96.4
click at [239, 103] on div "Soovin paigaldada ultrawide monitori ja 27” monitori selle [PERSON_NAME] aga ei…" at bounding box center [205, 102] width 135 height 26
copy span "Soovin paigaldada ultrawide monitori ja 27” monitori selle [PERSON_NAME] aga ei…"
drag, startPoint x: 261, startPoint y: 214, endPoint x: 135, endPoint y: 207, distance: 126.1
click at [135, 207] on div "Vestlus algas [DATE] Soovin paigaldada ultrawide monitori ja 27” monitori selle…" at bounding box center [441, 250] width 621 height 408
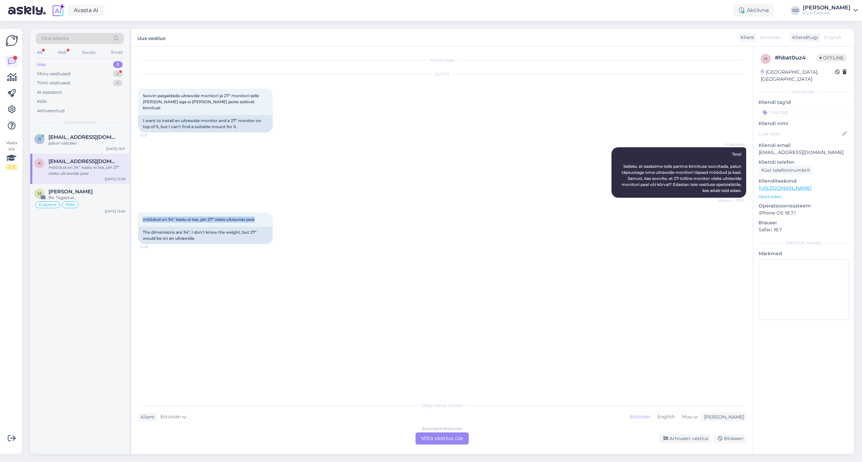
copy span "mõõdud on 34” kaalu ei tea, jah 27” oleks ultrawide peal"
click at [283, 276] on div "Vestlus algas [DATE] Soovin paigaldada ultrawide monitori ja 27” monitori selle…" at bounding box center [445, 223] width 614 height 340
click at [443, 437] on div "Estonian to Estonian Võta vestlus üle" at bounding box center [441, 439] width 53 height 12
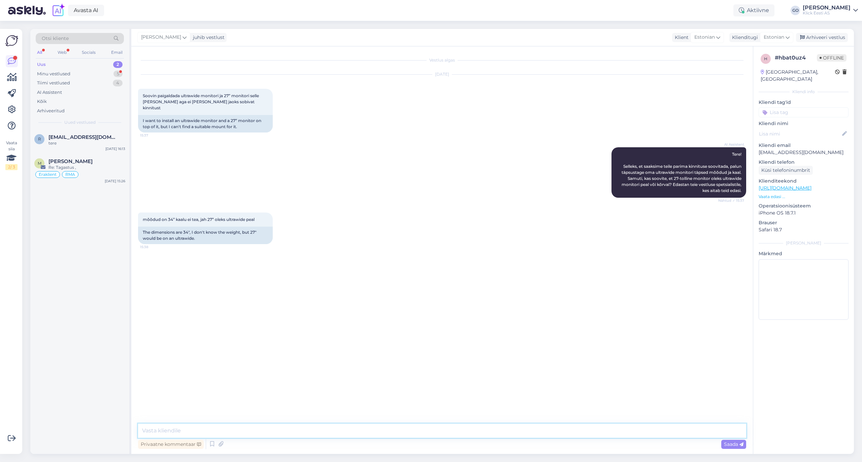
click at [253, 432] on textarea at bounding box center [442, 431] width 608 height 14
paste textarea "[URL][DOMAIN_NAME]"
click at [221, 430] on textarea at bounding box center [442, 431] width 608 height 14
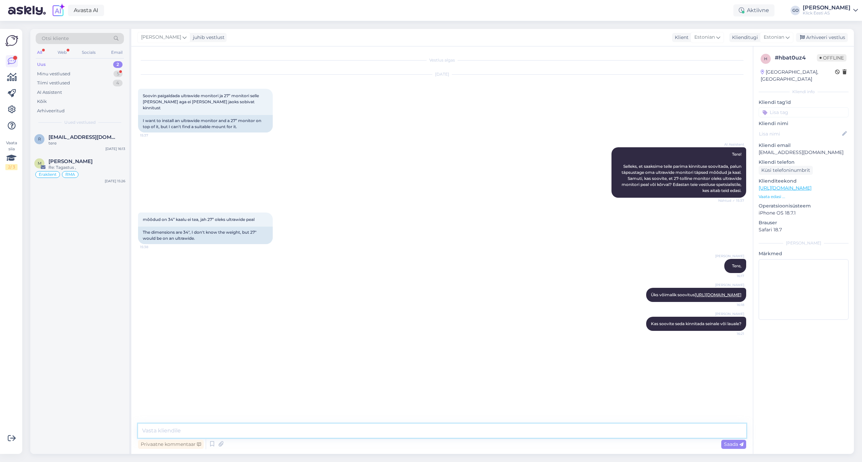
click at [229, 431] on textarea at bounding box center [442, 431] width 608 height 14
paste textarea "[URL][DOMAIN_NAME][PERSON_NAME][PERSON_NAME]"
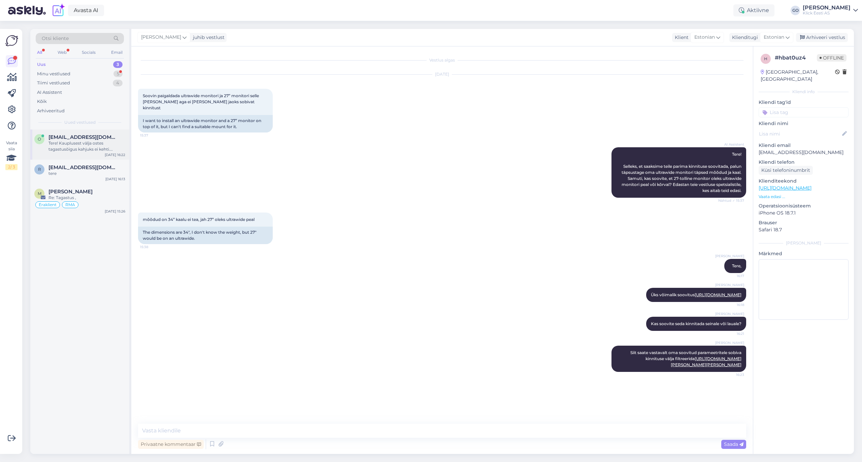
click at [95, 143] on div "Tere! Kauplusest välja ostes tagastusõigus kahjuks ei kehti. Tagastusõigus keht…" at bounding box center [86, 146] width 77 height 12
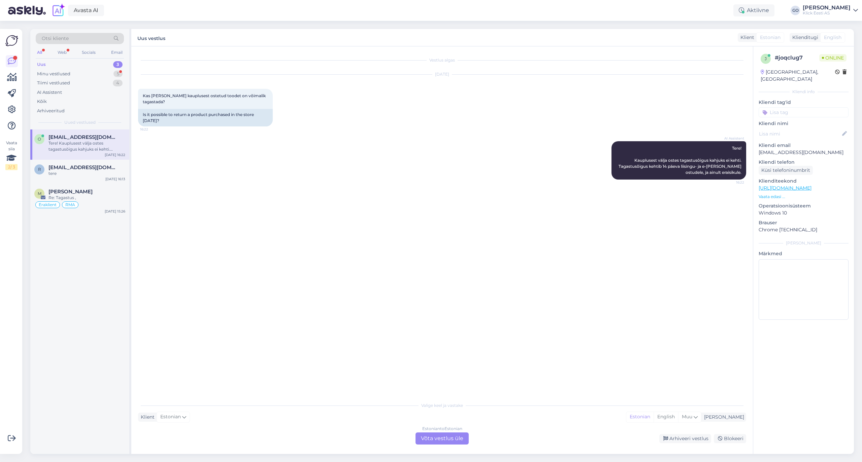
click at [460, 441] on div "Estonian to Estonian Võta vestlus üle" at bounding box center [441, 439] width 53 height 12
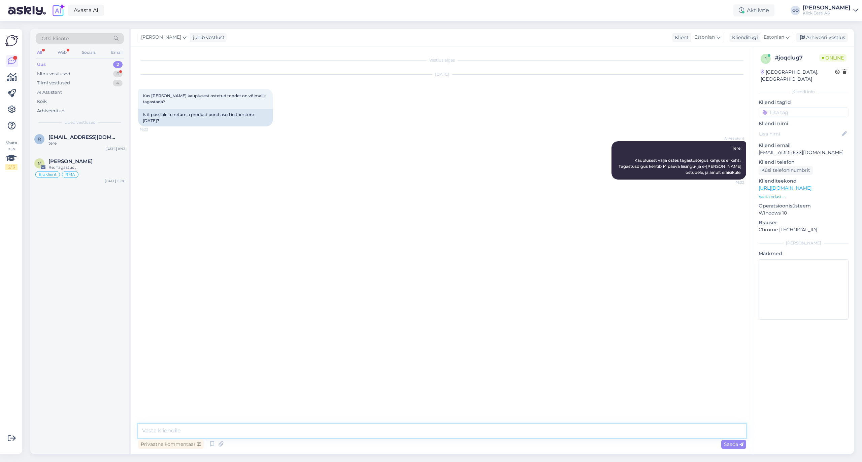
click at [253, 432] on textarea at bounding box center [442, 431] width 608 height 14
click at [206, 431] on textarea at bounding box center [442, 431] width 608 height 14
click at [58, 227] on div "r [EMAIL_ADDRESS][DOMAIN_NAME]' tere [DATE] 16:13 M [PERSON_NAME] Re: Tagastus …" at bounding box center [79, 292] width 99 height 325
click at [79, 211] on div "r [EMAIL_ADDRESS][DOMAIN_NAME]' tere [DATE] 16:13 M [PERSON_NAME] Re: Tagastus …" at bounding box center [79, 292] width 99 height 325
drag, startPoint x: 376, startPoint y: 431, endPoint x: 124, endPoint y: 426, distance: 251.8
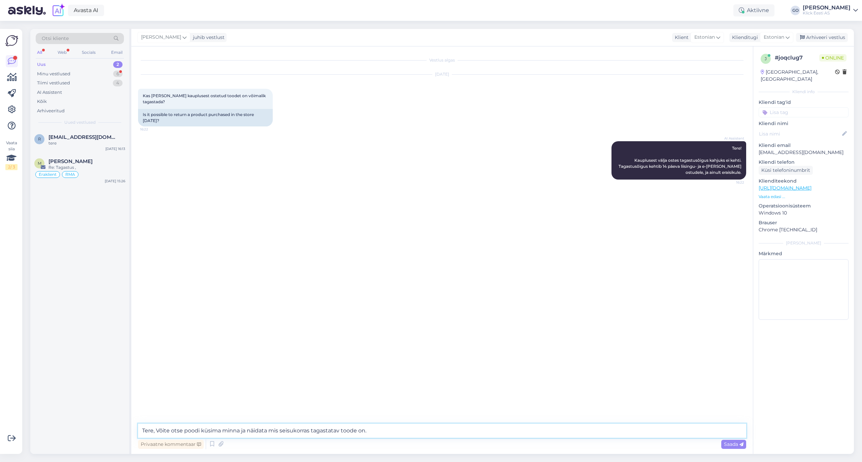
click at [124, 426] on div "Otsi kliente All Web Socials Email Uus 2 Minu vestlused 6 Tiimi vestlused 4 AI …" at bounding box center [441, 241] width 823 height 425
click at [12, 107] on icon at bounding box center [12, 110] width 8 height 8
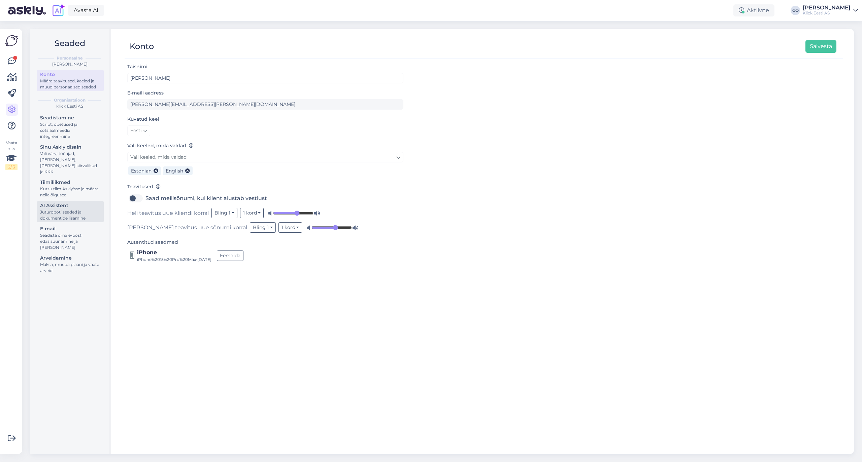
click at [77, 202] on div "AI Assistent" at bounding box center [70, 205] width 61 height 7
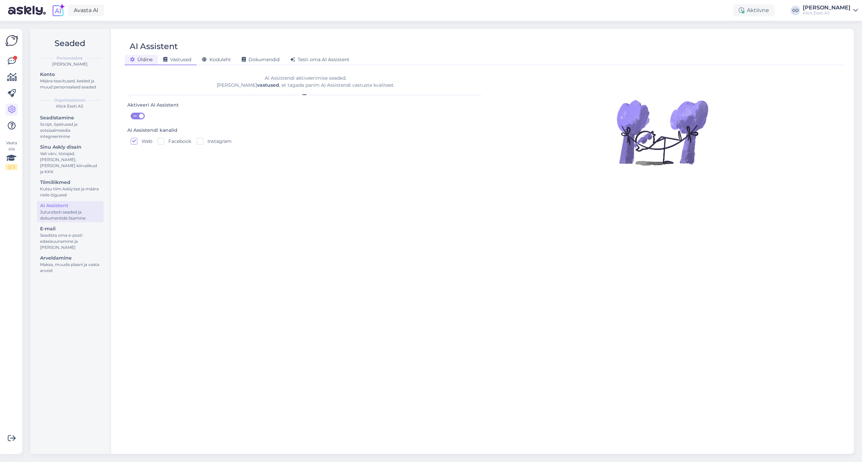
click at [183, 56] on div "Vastused" at bounding box center [177, 60] width 39 height 10
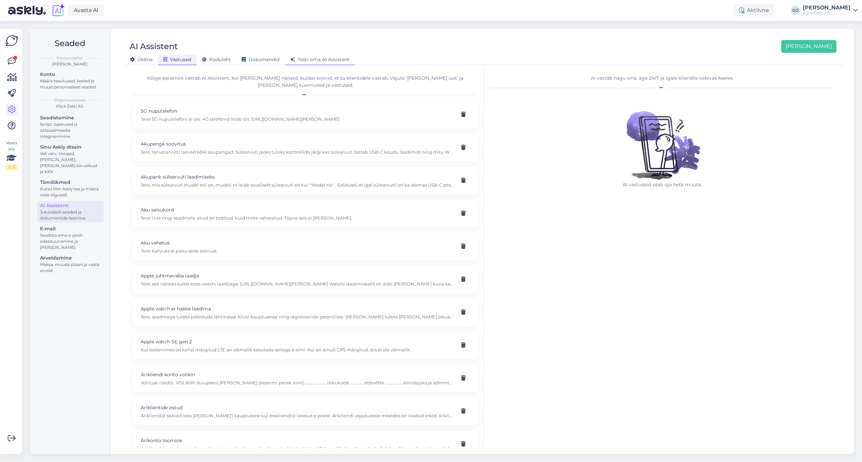
click at [345, 60] on span "Testi oma AI Assistent" at bounding box center [319, 60] width 59 height 6
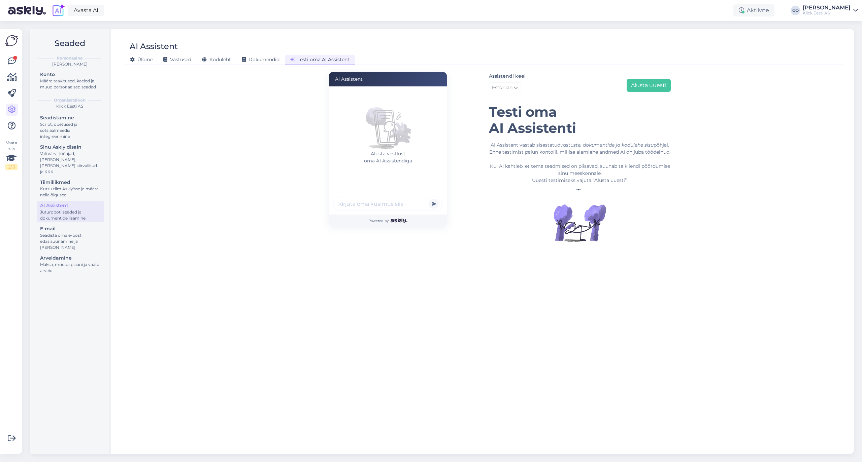
click at [348, 204] on input "text" at bounding box center [388, 203] width 110 height 13
click at [428, 199] on button "submit" at bounding box center [433, 204] width 10 height 10
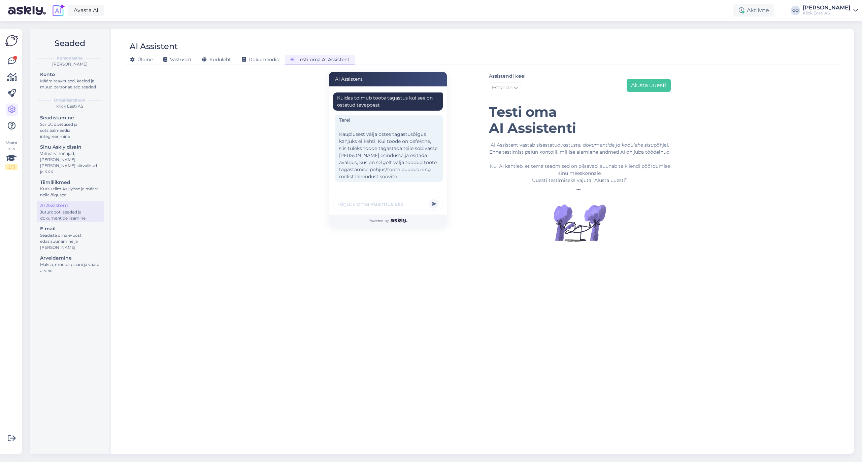
scroll to position [7, 0]
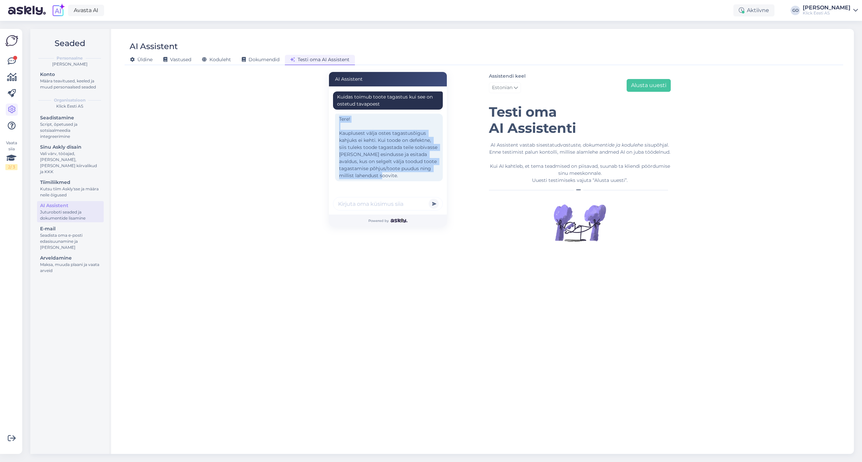
drag, startPoint x: 339, startPoint y: 111, endPoint x: 438, endPoint y: 175, distance: 118.2
click at [438, 175] on div "Kuidas toimub toote tagastus kui see on ostetud tavapoest Tere! Kauplusest välj…" at bounding box center [390, 139] width 114 height 101
copy div "Tere! Kauplusest välja ostes tagastusõigus kahjuks ei kehti. Kui toode on defek…"
click at [13, 59] on div at bounding box center [15, 58] width 4 height 4
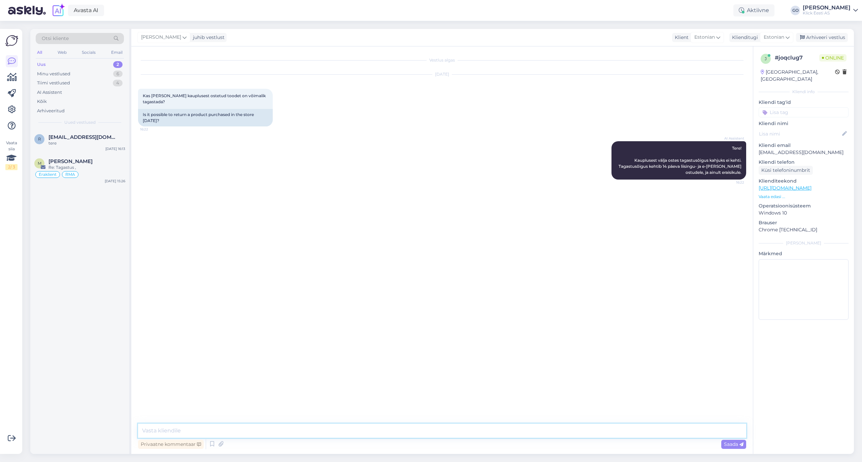
click at [241, 428] on textarea at bounding box center [442, 431] width 608 height 14
paste textarea "Tere! Kauplusest välja ostes tagastusõigus kahjuks ei kehti. Kui toode on defek…"
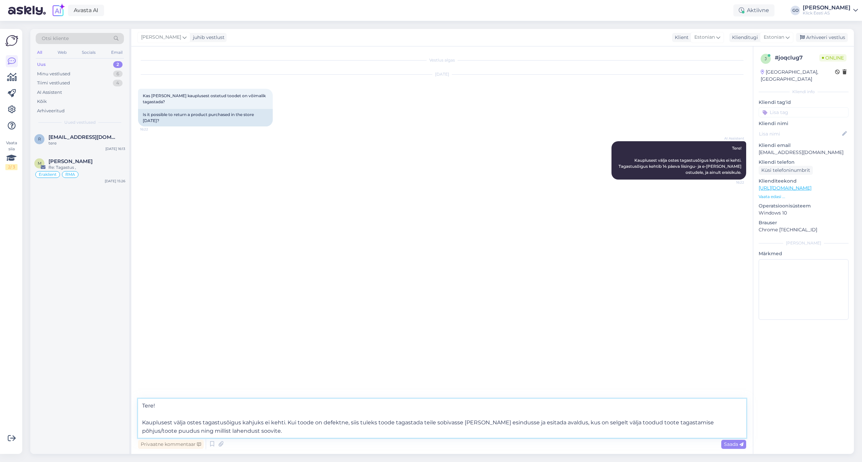
click at [286, 421] on textarea "Tere! Kauplusest välja ostes tagastusõigus kahjuks ei kehti. Kui toode on defek…" at bounding box center [442, 418] width 608 height 39
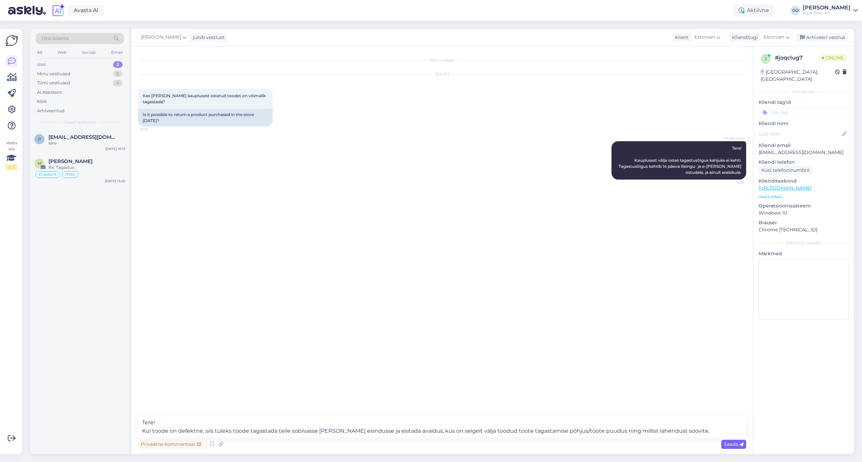
click at [730, 443] on span "Saada" at bounding box center [734, 445] width 20 height 6
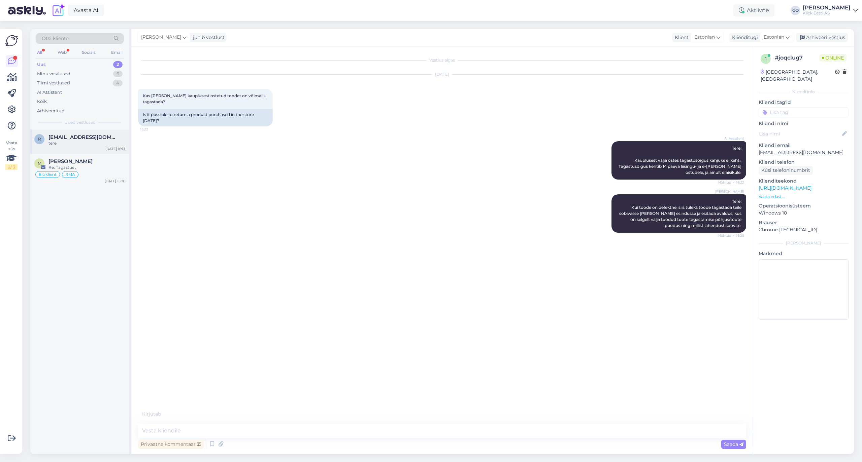
click at [92, 138] on span "[EMAIL_ADDRESS][DOMAIN_NAME]'" at bounding box center [83, 137] width 70 height 6
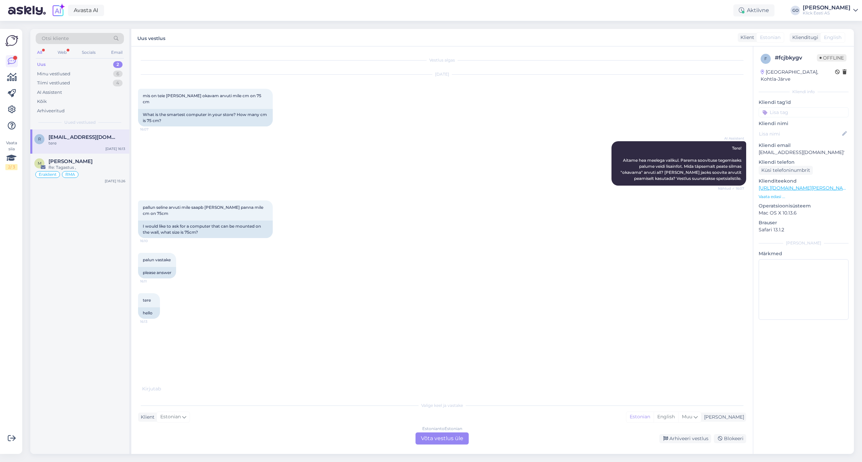
click at [347, 319] on div "tere 16:13 hello" at bounding box center [442, 306] width 608 height 40
drag, startPoint x: 153, startPoint y: 209, endPoint x: 139, endPoint y: 203, distance: 14.9
click at [139, 203] on div "pallun seline arvuti mile saapb [PERSON_NAME] panna mile cm on 75cm 16:10" at bounding box center [205, 211] width 135 height 20
copy span "pallun seline arvuti mile saapb [PERSON_NAME] panna mile cm on 75cm"
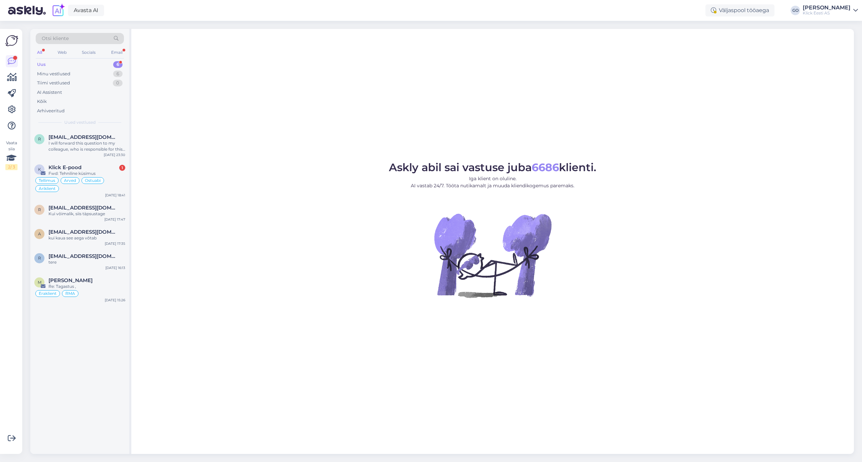
click at [57, 63] on div "Uus 6" at bounding box center [80, 64] width 88 height 9
click at [99, 283] on div "[PERSON_NAME]" at bounding box center [86, 281] width 77 height 6
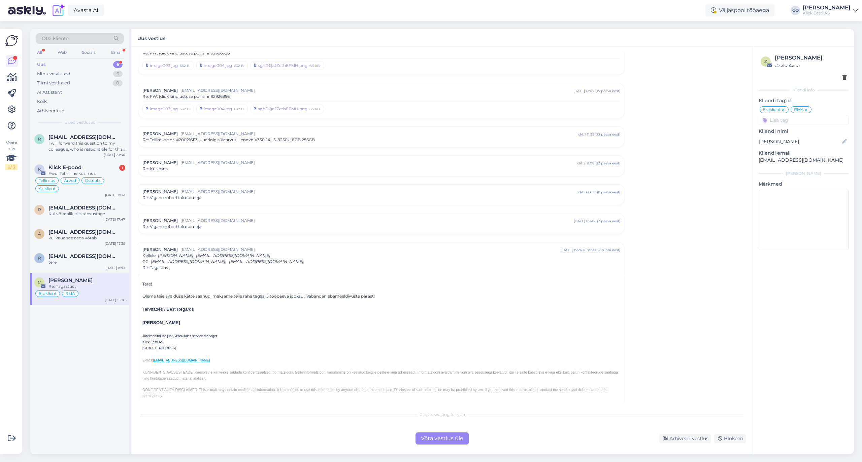
scroll to position [822, 0]
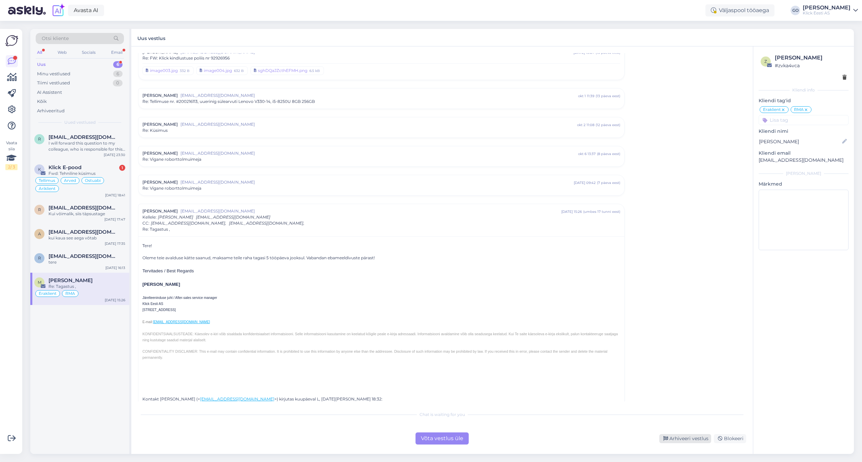
click at [689, 408] on div "Arhiveeri vestlus" at bounding box center [685, 438] width 52 height 9
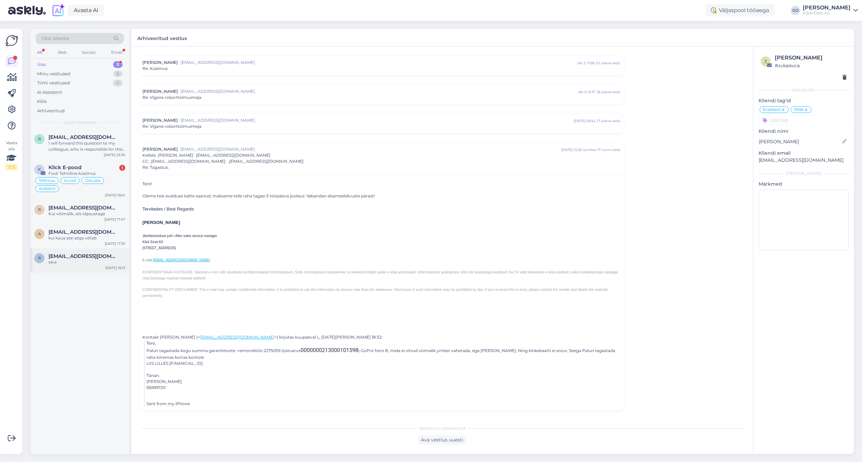
click at [78, 256] on span "[EMAIL_ADDRESS][DOMAIN_NAME]'" at bounding box center [83, 256] width 70 height 6
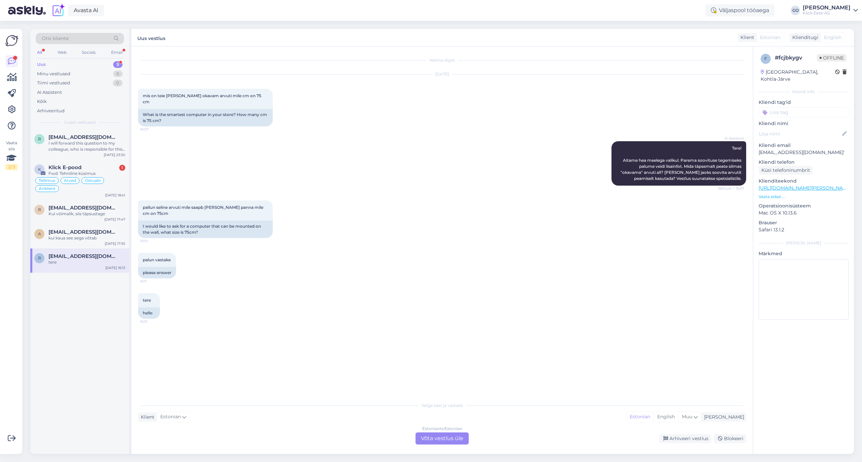
click at [451, 408] on div "Estonian to Estonian Võta vestlus üle" at bounding box center [441, 439] width 53 height 12
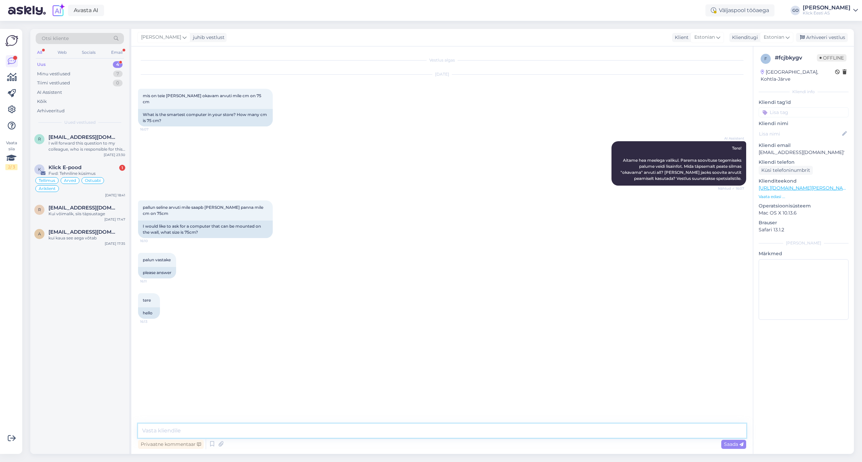
click at [244, 408] on textarea at bounding box center [442, 431] width 608 height 14
type textarea "Tere, palun täpsustage, et mis te selle 75cm arvuti all mõtlete?"
click at [85, 237] on div "kui kaua see aega võtab" at bounding box center [86, 238] width 77 height 6
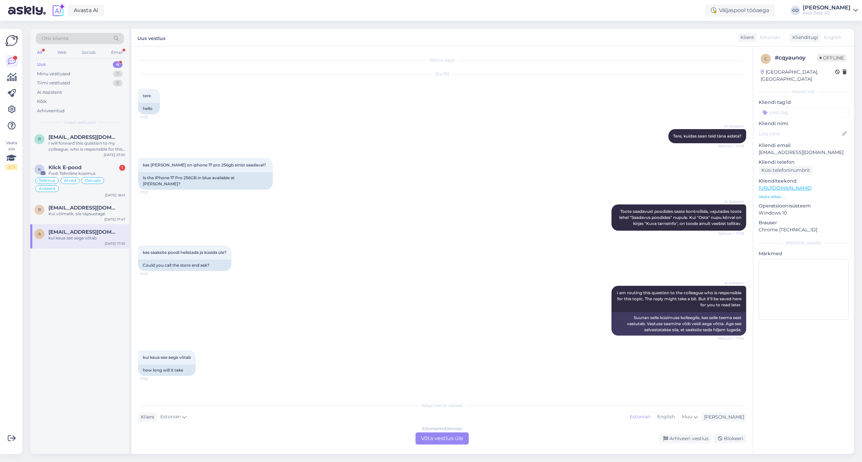
click at [428, 408] on div "Estonian to Estonian Võta vestlus üle" at bounding box center [441, 439] width 53 height 12
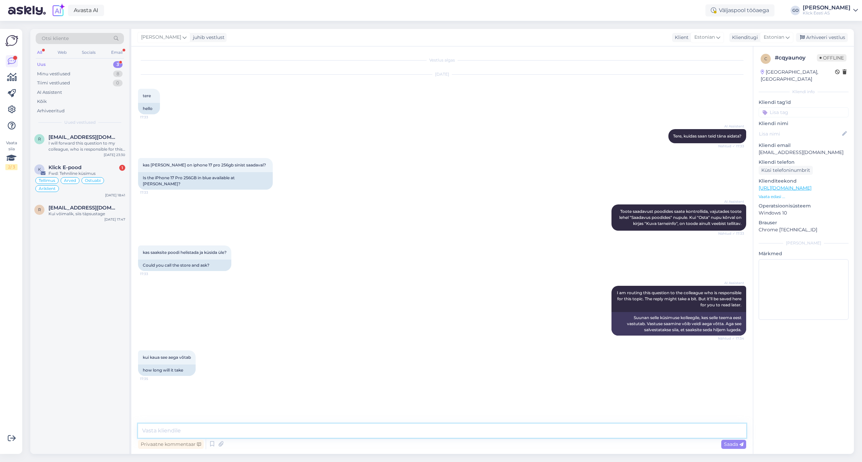
click at [252, 408] on textarea at bounding box center [442, 431] width 608 height 14
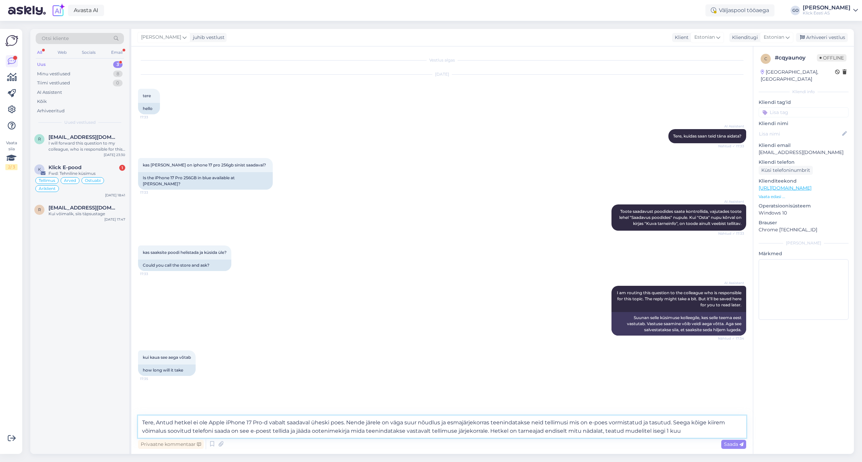
type textarea "Tere, Antud hetkel ei ole Apple iPhone 17 Pro-d vabalt saadaval üheski poes. Ne…"
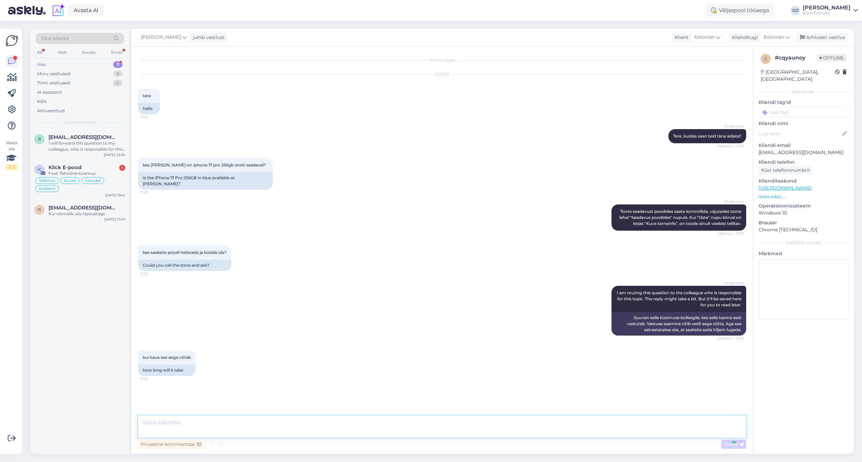
scroll to position [45, 0]
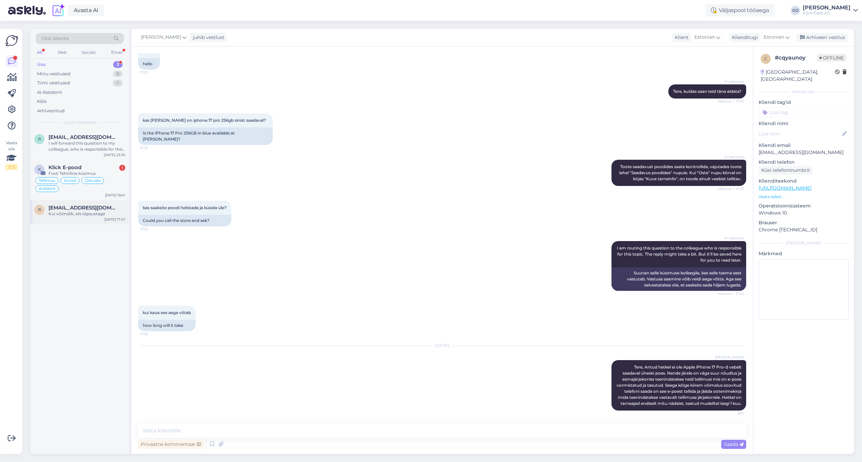
click at [74, 209] on span "raigo.randes@gmail.com" at bounding box center [83, 208] width 70 height 6
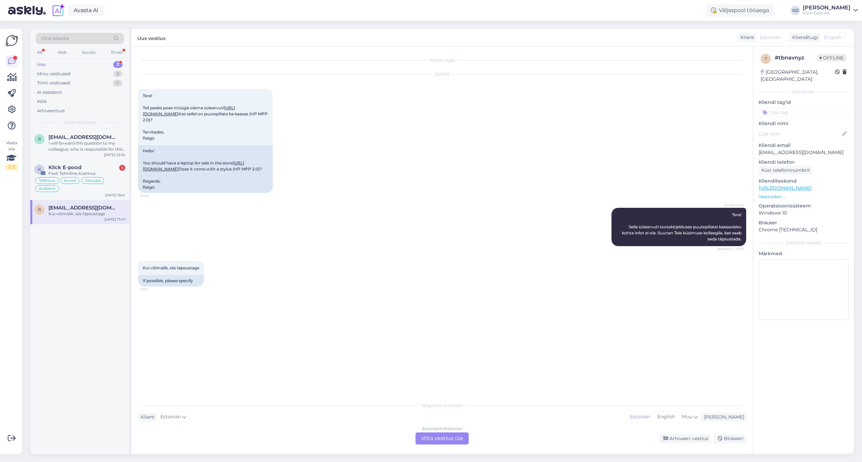
scroll to position [0, 0]
click at [223, 113] on link "https://www.klick.ee/sulearvuti-hp-spectre-x360-16-oled-ultra-7-32gb-1tb-rtx4050" at bounding box center [189, 110] width 92 height 11
click at [462, 408] on div "Estonian to Estonian Võta vestlus üle" at bounding box center [441, 439] width 53 height 12
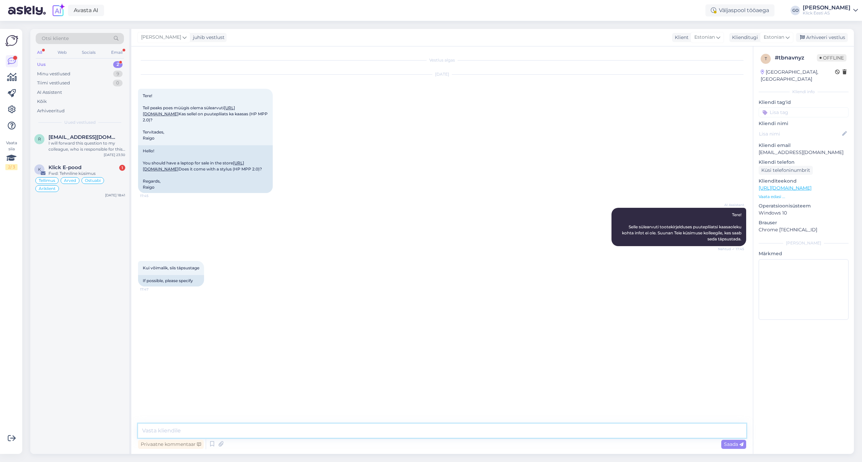
click at [228, 408] on textarea at bounding box center [442, 431] width 608 height 14
paste textarea "mõned konfiguratsioonid võivad puutepliiatsi sisaldada, teised mitte. See sõltu…"
click at [161, 408] on textarea "Tere, mõned konfiguratsioonid võivad puutepliiatsi sisaldada, teised mitte. See…" at bounding box center [442, 431] width 608 height 14
click at [177, 408] on textarea "Tere, Mõned konfiguratsioonid võivad puutepliiatsi sisaldada, teised mitte. See…" at bounding box center [442, 431] width 608 height 14
click at [538, 408] on textarea "Tere, Mõned selle mudeli konfiguratsioonid võivad puutepliiatsi sisaldada, teis…" at bounding box center [442, 431] width 608 height 14
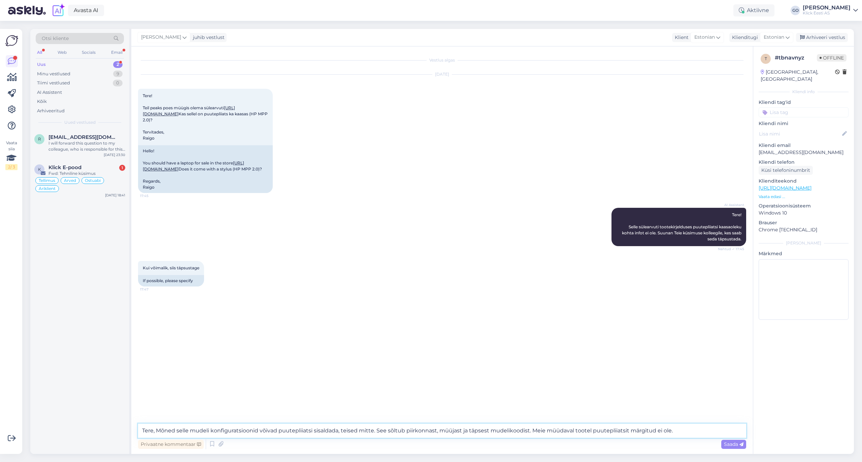
drag, startPoint x: 589, startPoint y: 430, endPoint x: 589, endPoint y: 436, distance: 6.4
click at [589, 408] on textarea "Tere, Mõned selle mudeli konfiguratsioonid võivad puutepliiatsi sisaldada, teis…" at bounding box center [442, 431] width 608 height 14
click at [676, 408] on textarea "Tere, Mõned selle mudeli konfiguratsioonid võivad puutepliiatsi sisaldada, teis…" at bounding box center [442, 431] width 608 height 14
type textarea "Tere, Mõned selle mudeli konfiguratsioonid võivad puutepliiatsi sisaldada, teis…"
click at [730, 408] on span "Saada" at bounding box center [734, 445] width 20 height 6
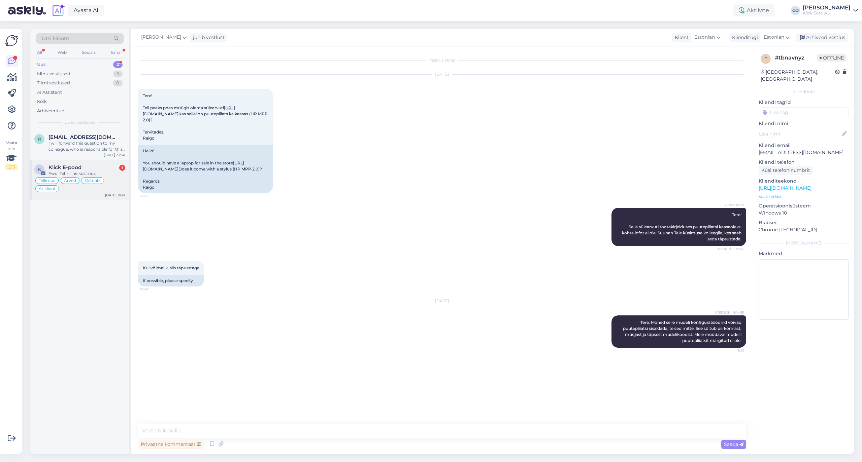
click at [113, 179] on div "Tellimus Arved Ostuabi Äriklient" at bounding box center [79, 185] width 91 height 16
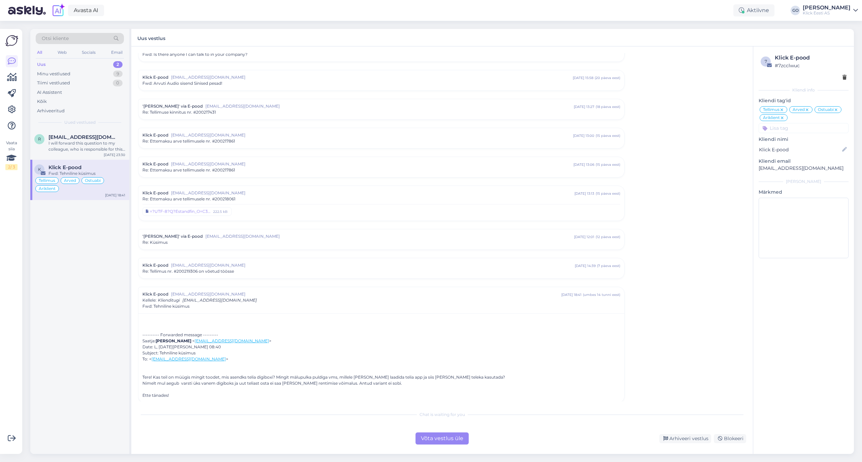
scroll to position [2339, 0]
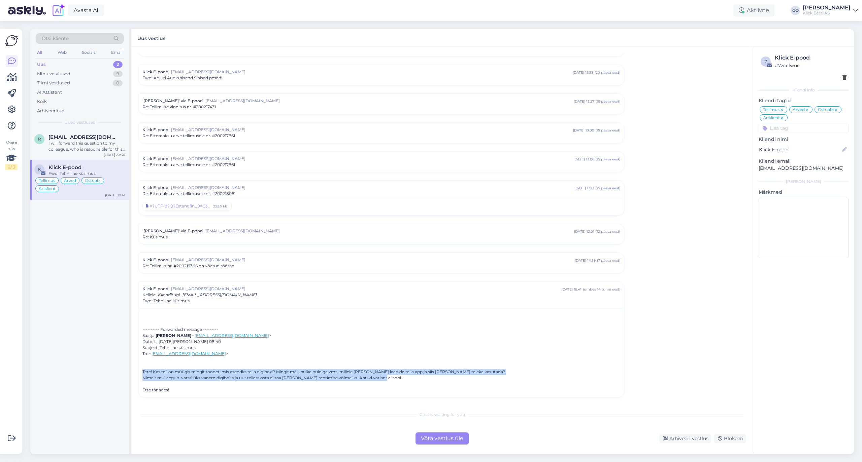
drag, startPoint x: 380, startPoint y: 379, endPoint x: 142, endPoint y: 372, distance: 238.7
click at [142, 372] on div "---------- Forwarded message --------- Saatja: Jaak Eesmaa < jaak.eesmaa@gmail.…" at bounding box center [381, 352] width 486 height 89
copy div "Tere! Kas teil on müügis mingit toodet, mis asendks telia digiboxi? Mingit mälu…"
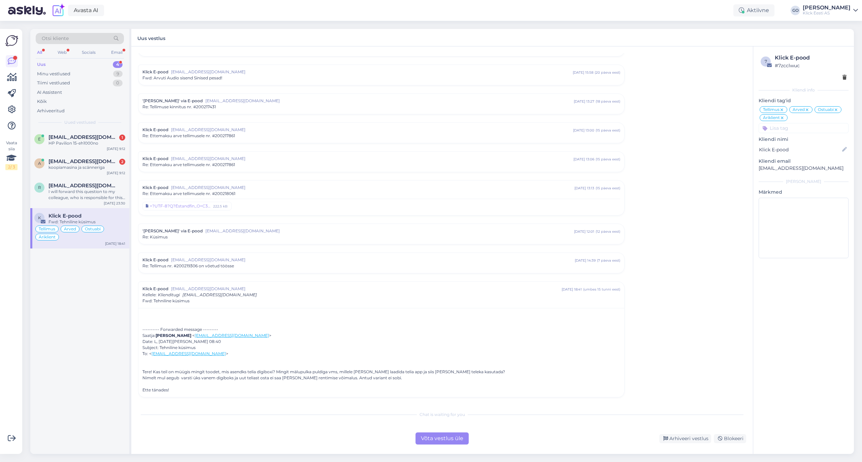
click at [86, 306] on div "e elerin.oovel@gmail.com 1 HP Pavilion 15-eh1000no Oct 14 9:12 a annikakinks@gm…" at bounding box center [79, 292] width 99 height 325
click at [117, 218] on div "Klick E-pood" at bounding box center [86, 216] width 77 height 6
click at [689, 408] on div "Arhiveeri vestlus" at bounding box center [685, 438] width 52 height 9
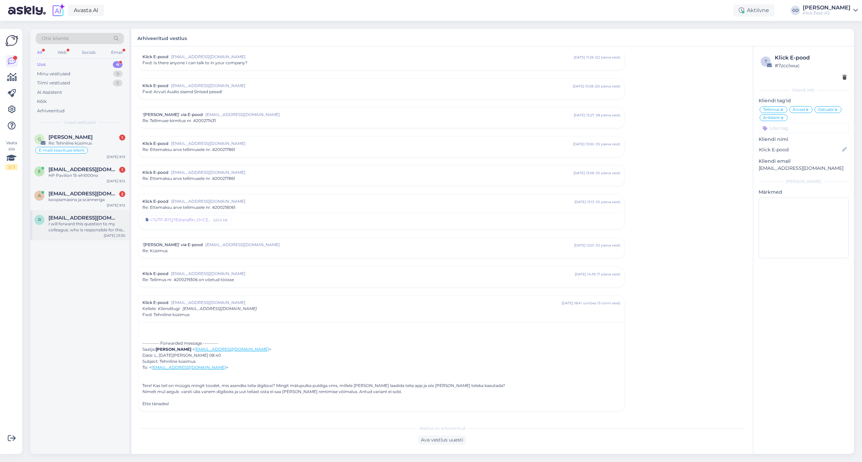
click at [69, 229] on div "I will forward this question to my colleague, who is responsible for this. The …" at bounding box center [86, 227] width 77 height 12
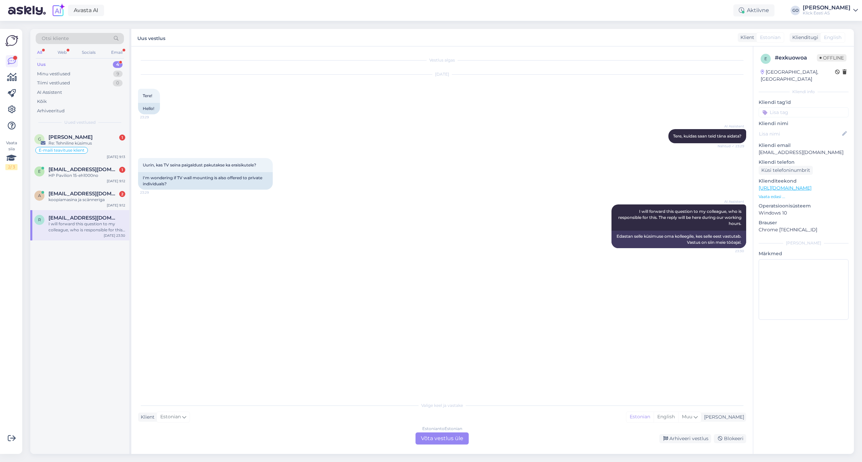
click at [456, 408] on div "Estonian to Estonian Võta vestlus üle" at bounding box center [441, 439] width 53 height 12
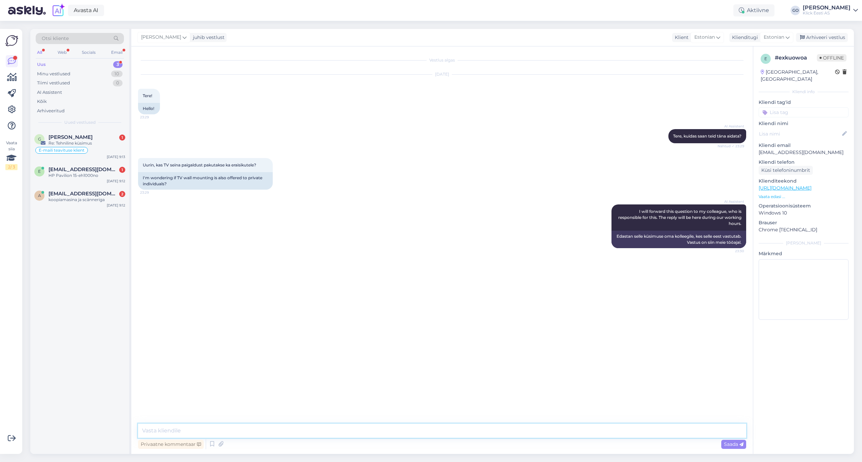
click at [249, 408] on textarea at bounding box center [442, 431] width 608 height 14
click at [362, 408] on textarea "Tere. Erandkorras pakume eraklientidele ka TV seina paigaldusteenust." at bounding box center [442, 431] width 608 height 14
paste textarea "Hinnapäringud: ariklient@klick.ee"
type textarea "Tere. Erandkorras pakume eraklientidele ka TV seina paigaldusteenust. Palun kir…"
click at [117, 253] on div "G Gunnar Obolenski 1 Re: Tehniline küsimus E-maili teavituse klient Oct 14 9:13…" at bounding box center [79, 292] width 99 height 325
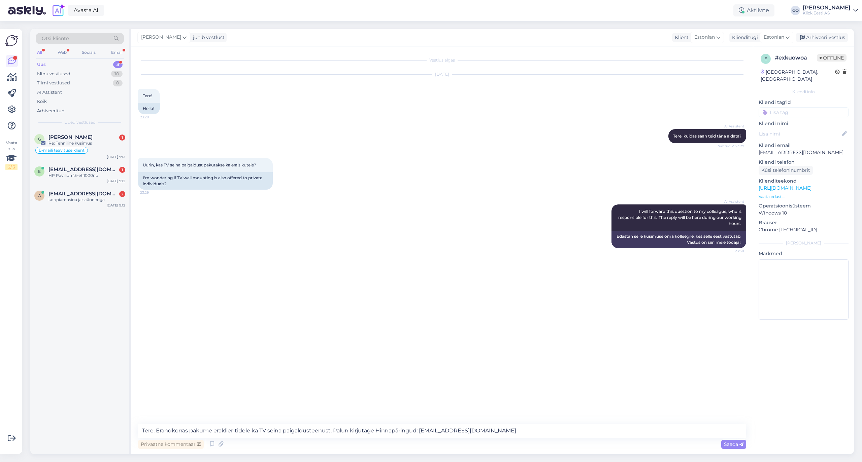
click at [297, 256] on div "Vestlus algas Oct 13 2025 Tere! 23:29 Hello! AI Assistent Tere, kuidas saan tei…" at bounding box center [445, 235] width 614 height 365
